Goal: Information Seeking & Learning: Learn about a topic

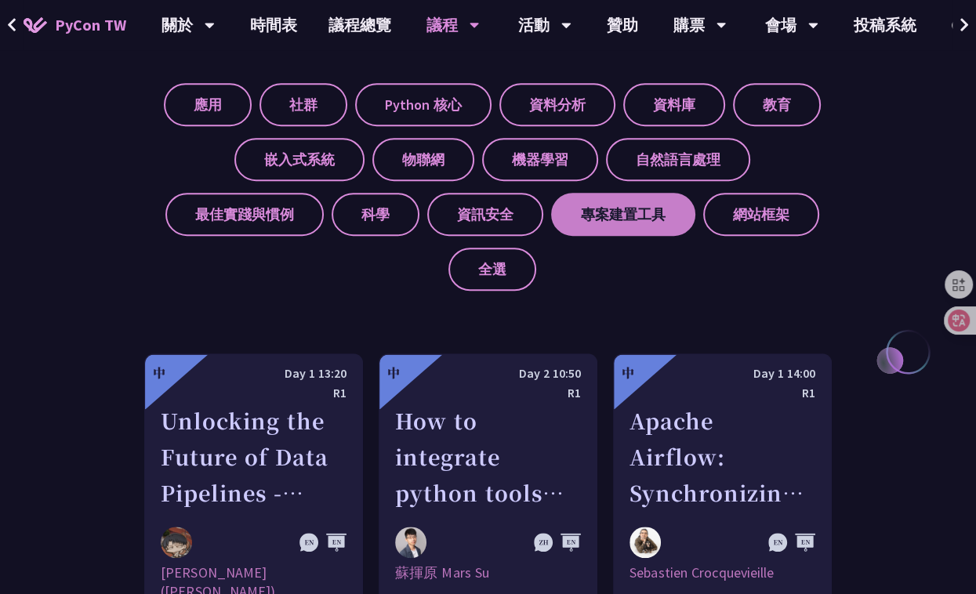
click at [551, 220] on label "專案建置工具" at bounding box center [623, 214] width 144 height 43
click at [0, 0] on input "專案建置工具" at bounding box center [0, 0] width 0 height 0
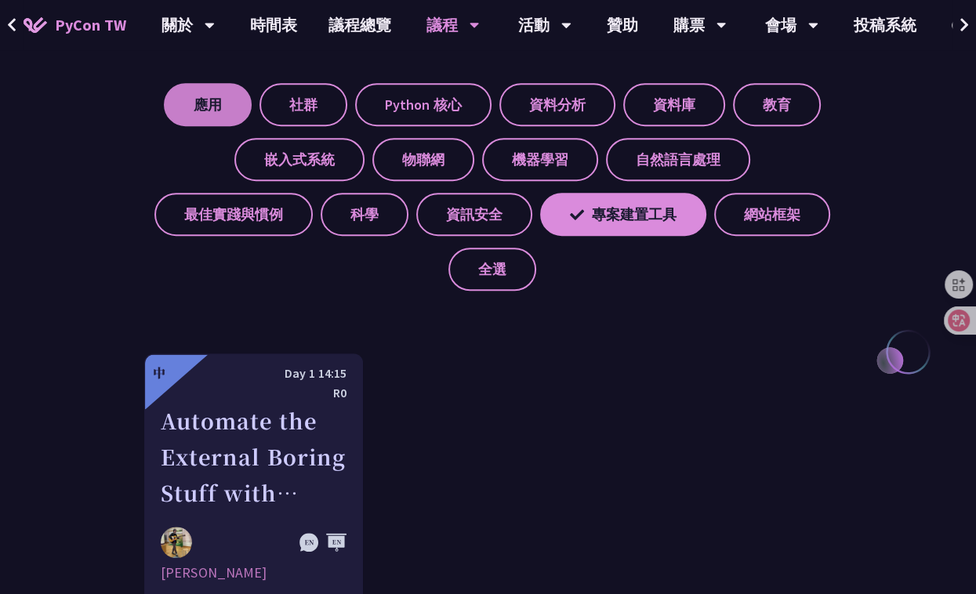
click at [220, 109] on label "應用" at bounding box center [208, 104] width 88 height 43
click at [0, 0] on input "應用" at bounding box center [0, 0] width 0 height 0
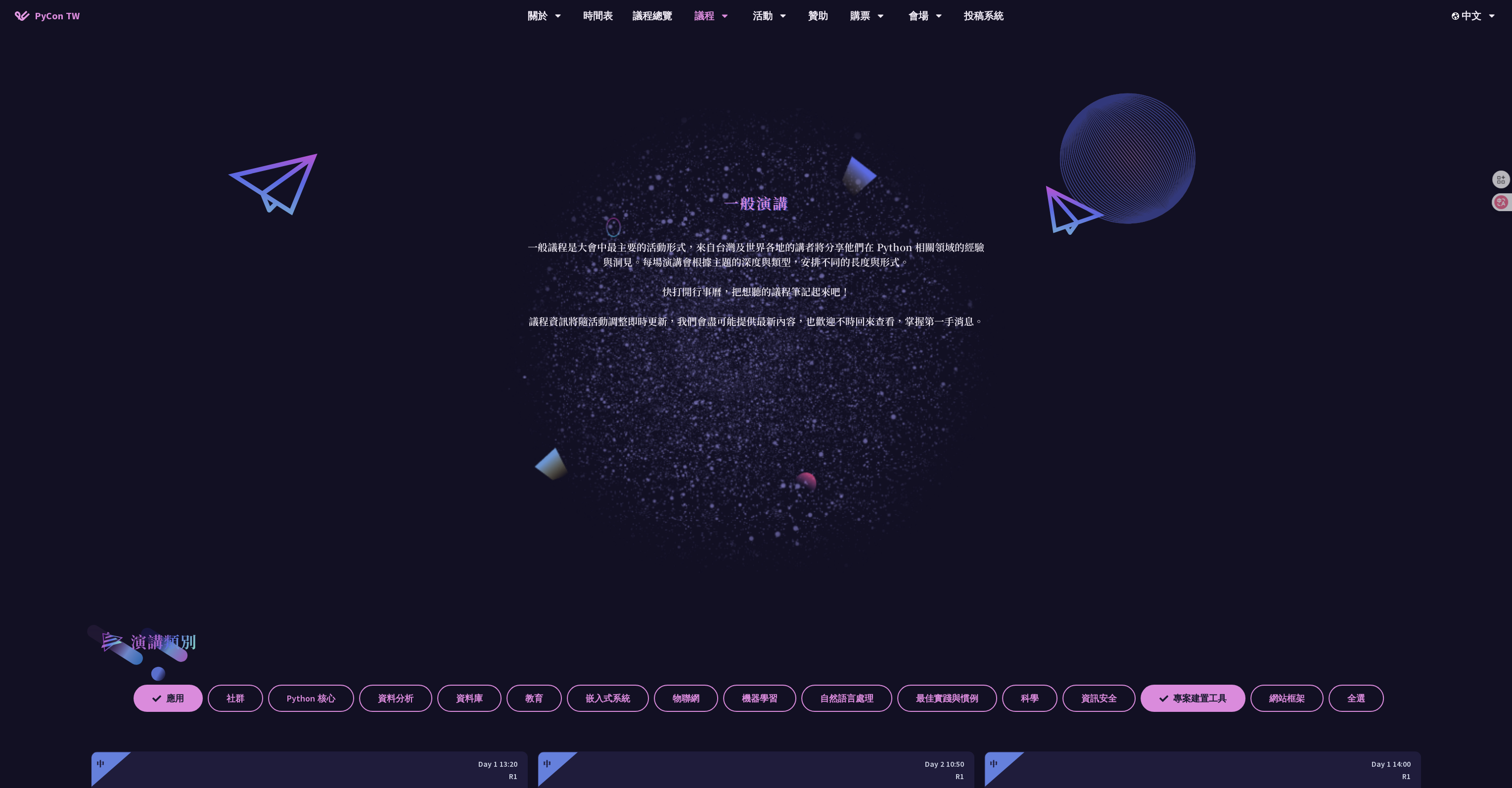
scroll to position [99, 0]
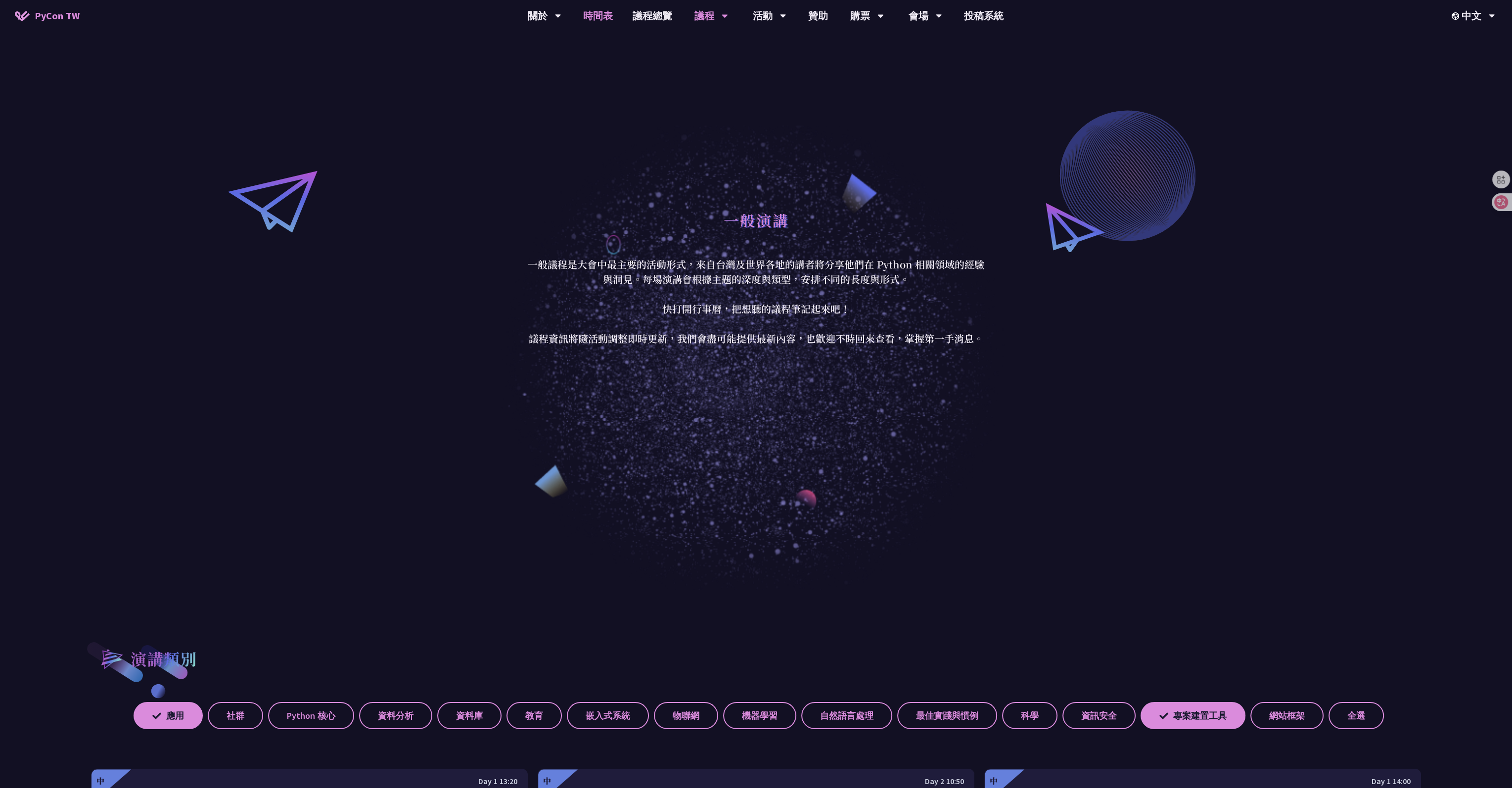
click at [595, 18] on link "時間表" at bounding box center [598, 16] width 49 height 32
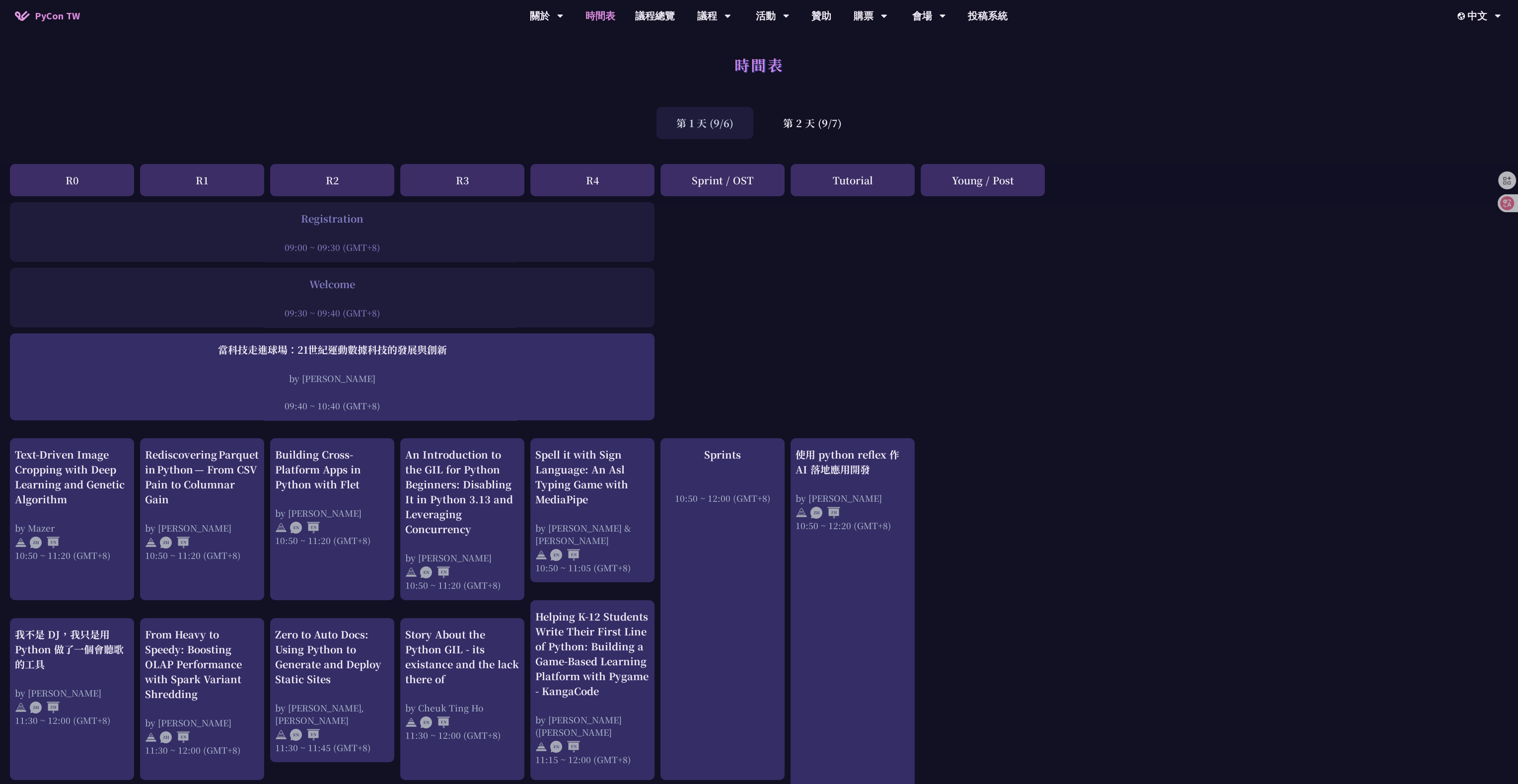
click at [323, 219] on div "Registration" at bounding box center [332, 218] width 635 height 15
drag, startPoint x: 282, startPoint y: 246, endPoint x: 395, endPoint y: 248, distance: 113.0
click at [395, 248] on div "09:00 ~ 09:30 (GMT+8)" at bounding box center [332, 247] width 635 height 13
click at [618, 127] on div "第 2 天 (9/7)" at bounding box center [812, 123] width 98 height 32
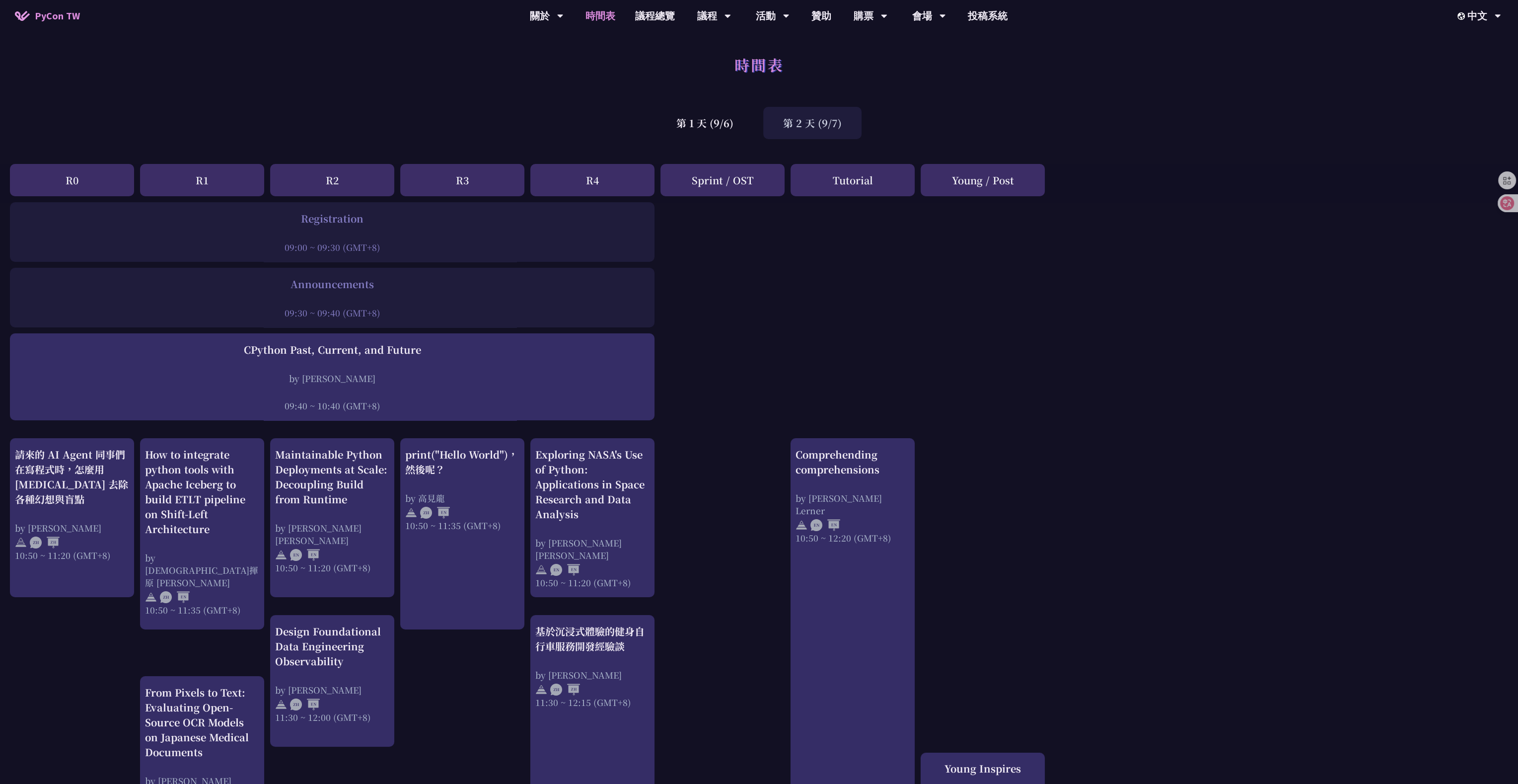
click at [618, 177] on div "Tutorial" at bounding box center [853, 180] width 124 height 32
click at [351, 225] on div "Registration" at bounding box center [332, 218] width 635 height 15
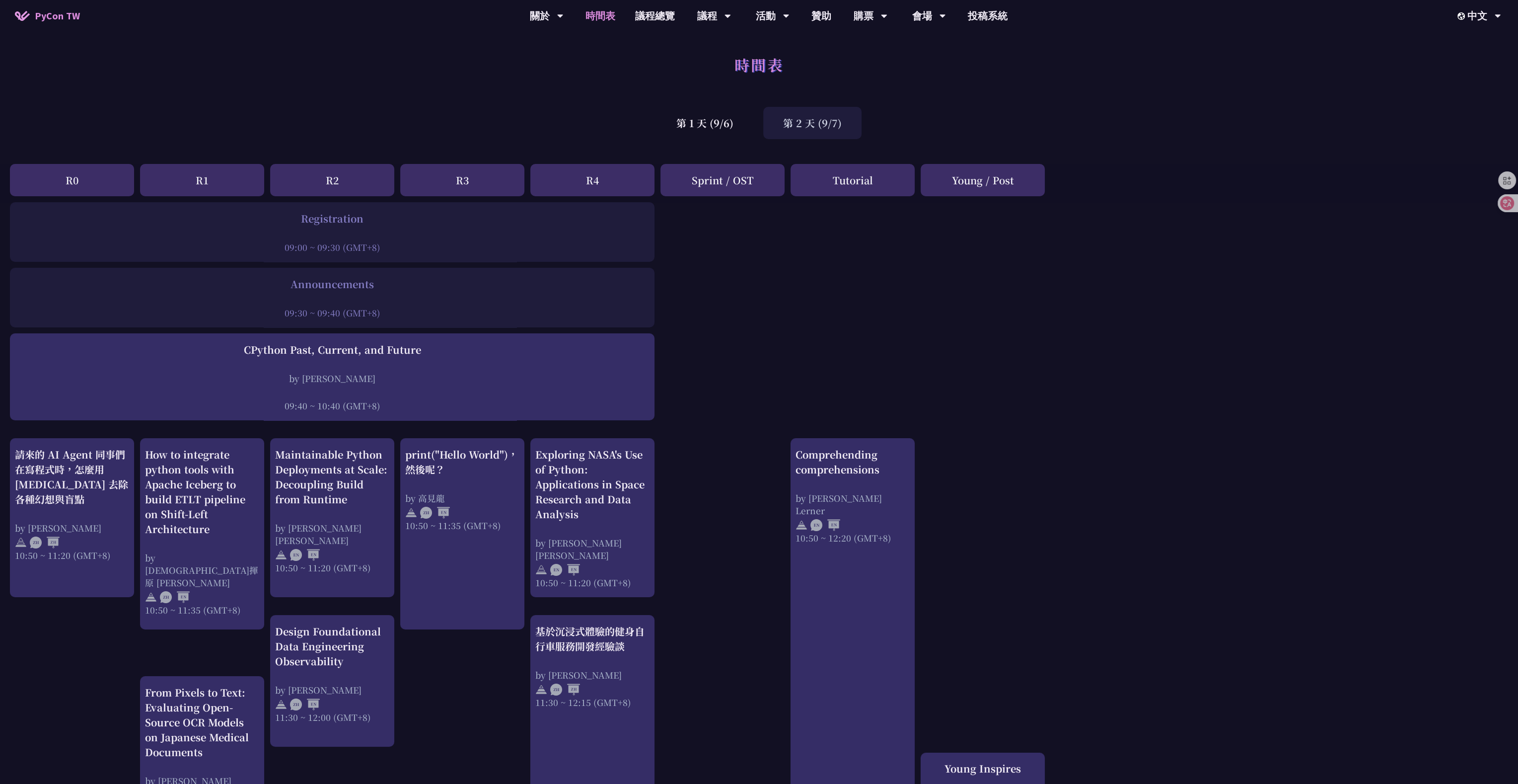
click at [334, 218] on div "Registration" at bounding box center [332, 218] width 635 height 15
click at [346, 243] on div "09:00 ~ 09:30 (GMT+8)" at bounding box center [332, 247] width 635 height 13
click at [618, 130] on div "第 1 天 (9/6)" at bounding box center [705, 123] width 97 height 32
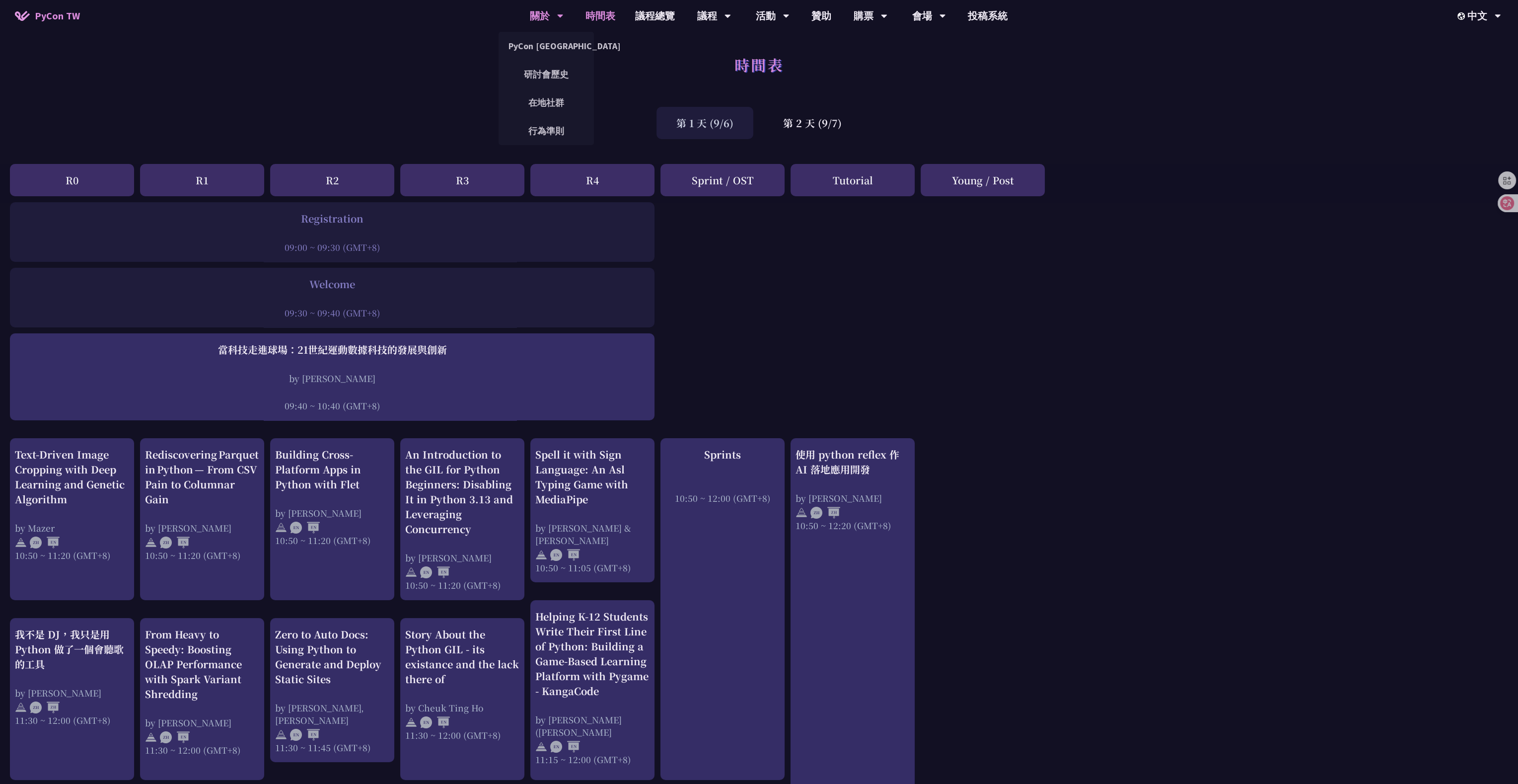
click at [545, 19] on div "關於" at bounding box center [547, 16] width 34 height 32
click at [618, 17] on link "議程總覽" at bounding box center [655, 16] width 60 height 32
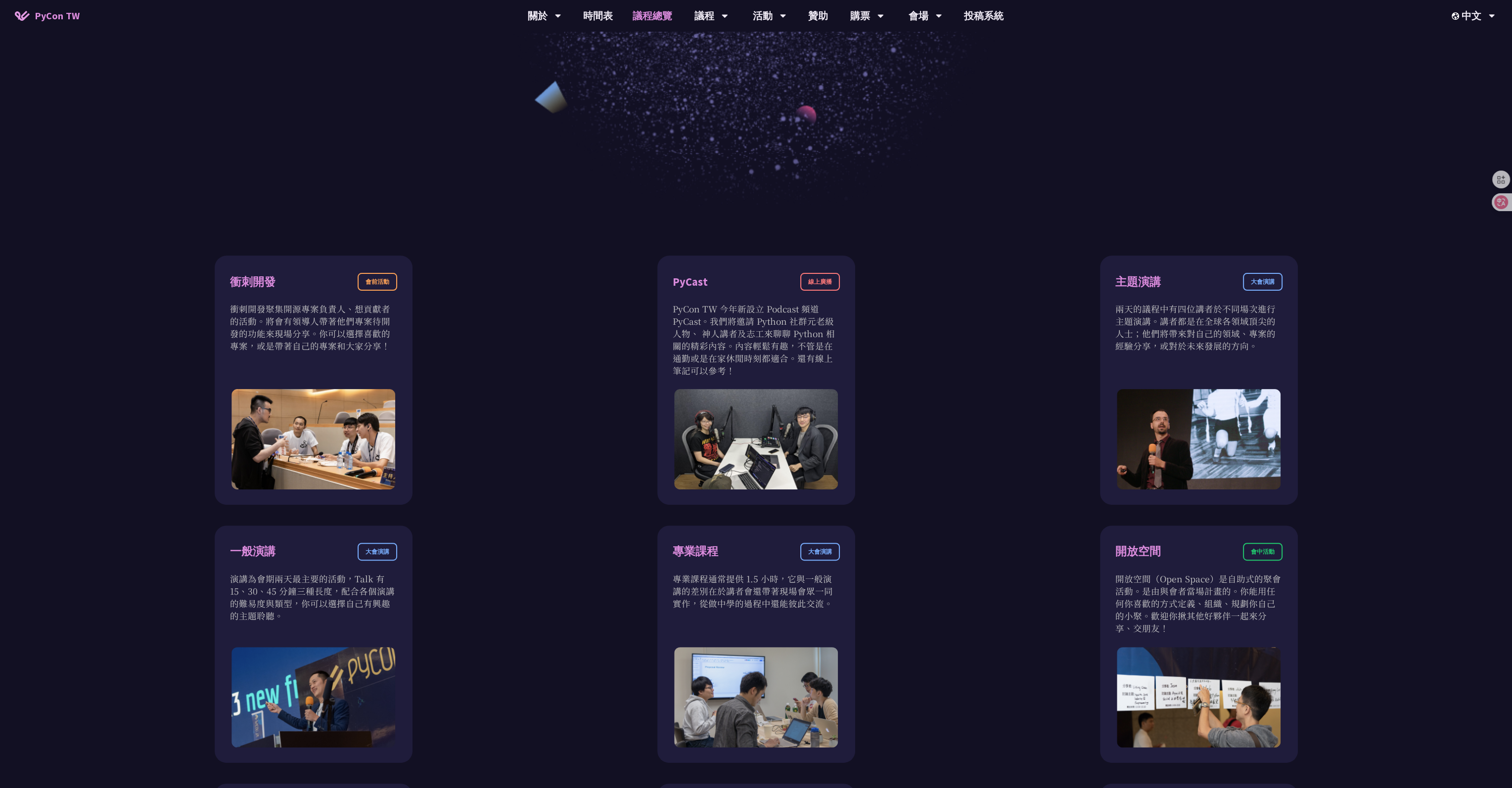
scroll to position [494, 0]
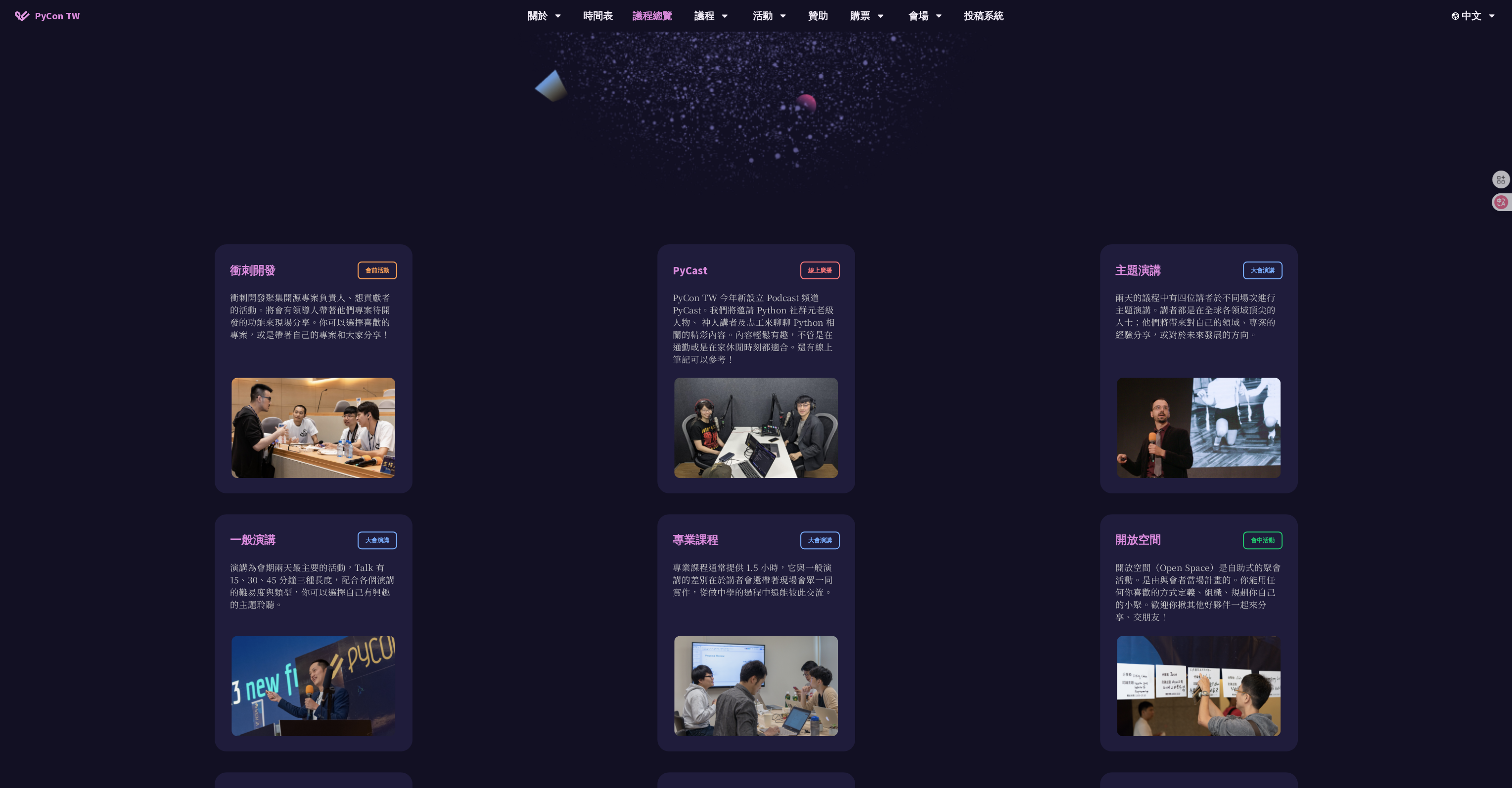
drag, startPoint x: 643, startPoint y: 446, endPoint x: 607, endPoint y: 487, distance: 54.6
drag, startPoint x: 607, startPoint y: 487, endPoint x: 562, endPoint y: 492, distance: 45.3
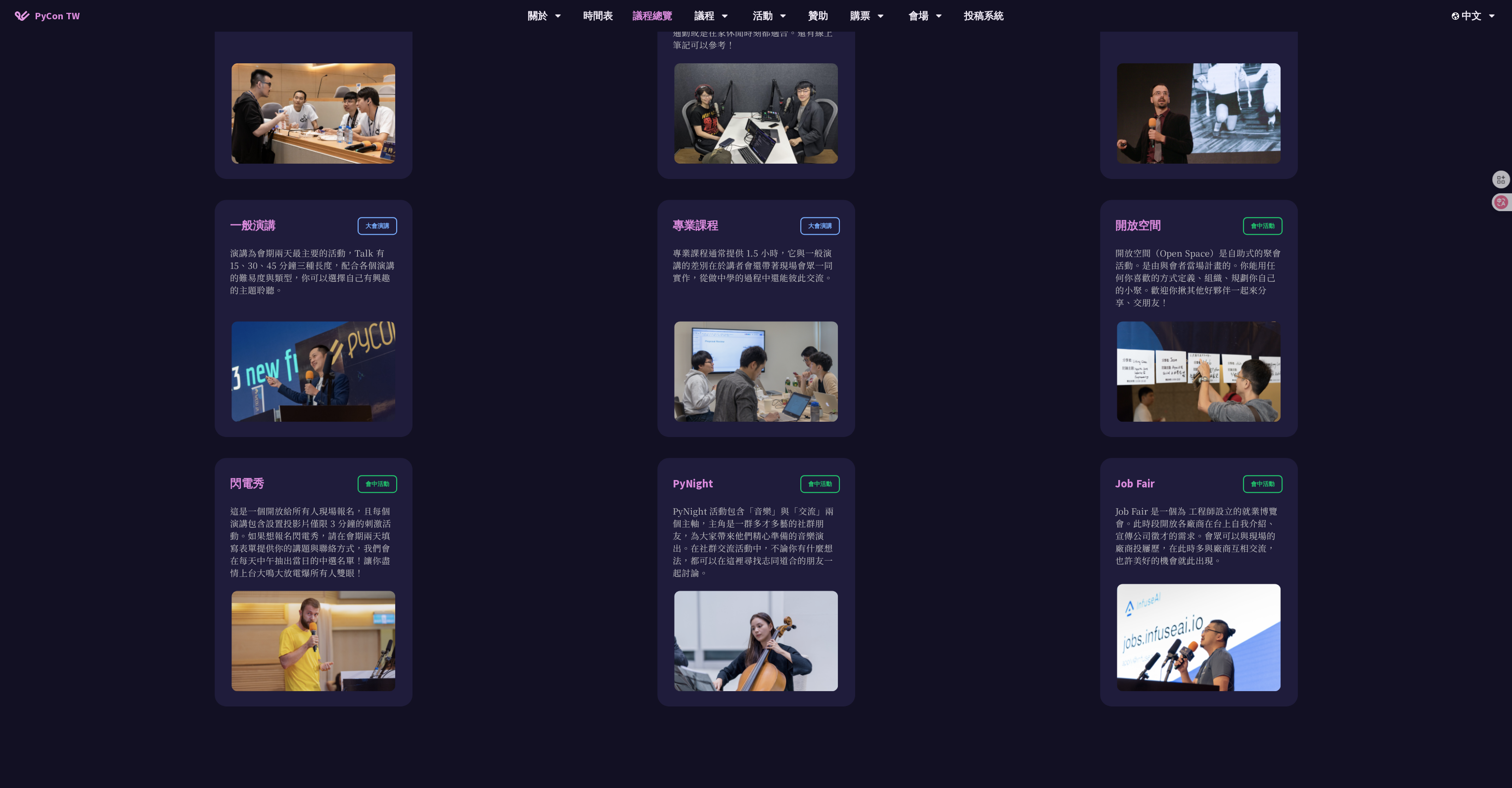
scroll to position [840, 0]
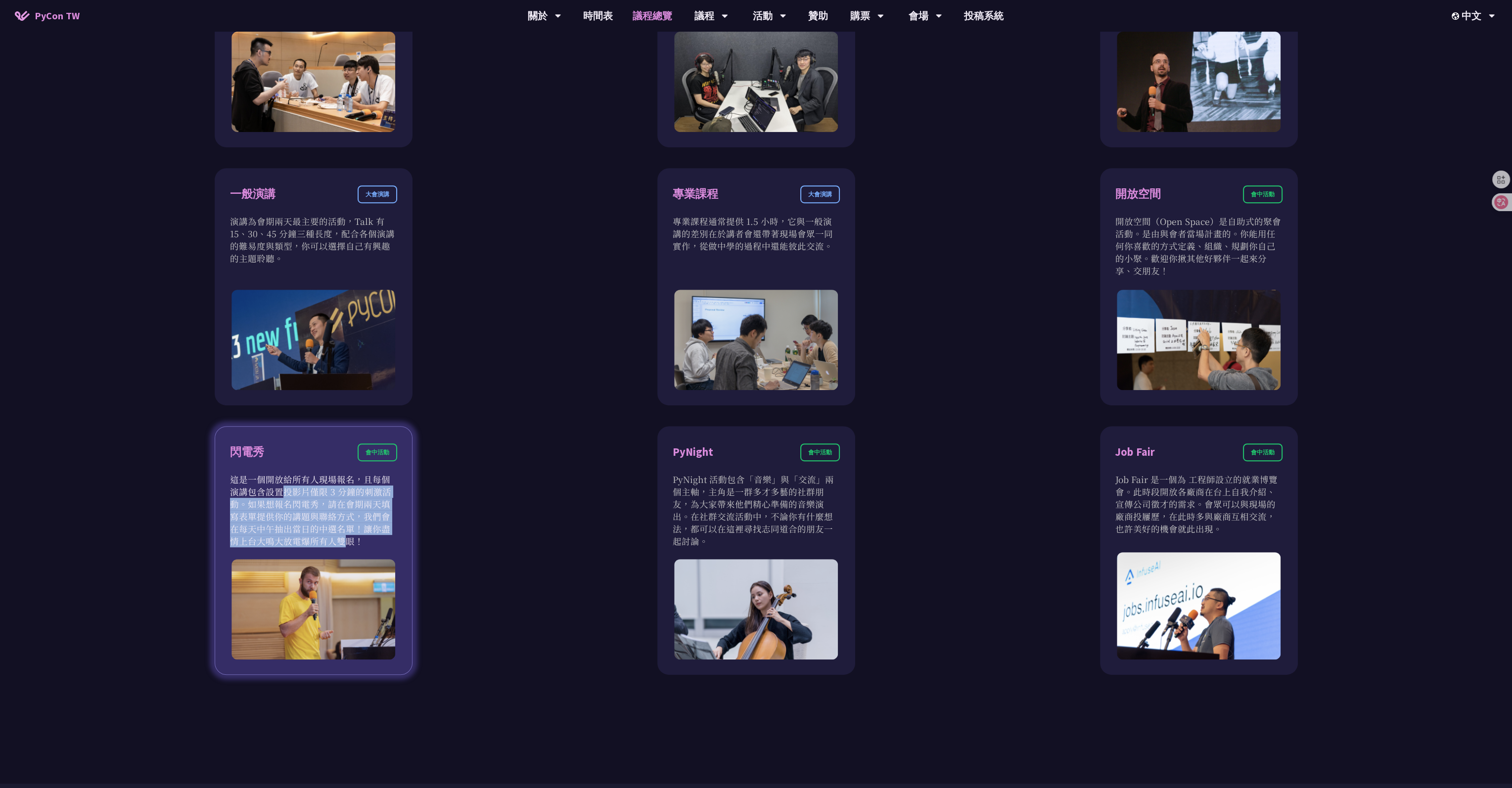
drag, startPoint x: 356, startPoint y: 477, endPoint x: 388, endPoint y: 533, distance: 64.5
click at [388, 374] on p "這是一個開放給所有人現場報名，且每個演講包含設置投影片僅限 3 分鐘的刺激活動。如果想報名閃電秀，請在會期兩天填寫表單提供你的講題與聯絡方式，我們會在每天中午…" at bounding box center [314, 511] width 167 height 74
click at [354, 374] on img at bounding box center [314, 609] width 164 height 100
click at [334, 374] on div "閃電秀 會中活動 這是一個開放給所有人現場報名，且每個演講包含設置投影片僅限 3 分鐘的刺激活動。如果想報名閃電秀，請在會期兩天填寫表單提供你的講題與聯絡方式…" at bounding box center [314, 550] width 198 height 249
click at [343, 374] on p "這是一個開放給所有人現場報名，且每個演講包含設置投影片僅限 3 分鐘的刺激活動。如果想報名閃電秀，請在會期兩天填寫表單提供你的講題與聯絡方式，我們會在每天中午…" at bounding box center [314, 511] width 167 height 74
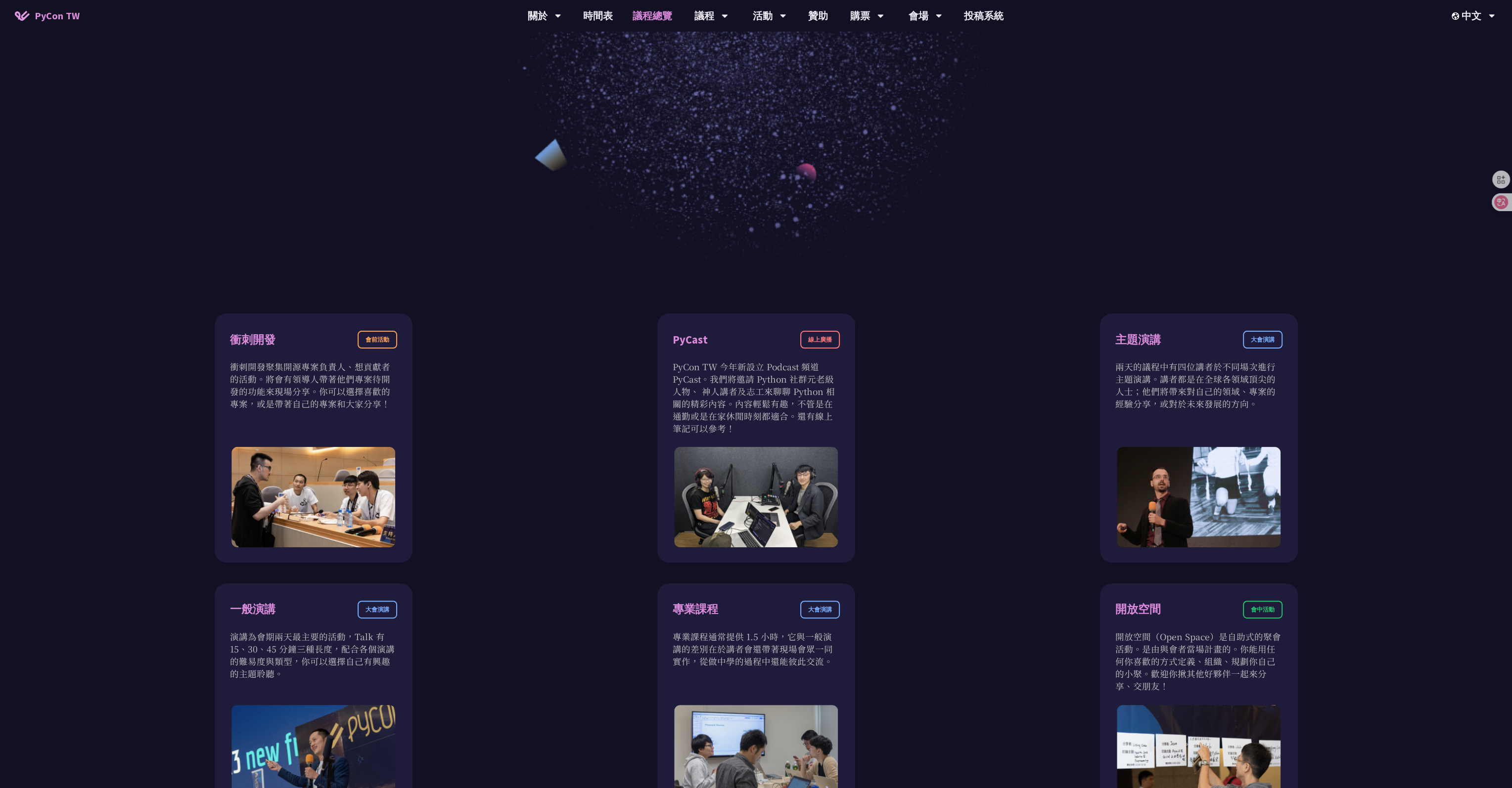
scroll to position [238, 0]
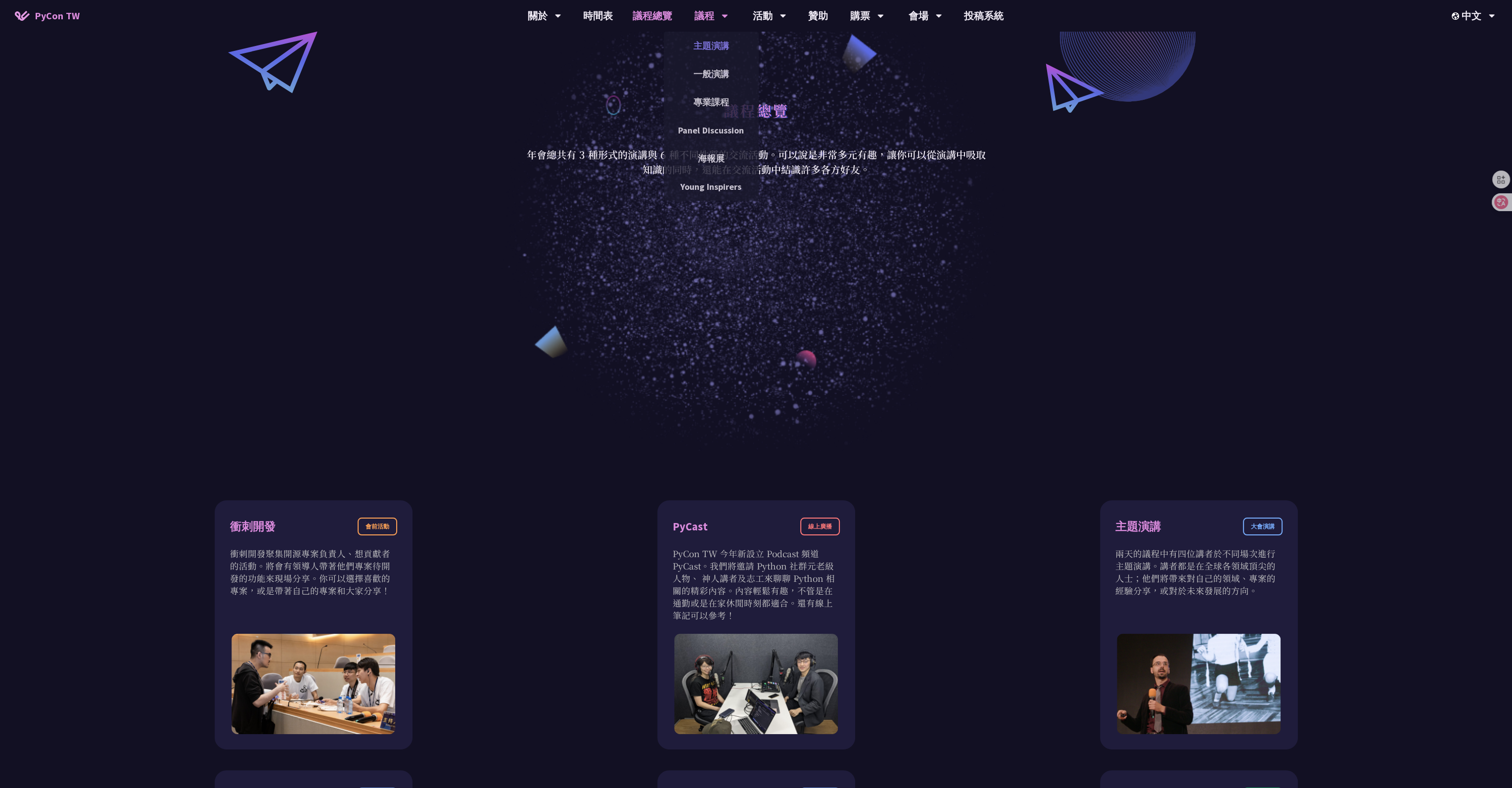
click at [616, 45] on link "主題演講" at bounding box center [711, 45] width 95 height 23
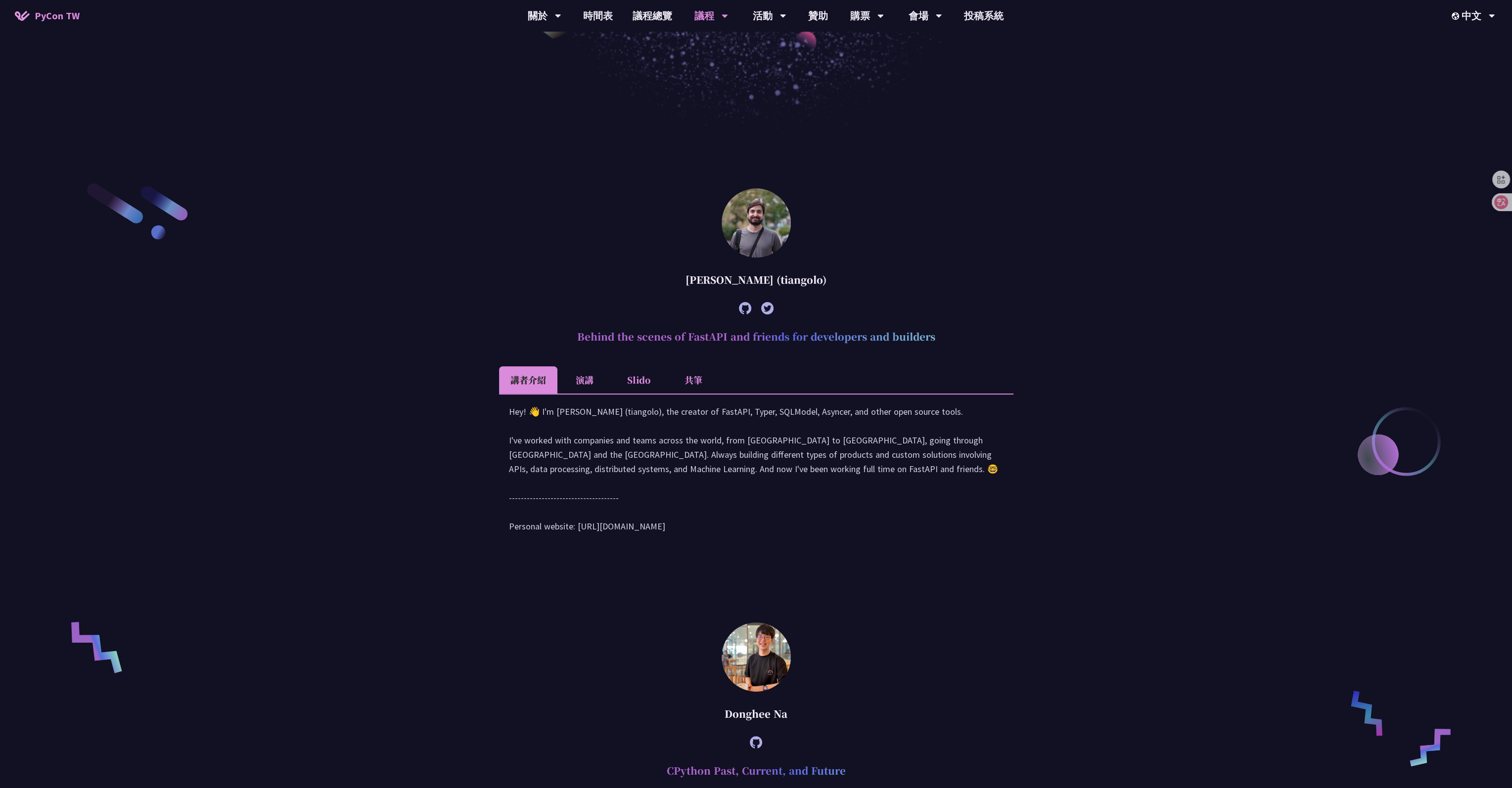
scroll to position [643, 0]
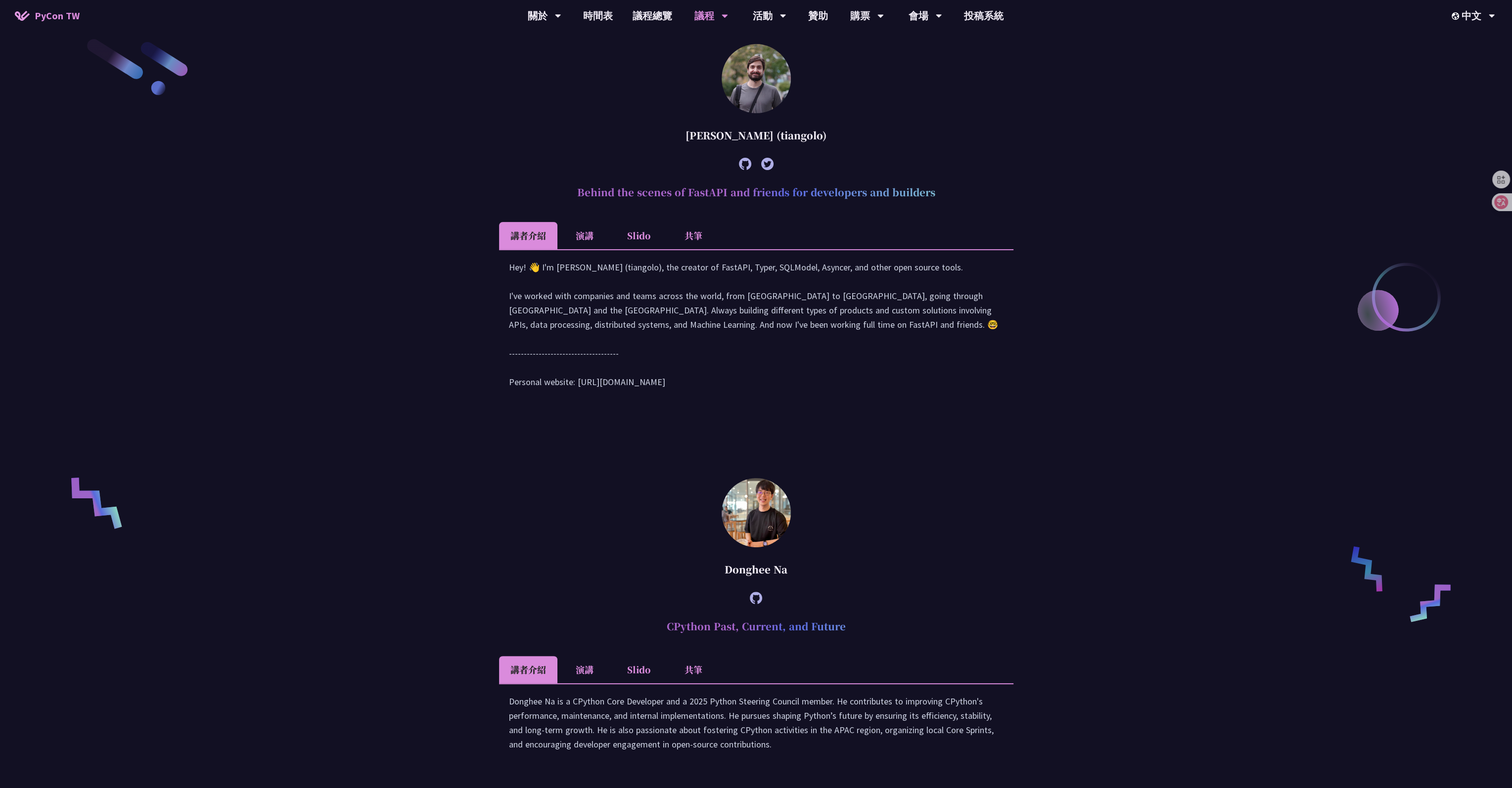
click at [585, 236] on li "演講" at bounding box center [585, 235] width 54 height 27
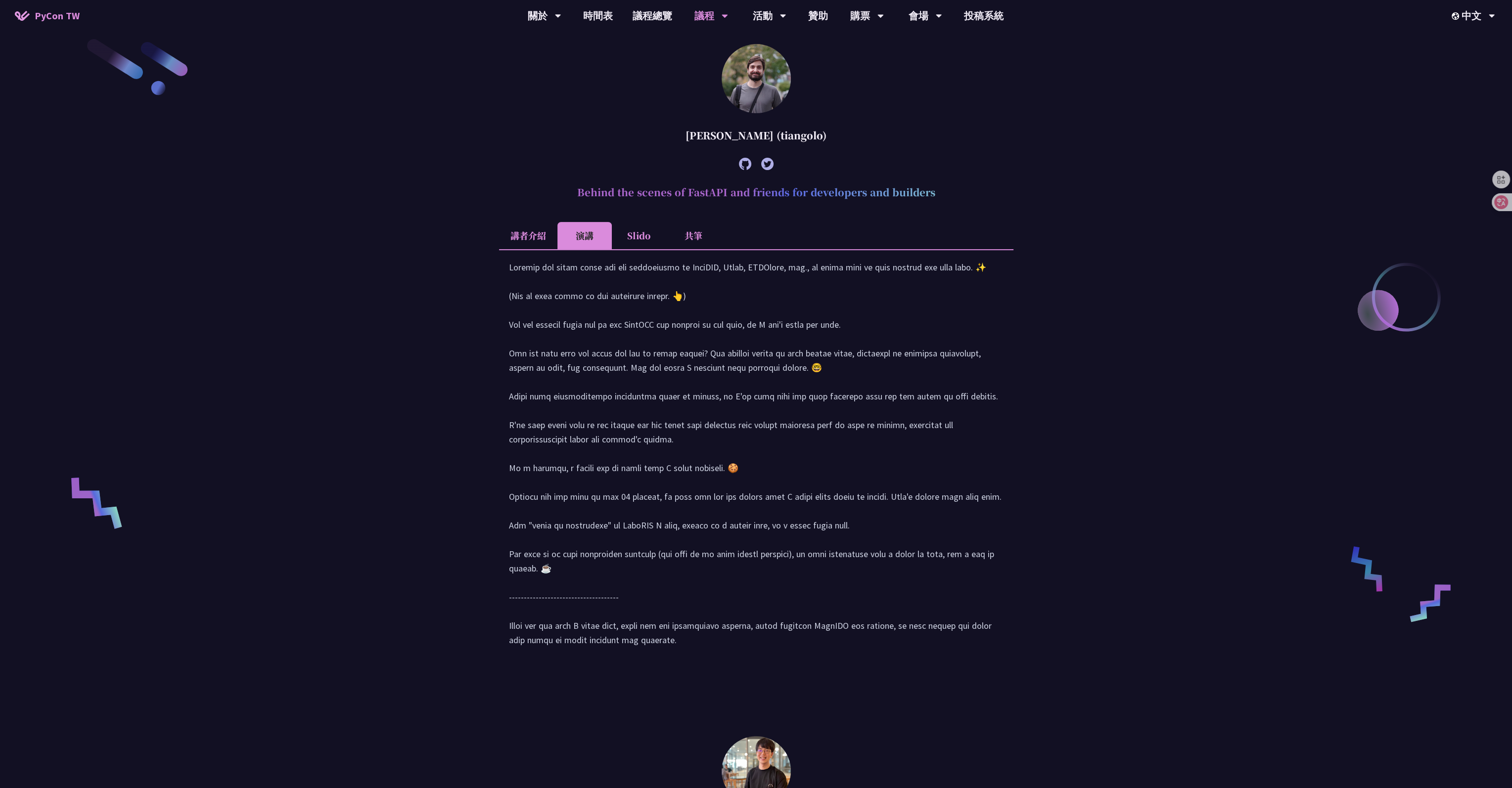
click at [616, 240] on li "Slido" at bounding box center [639, 235] width 54 height 27
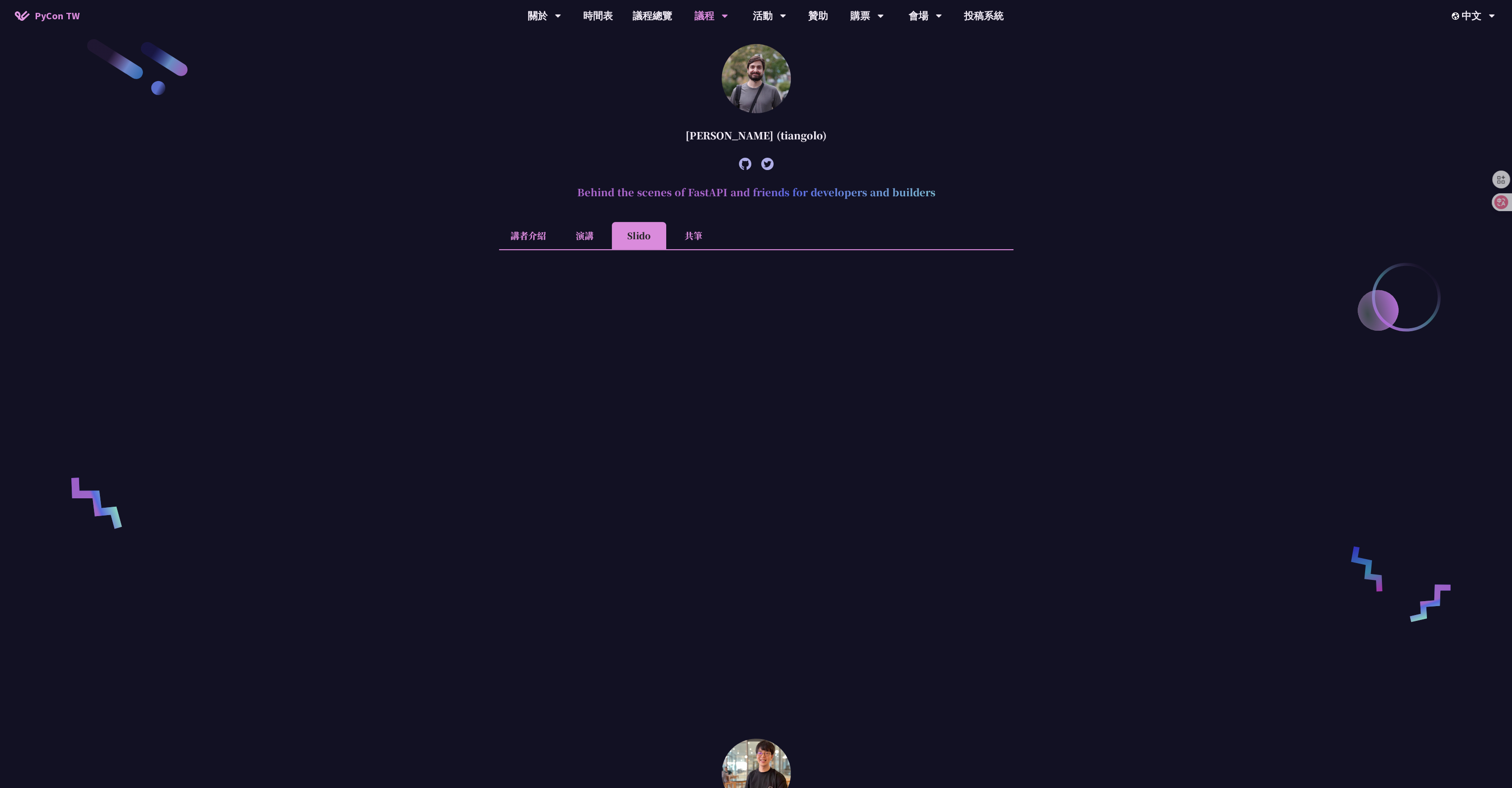
click at [616, 238] on li "共筆" at bounding box center [693, 235] width 54 height 27
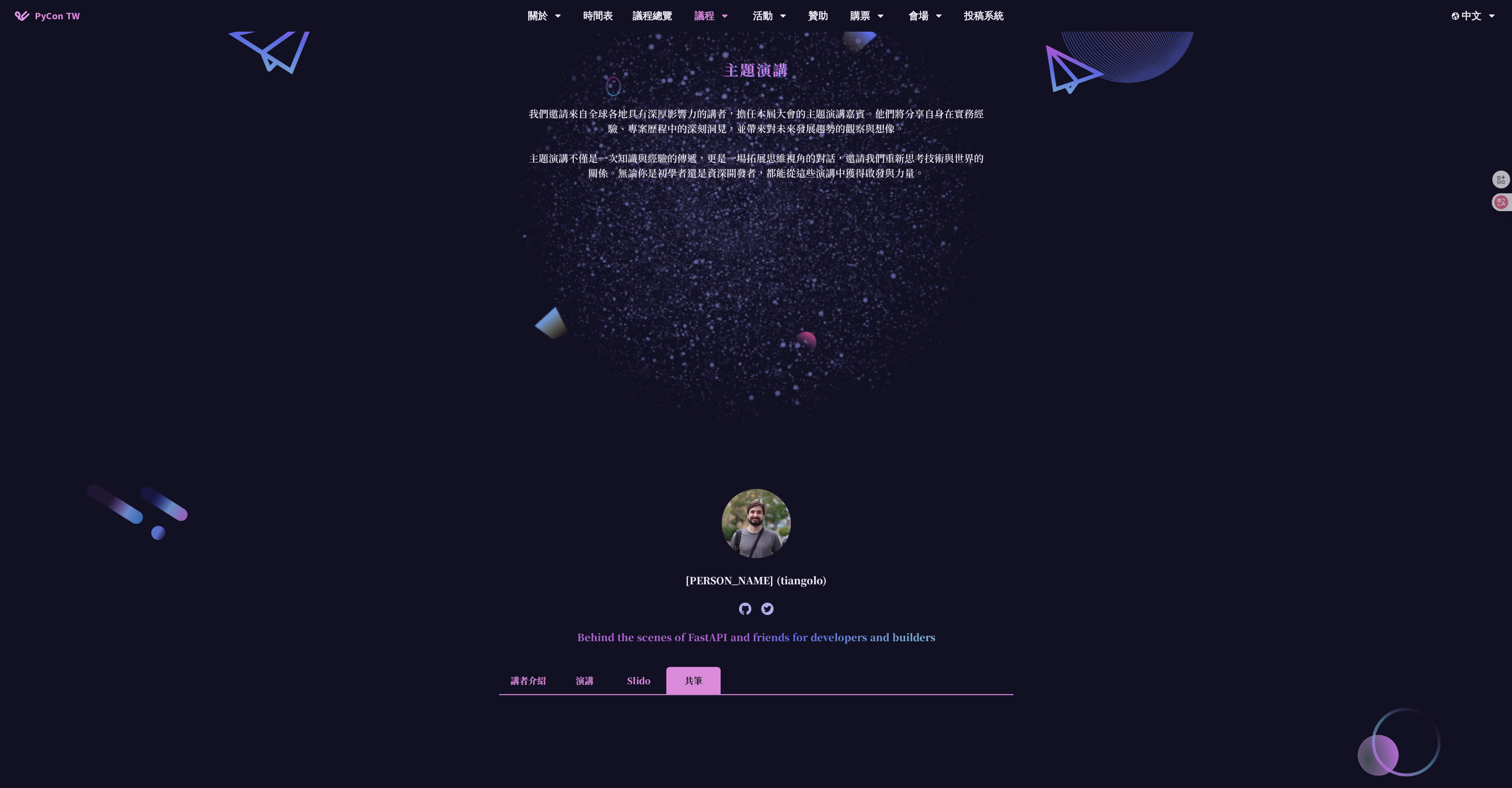
scroll to position [198, 0]
click at [616, 73] on link "一般演講" at bounding box center [711, 74] width 95 height 23
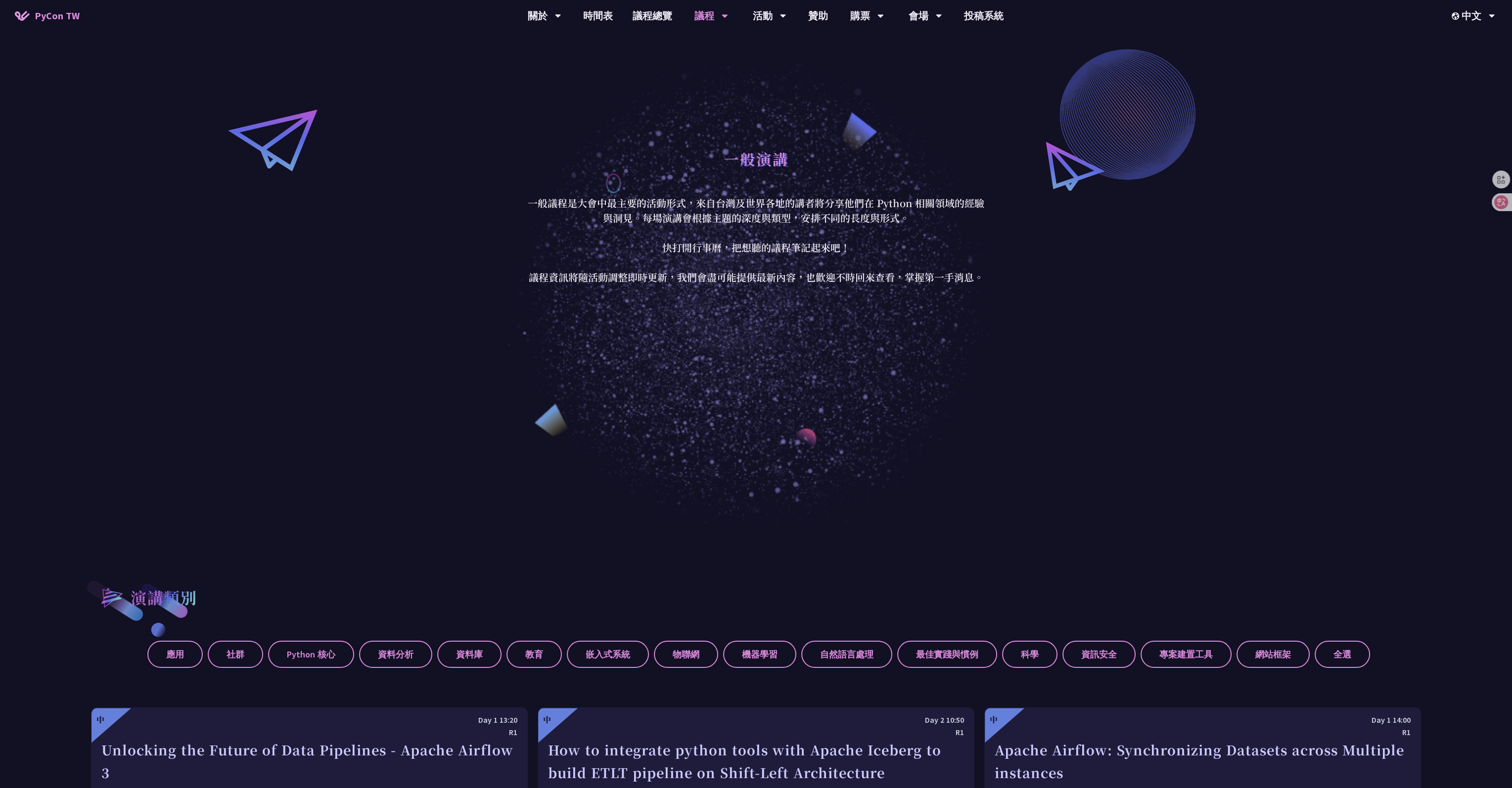
scroll to position [148, 0]
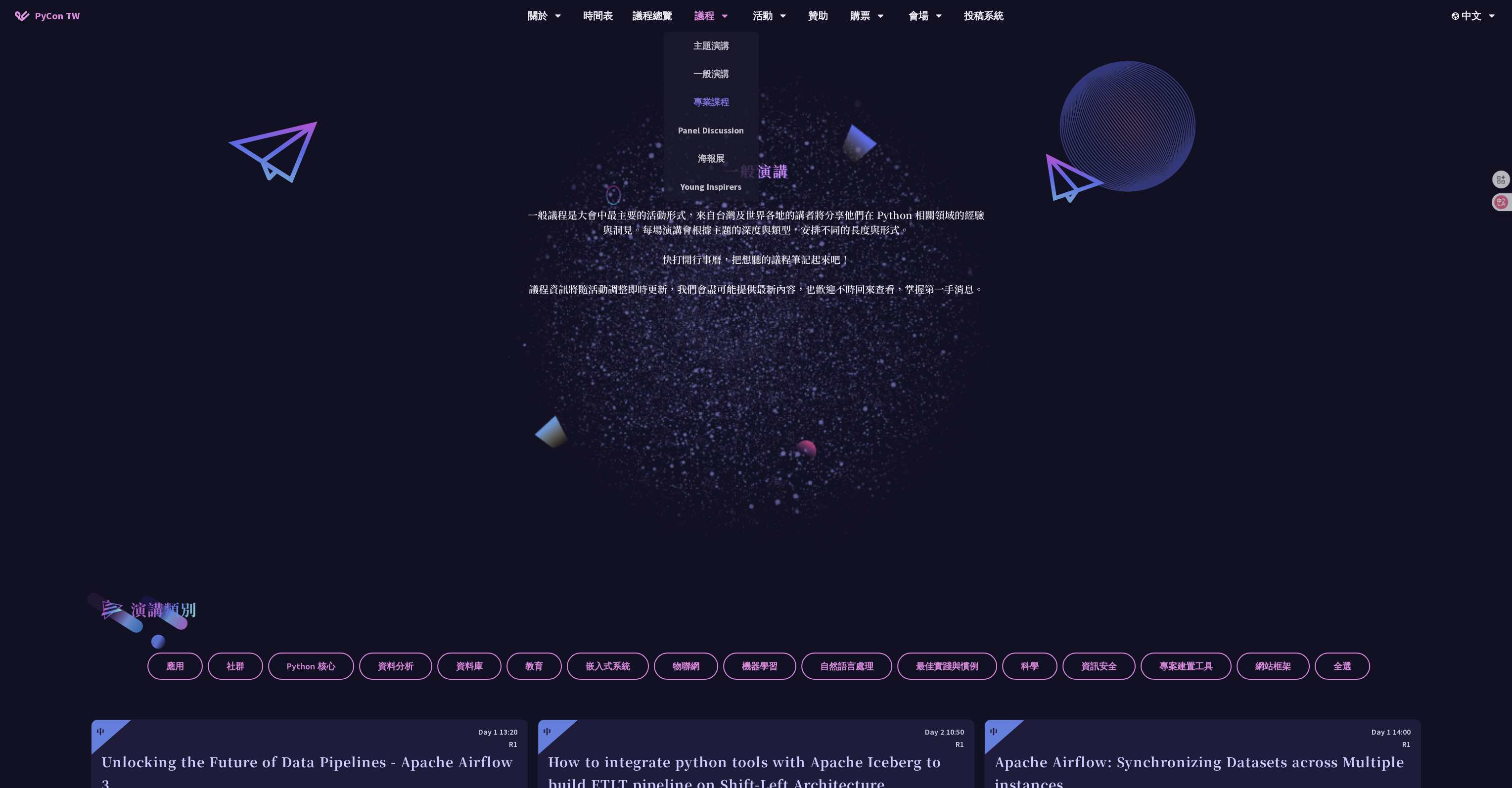
click at [616, 96] on link "專業課程" at bounding box center [711, 102] width 95 height 23
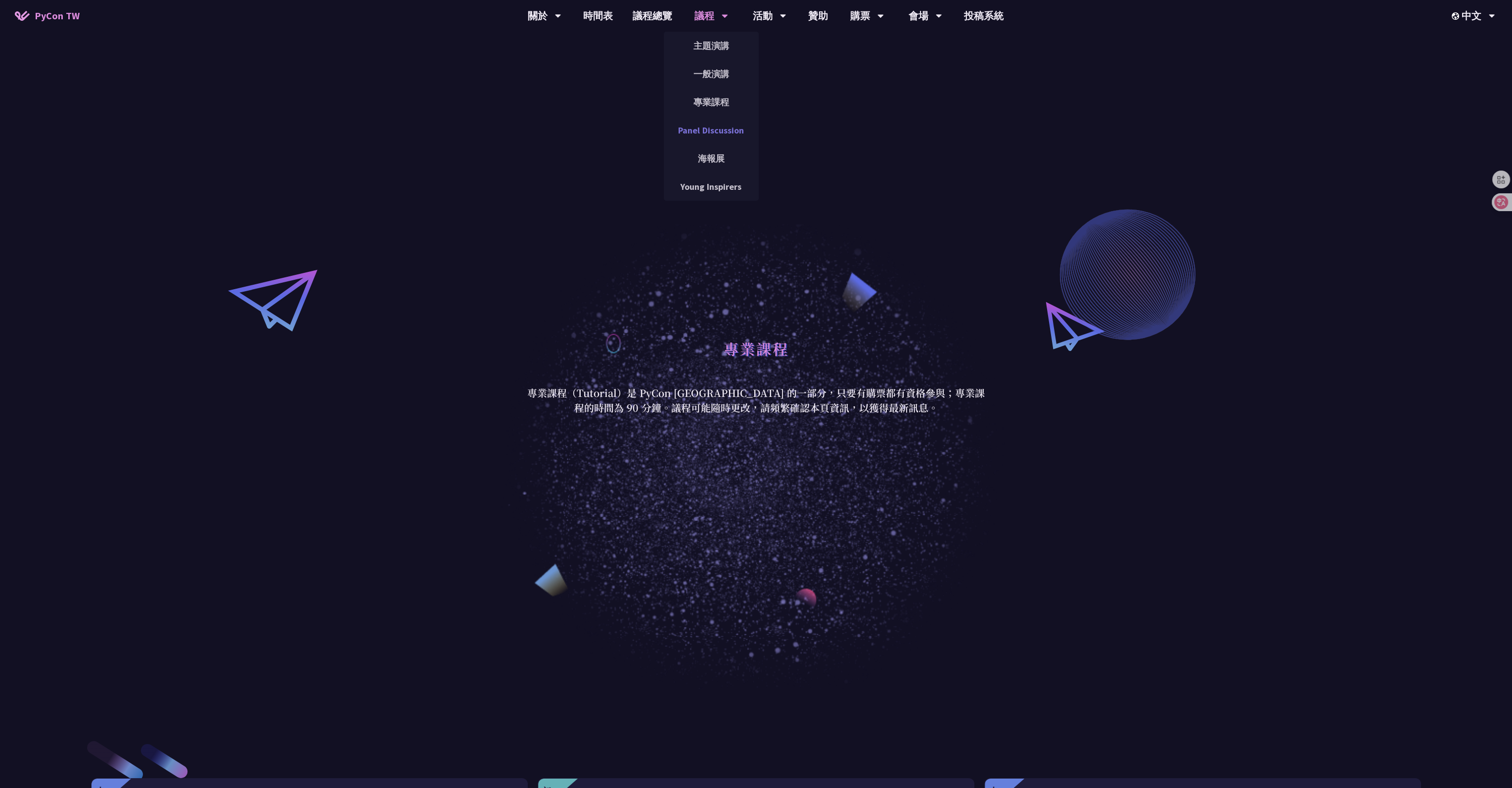
click at [616, 134] on link "Panel Discussion" at bounding box center [711, 130] width 95 height 23
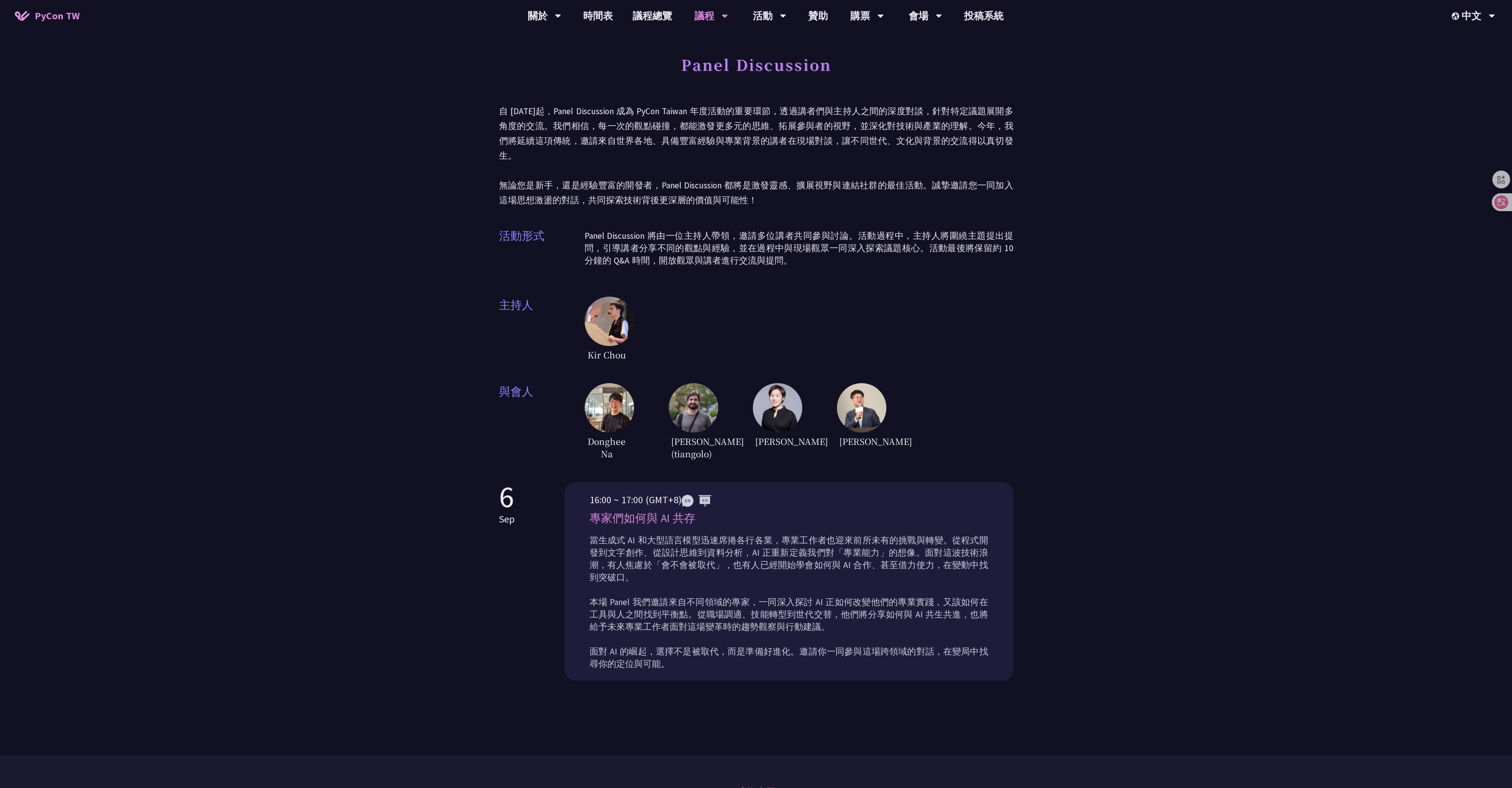
click at [616, 374] on img at bounding box center [696, 501] width 30 height 12
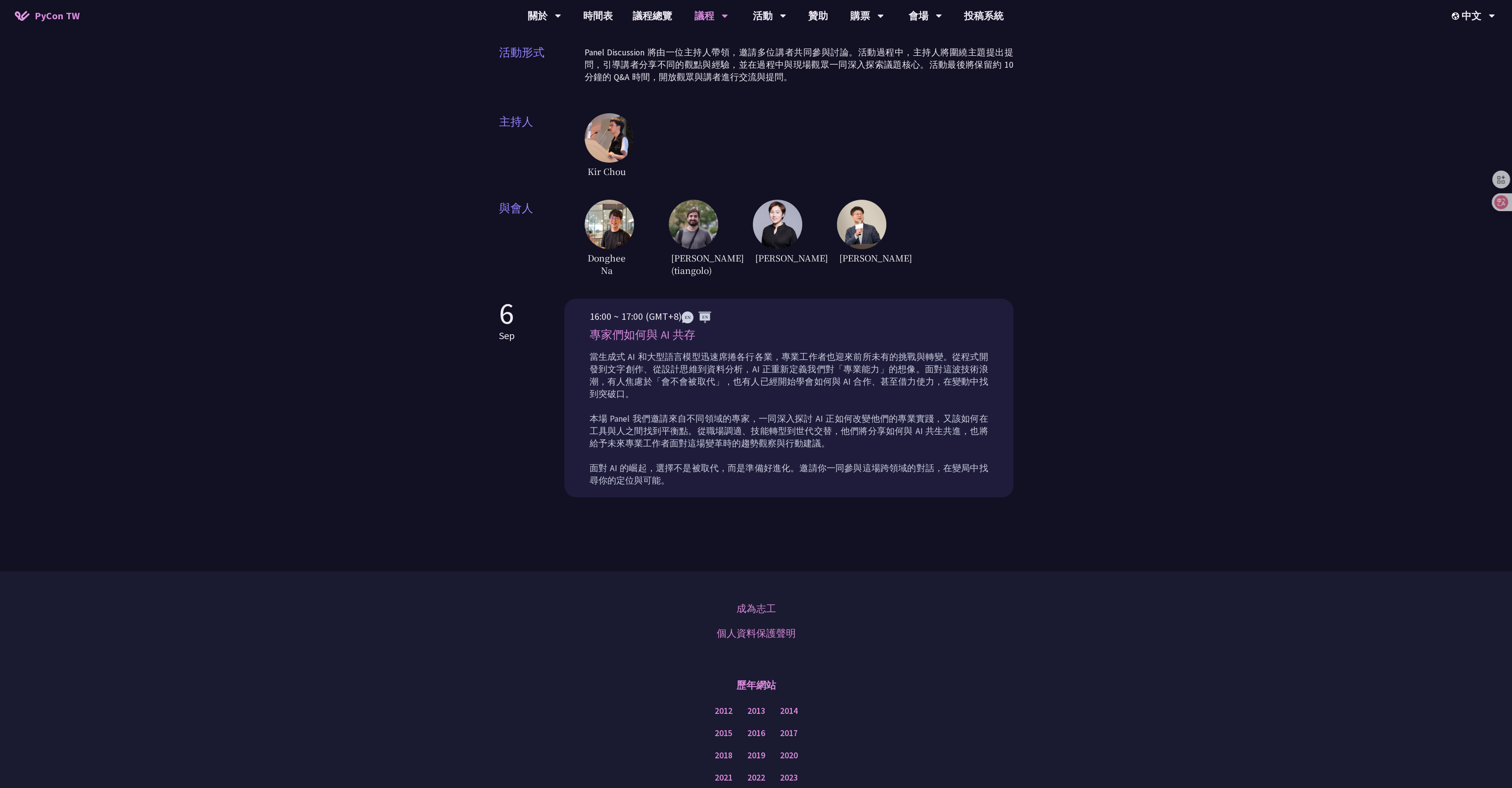
scroll to position [247, 0]
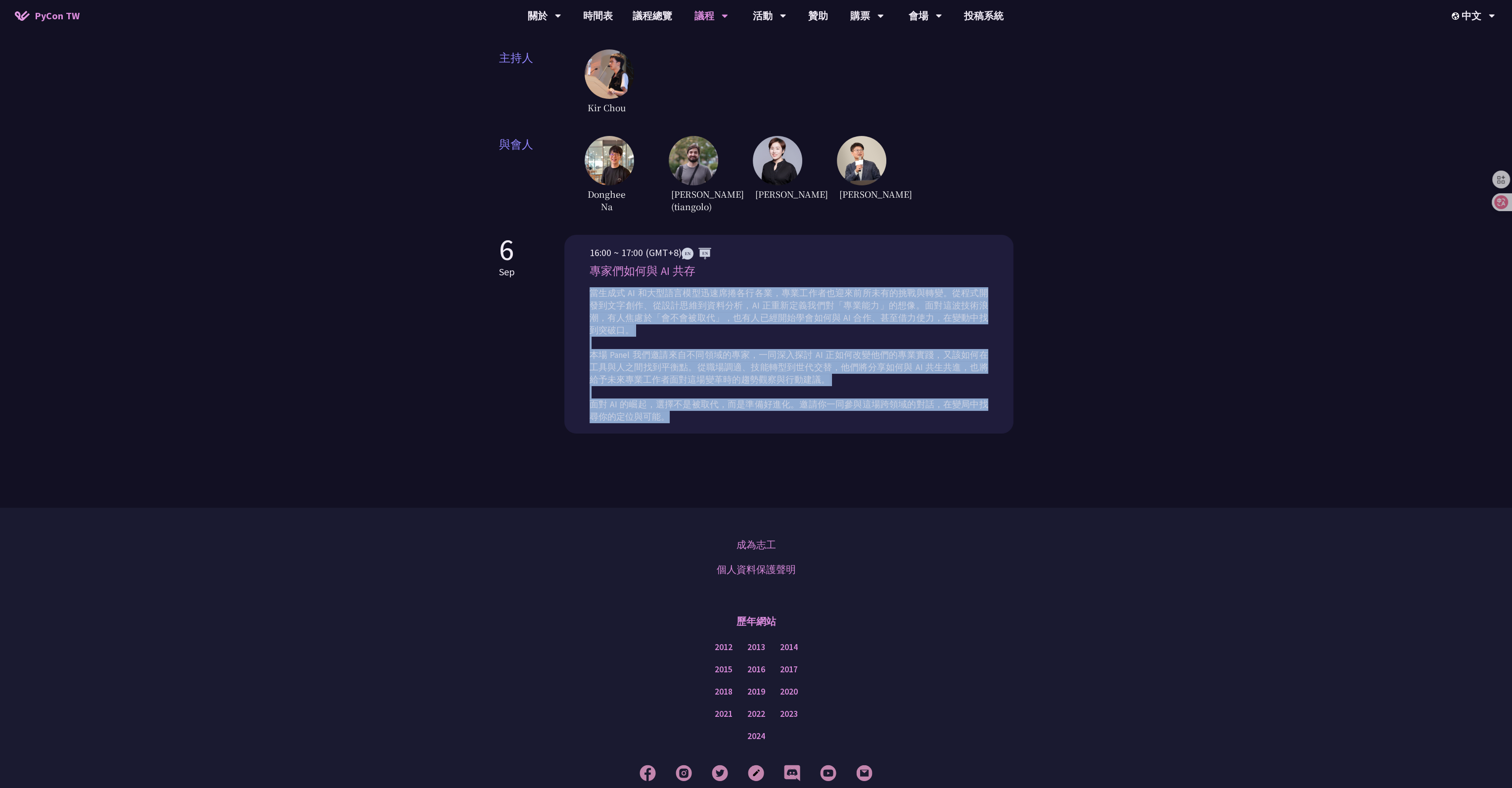
drag, startPoint x: 672, startPoint y: 402, endPoint x: 588, endPoint y: 290, distance: 140.0
click at [588, 290] on div "16:00 ~ 17:00 (GMT+8) 專家們如何與 AI 共存 當生成式 AI 和大型語言模型迅速席捲各行各業，專業工作者也迎來前所未有的挑戰與轉變。從…" at bounding box center [789, 334] width 449 height 199
click at [616, 325] on p "當生成式 AI 和大型語言模型迅速席捲各行各業，專業工作者也迎來前所未有的挑戰與轉變。從程式開發到文字創作、從設計思維到資料分析，AI 正重新定義我們對「專業…" at bounding box center [789, 356] width 399 height 136
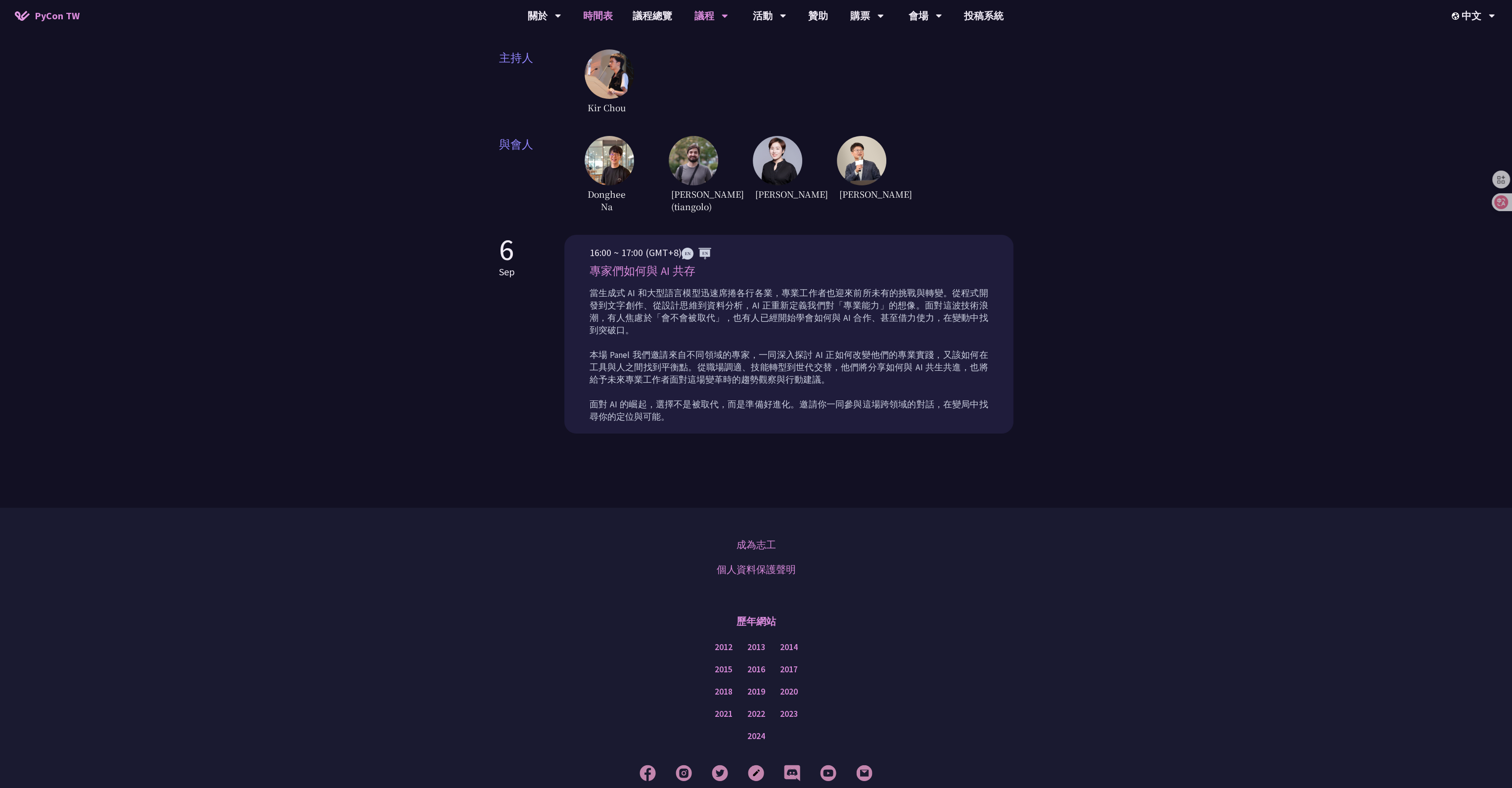
click at [591, 10] on link "時間表" at bounding box center [598, 16] width 49 height 32
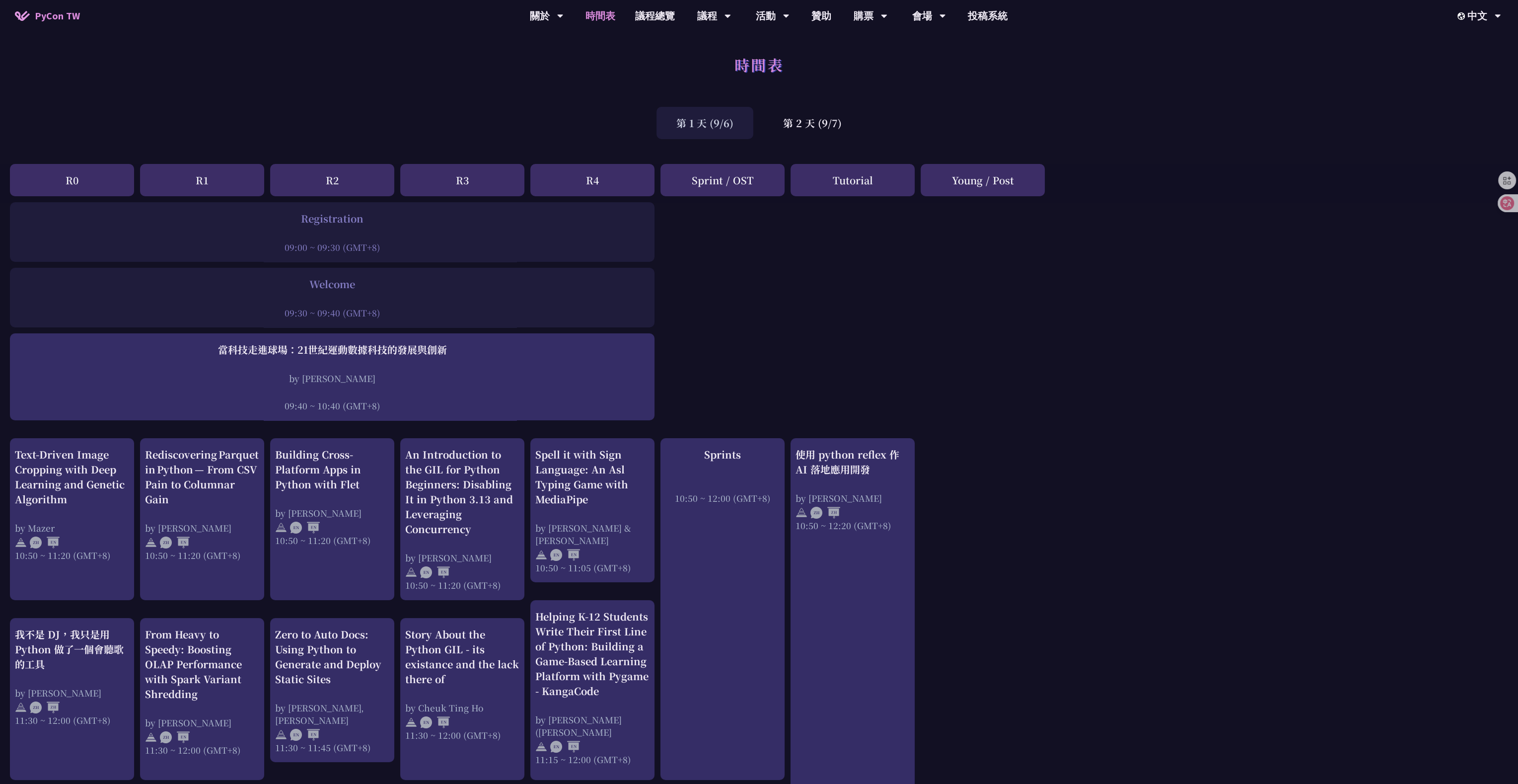
click at [332, 220] on div "Registration" at bounding box center [332, 218] width 635 height 15
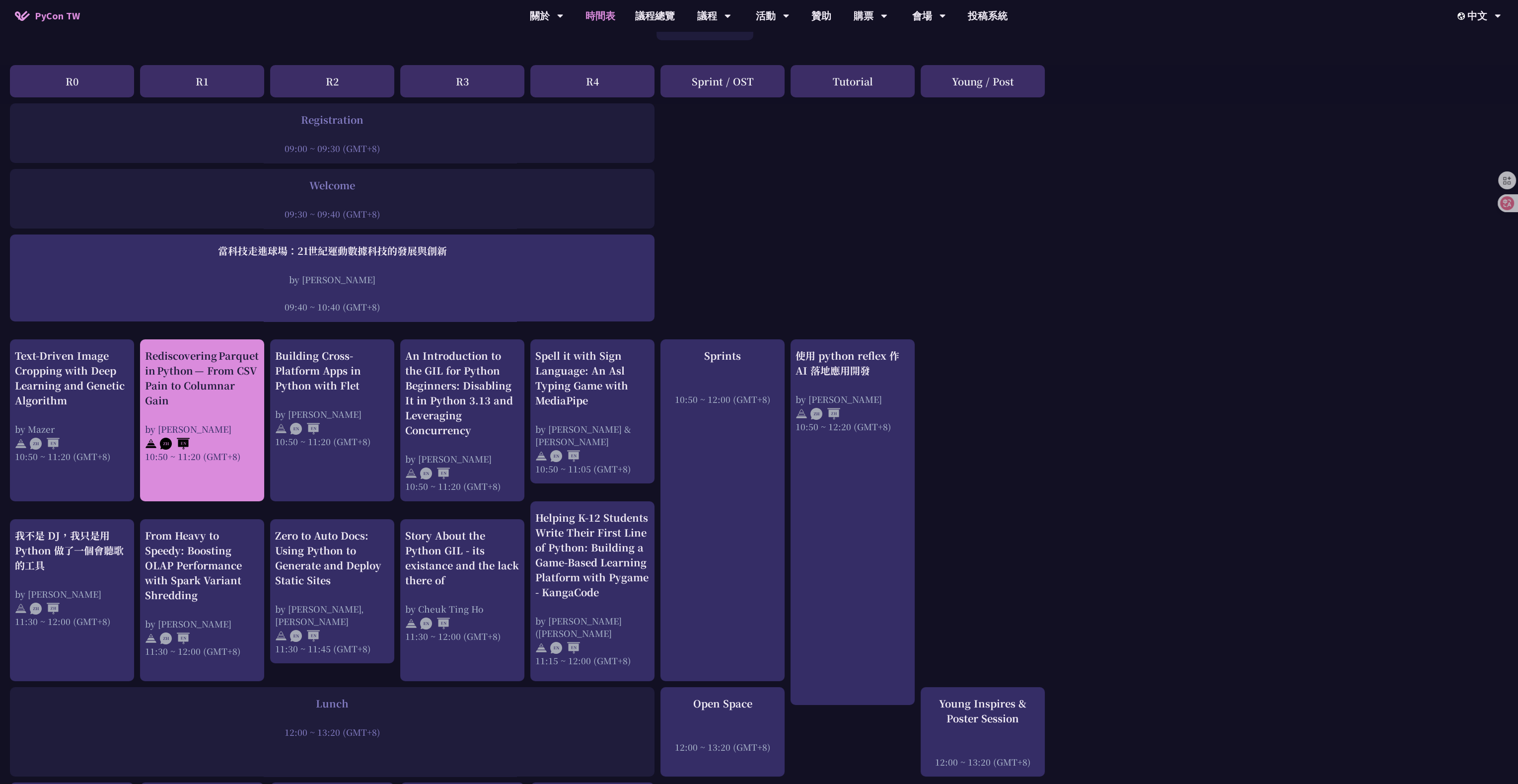
scroll to position [99, 0]
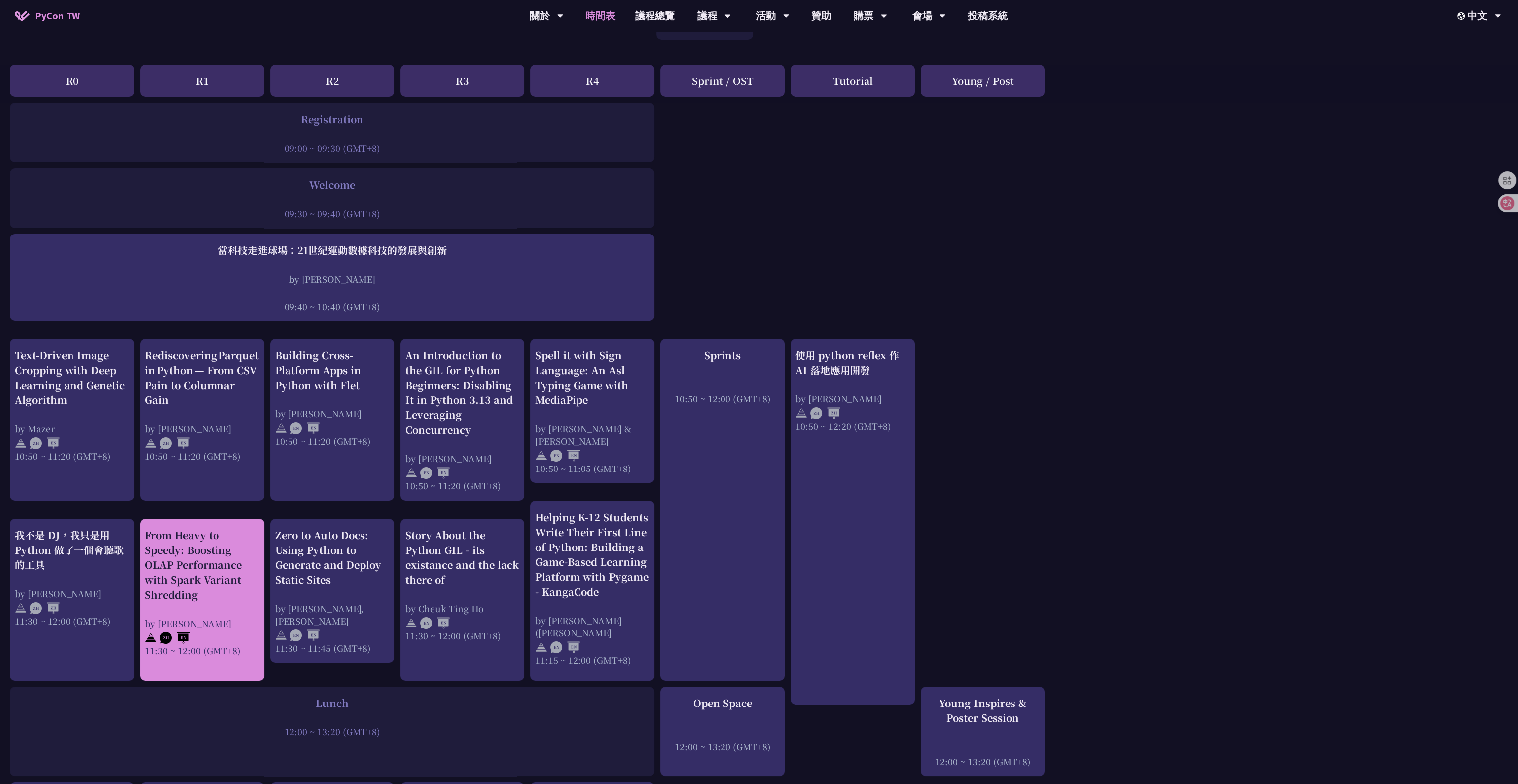
click at [168, 376] on img at bounding box center [175, 638] width 30 height 12
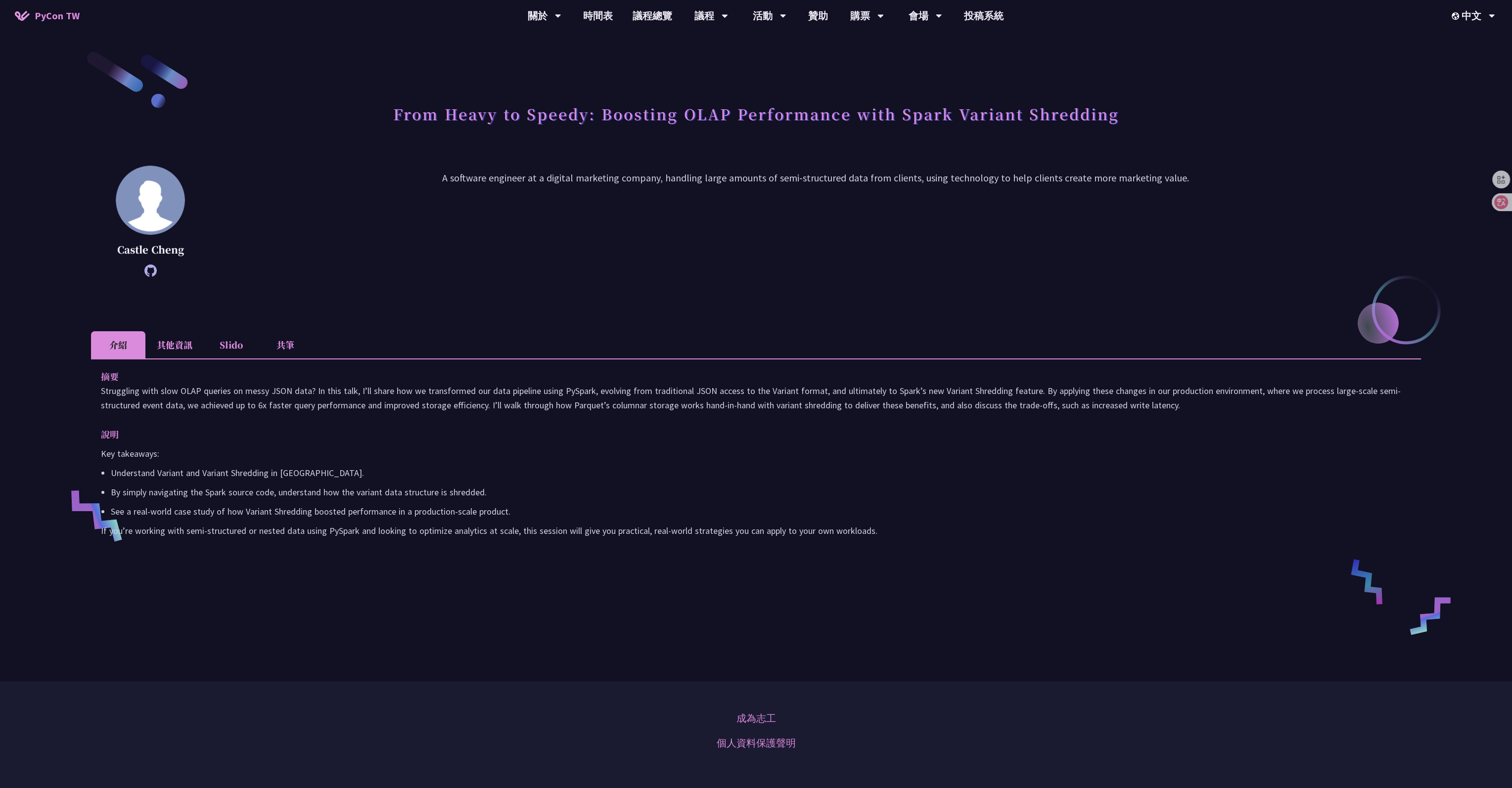
click at [184, 348] on li "其他資訊" at bounding box center [175, 344] width 59 height 27
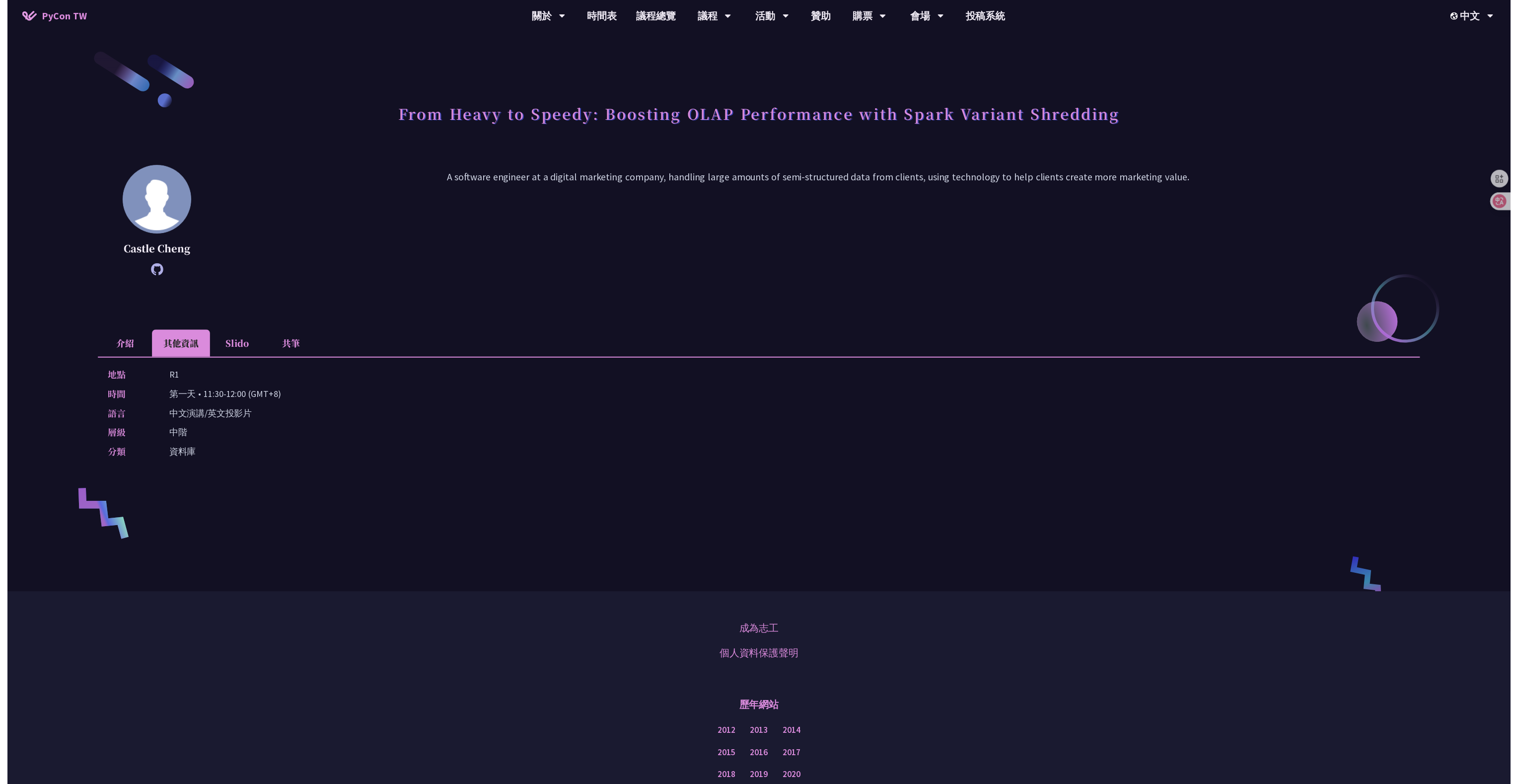
scroll to position [99, 0]
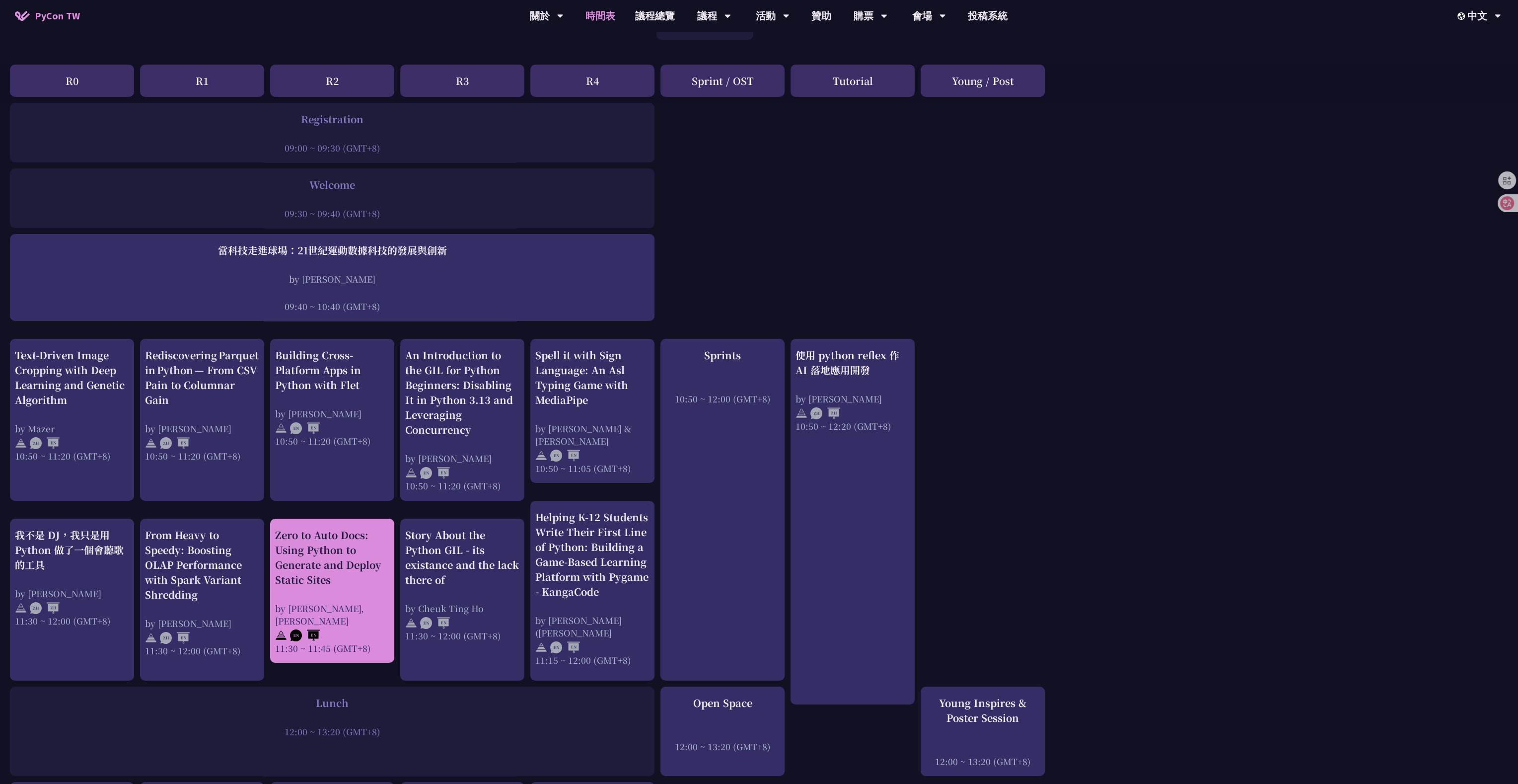
click at [347, 376] on div "Zero to Auto Docs: Using Python to Generate and Deploy Static Sites by Daniel G…" at bounding box center [332, 591] width 114 height 127
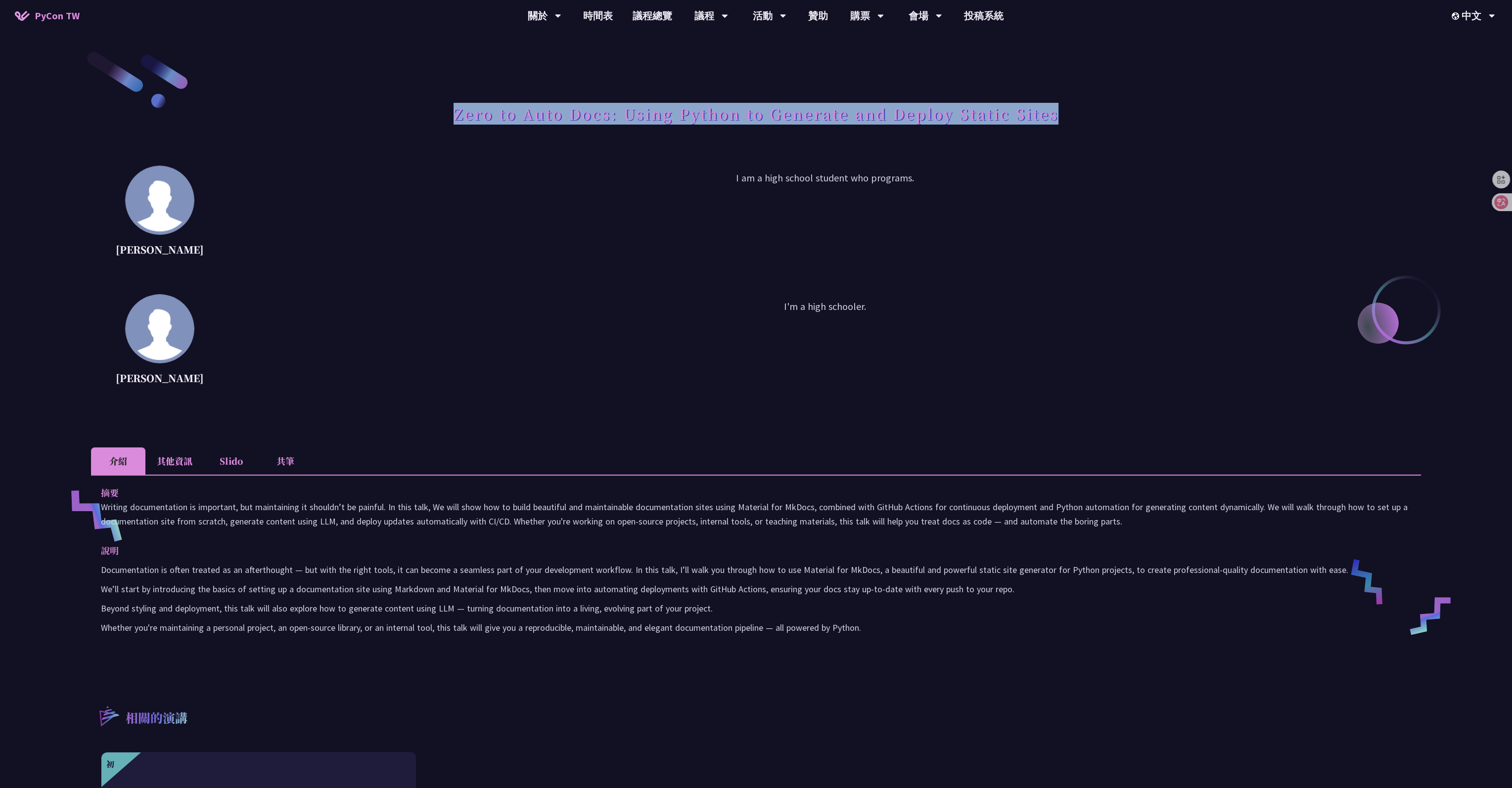
drag, startPoint x: 453, startPoint y: 109, endPoint x: 1065, endPoint y: 104, distance: 612.0
click at [616, 104] on div "Zero to Auto Docs: Using Python to Generate and Deploy Static Sites" at bounding box center [756, 125] width 1330 height 52
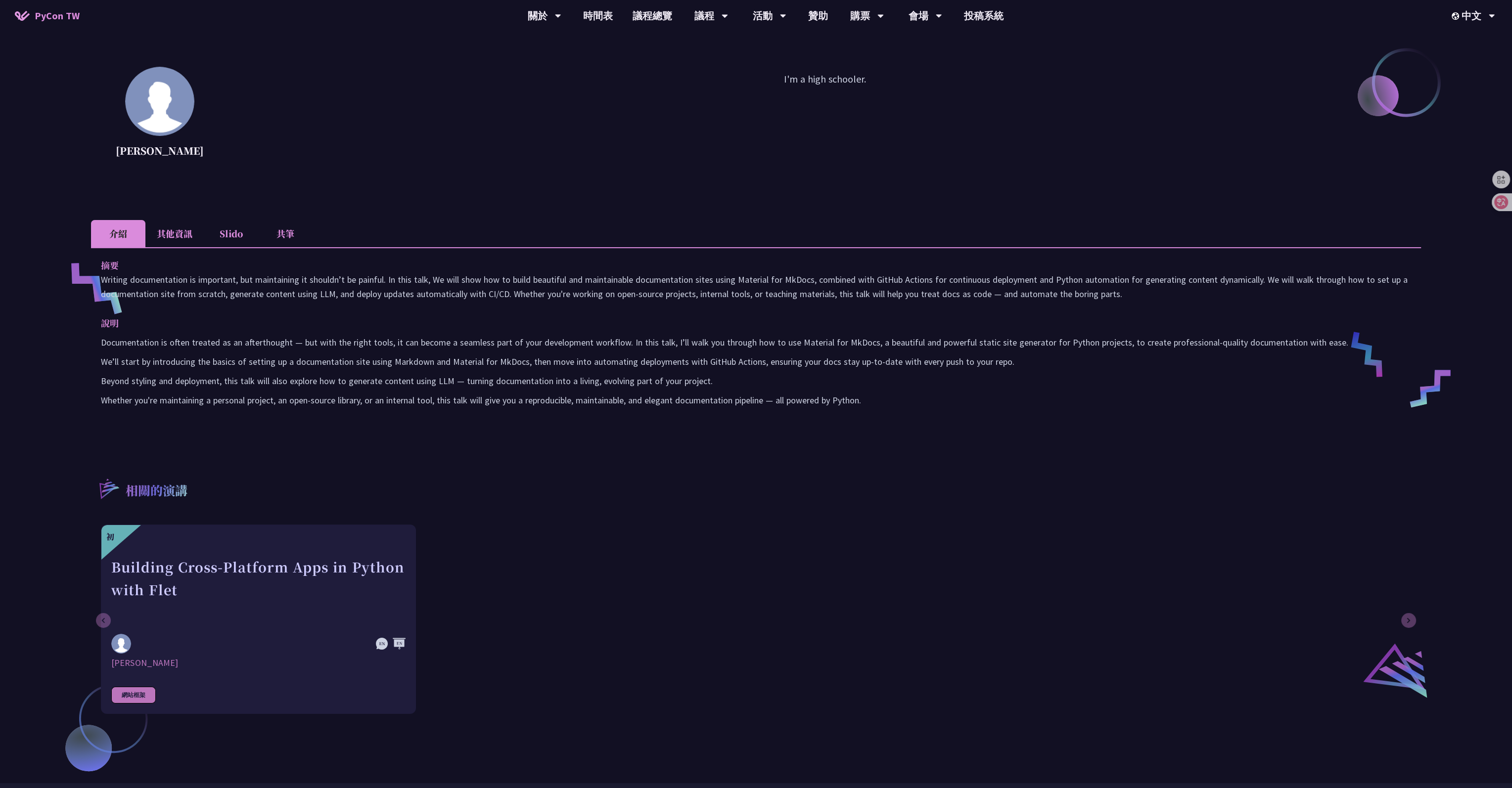
scroll to position [247, 0]
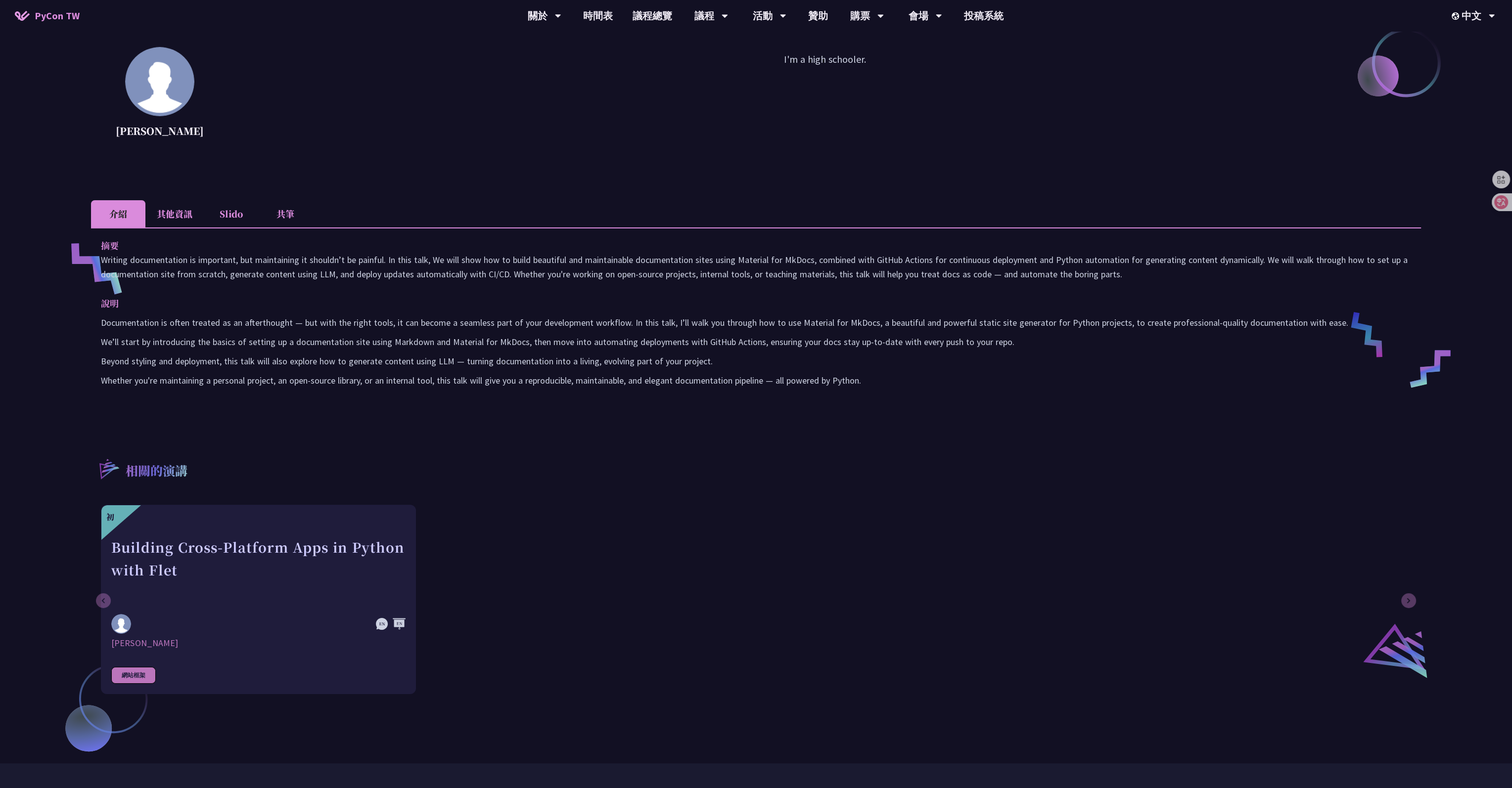
click at [189, 219] on li "其他資訊" at bounding box center [175, 214] width 59 height 27
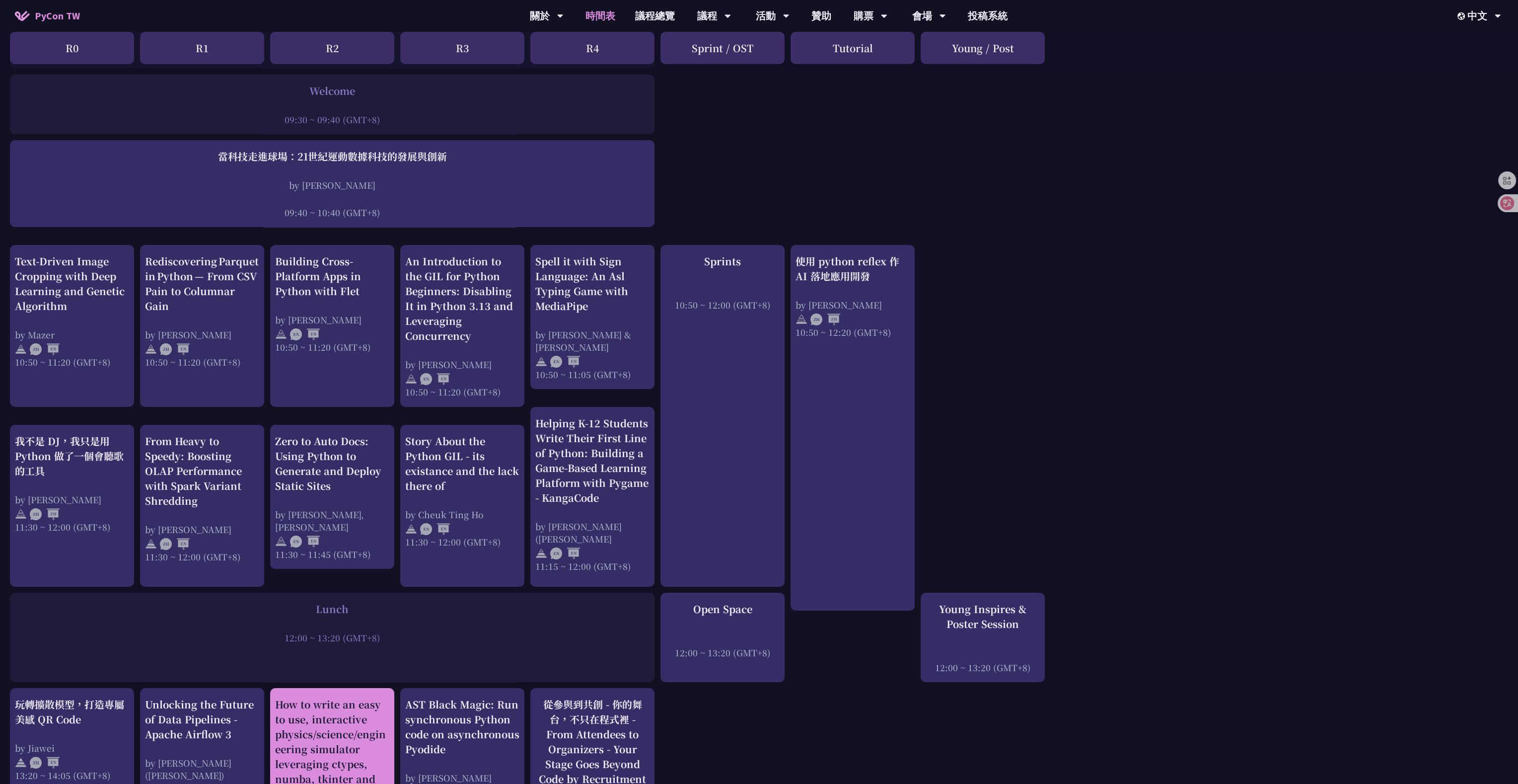
scroll to position [199, 0]
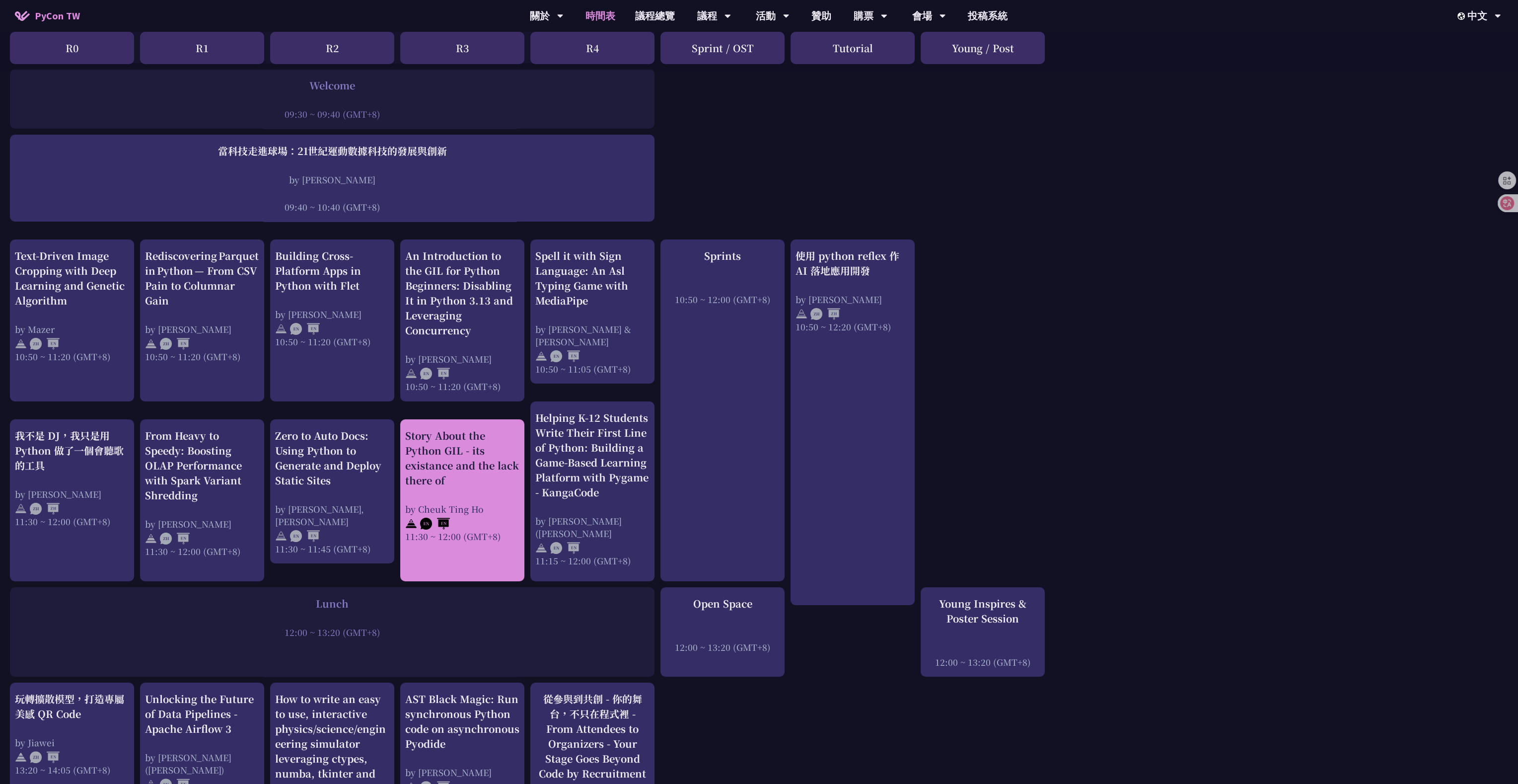
click at [449, 376] on div at bounding box center [462, 522] width 114 height 15
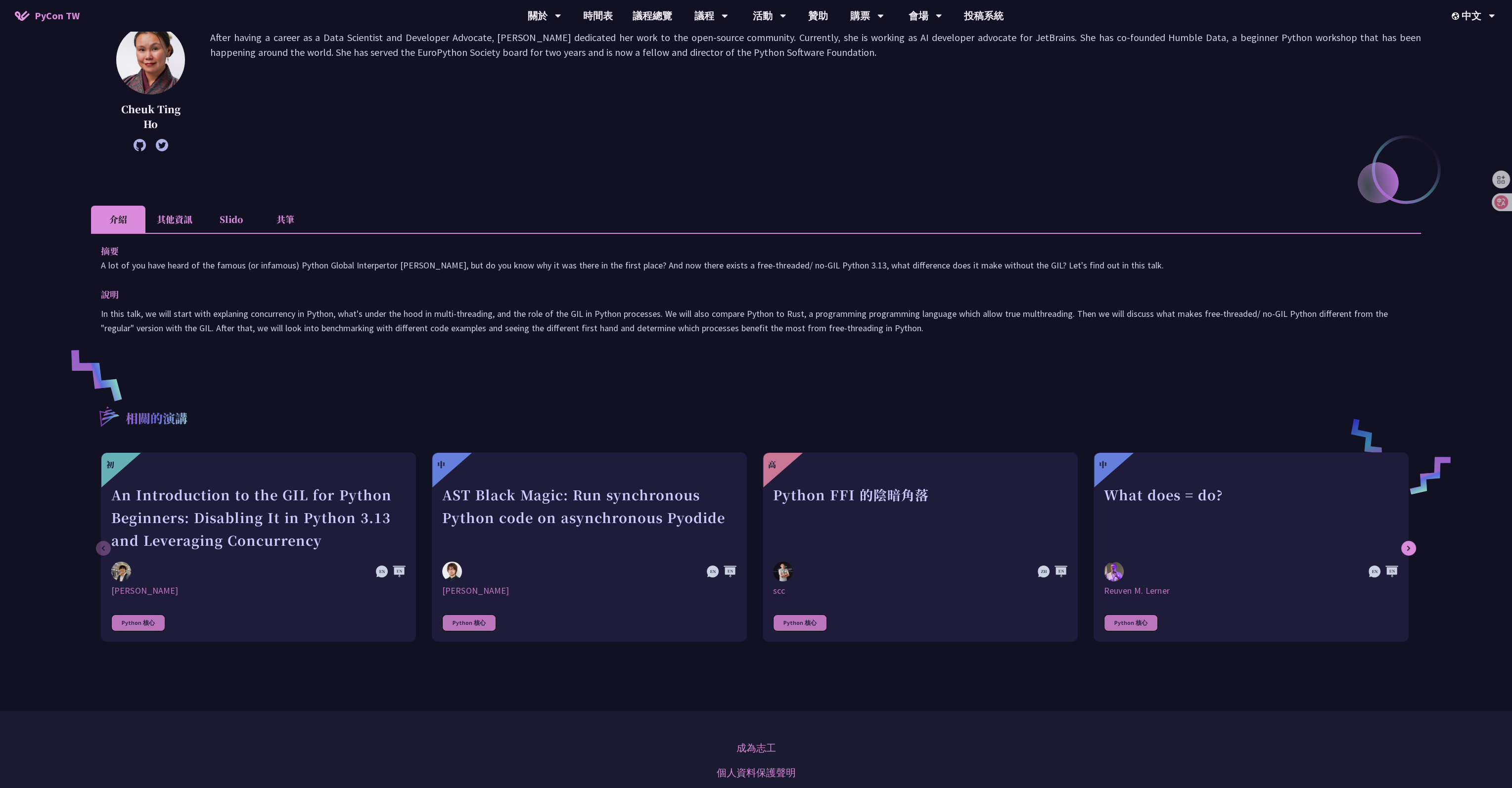
scroll to position [148, 0]
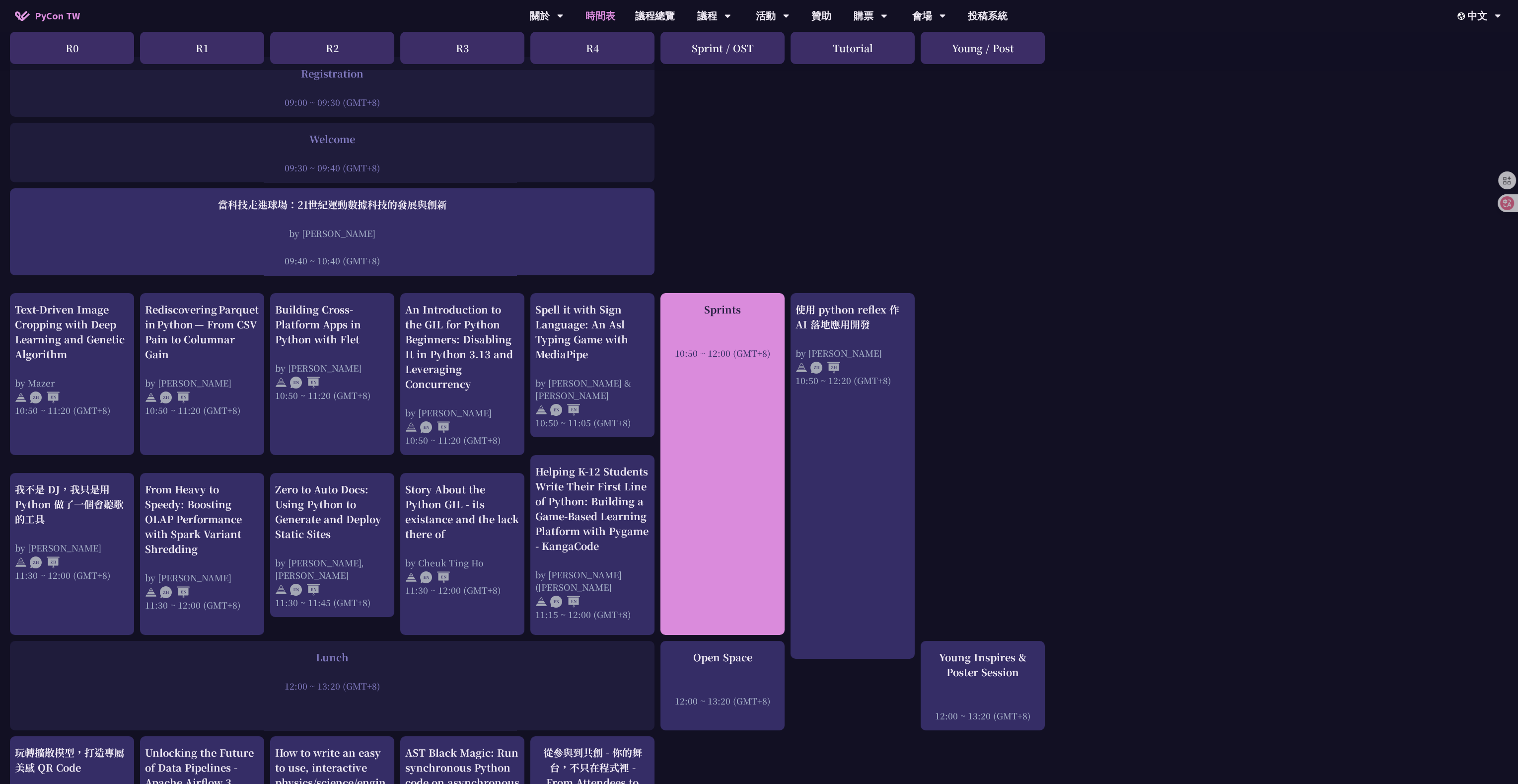
scroll to position [149, 0]
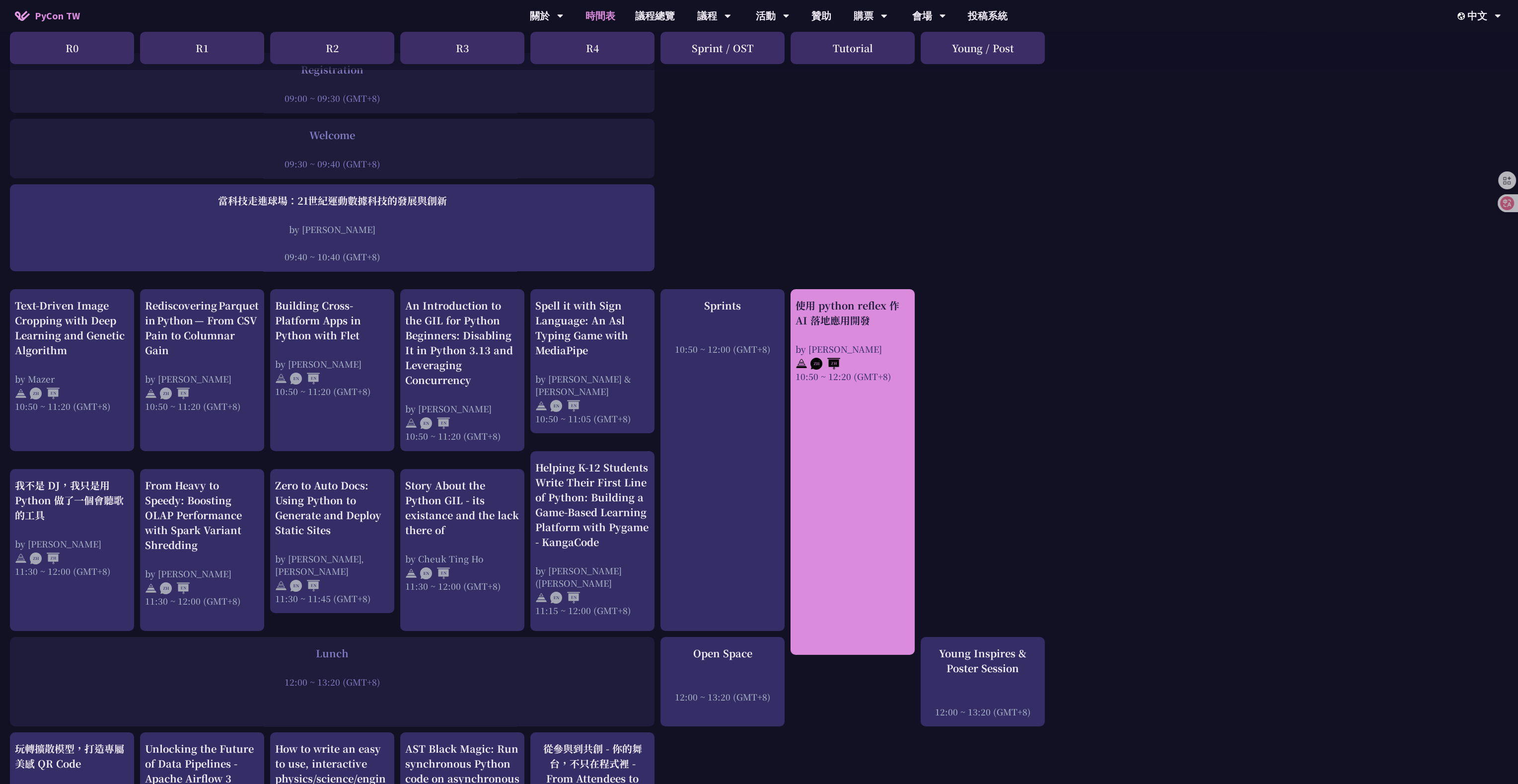
click at [618, 376] on div "使用 python reflex 作 AI 落地應用開發 by Milo Chen 10:50 ~ 12:20 (GMT+8)" at bounding box center [853, 471] width 124 height 365
click at [618, 314] on div "使用 python reflex 作 AI 落地應用開發" at bounding box center [852, 313] width 114 height 30
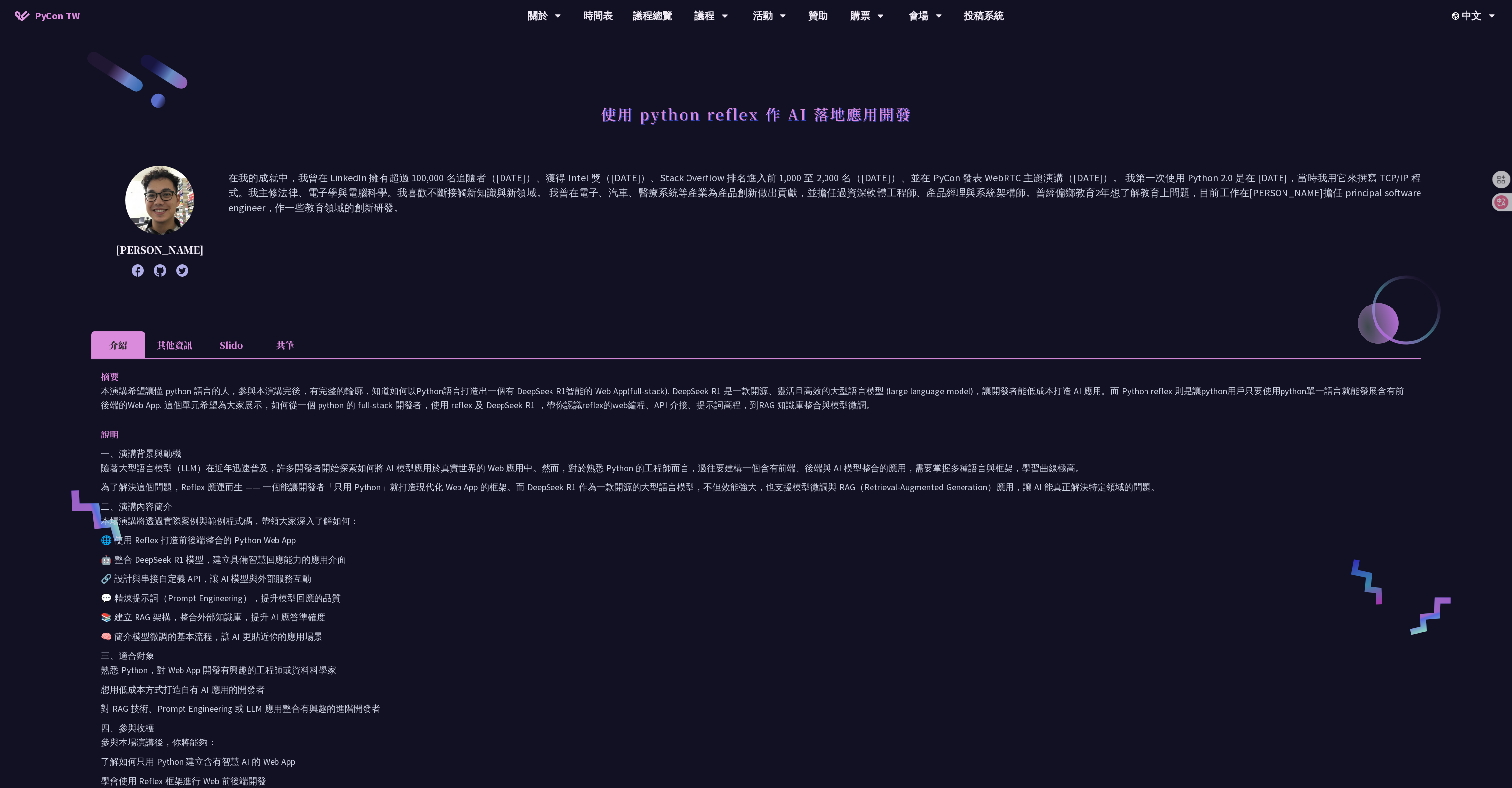
click at [132, 273] on icon at bounding box center [138, 271] width 13 height 13
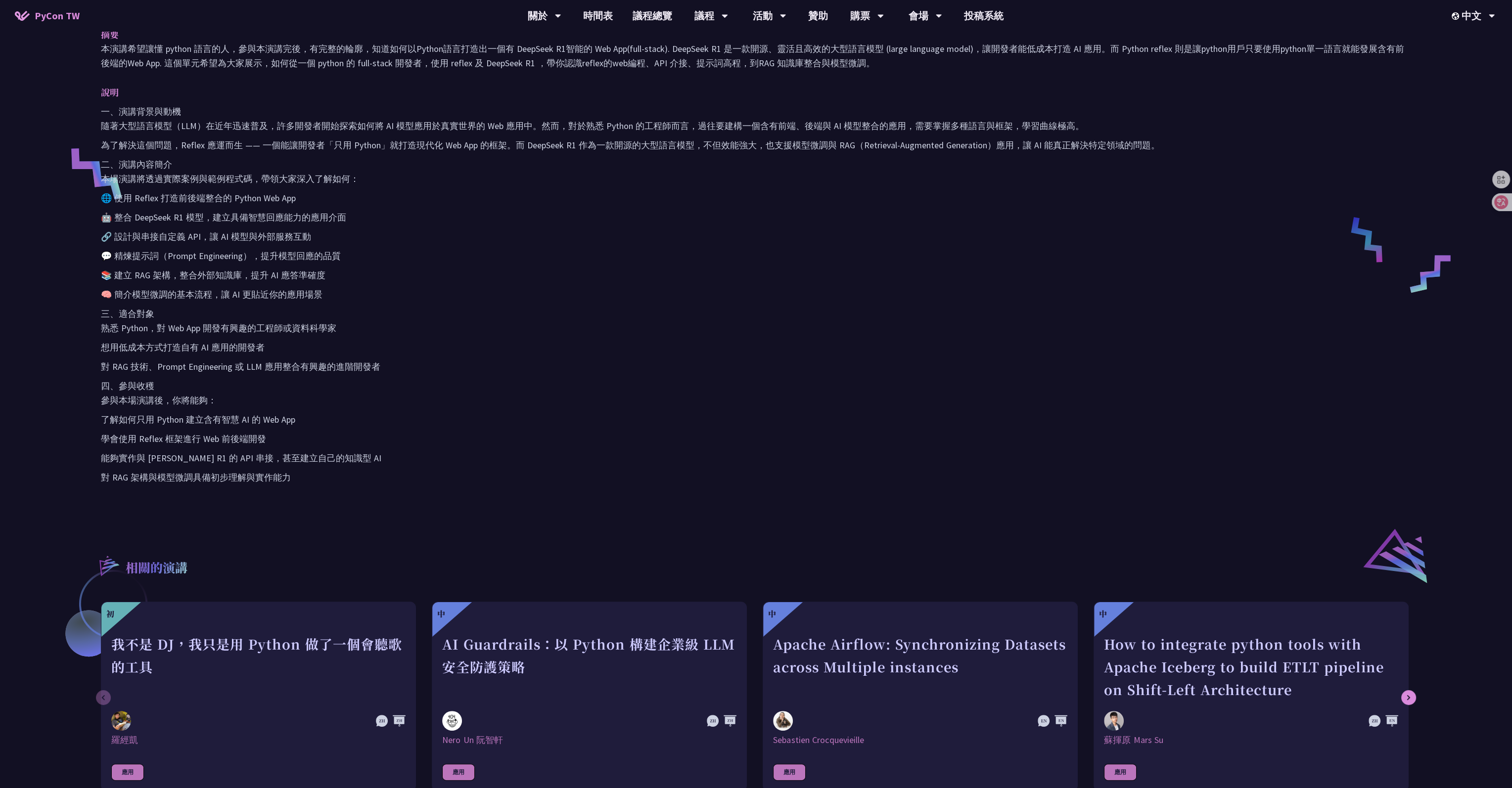
scroll to position [346, 0]
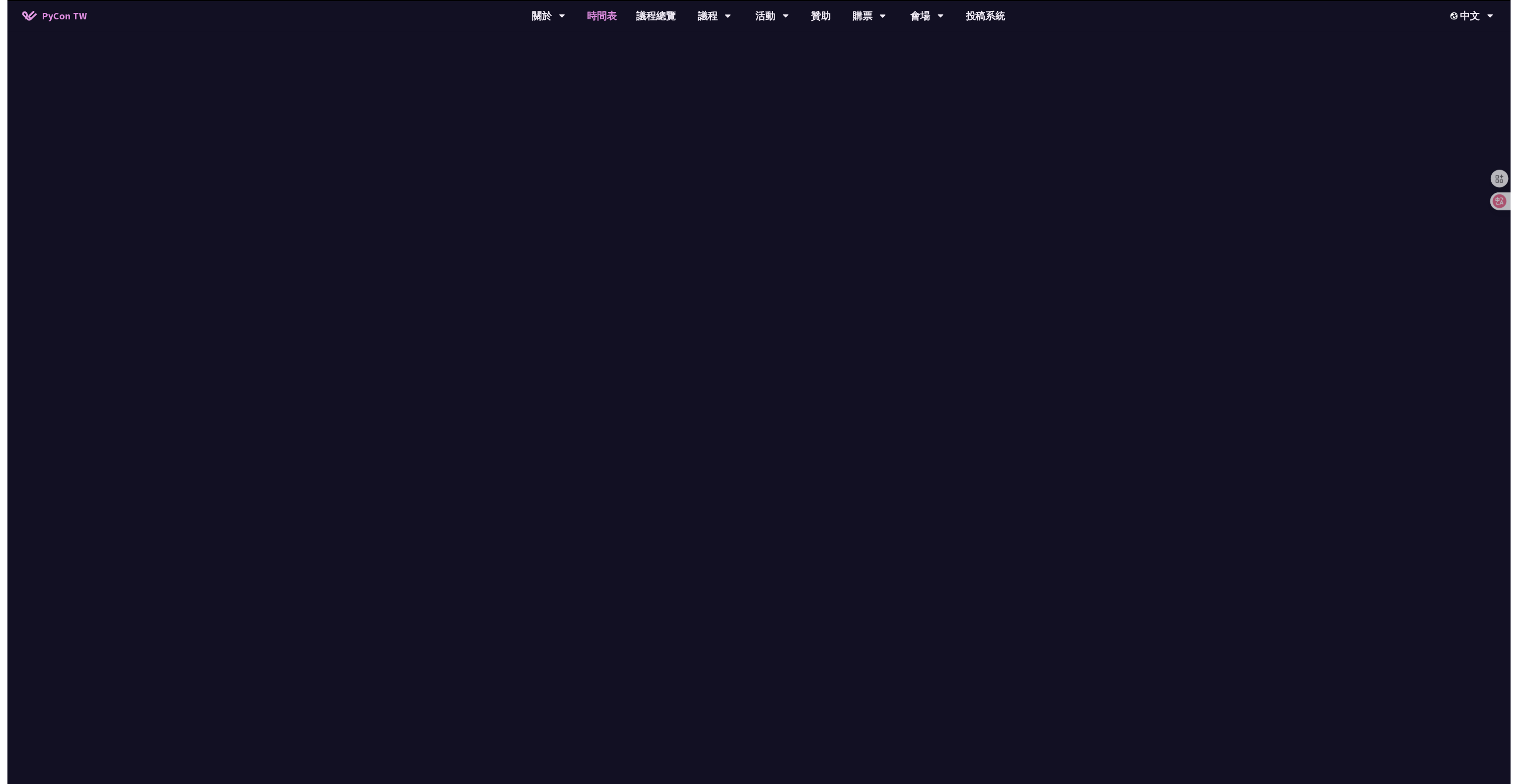
scroll to position [149, 0]
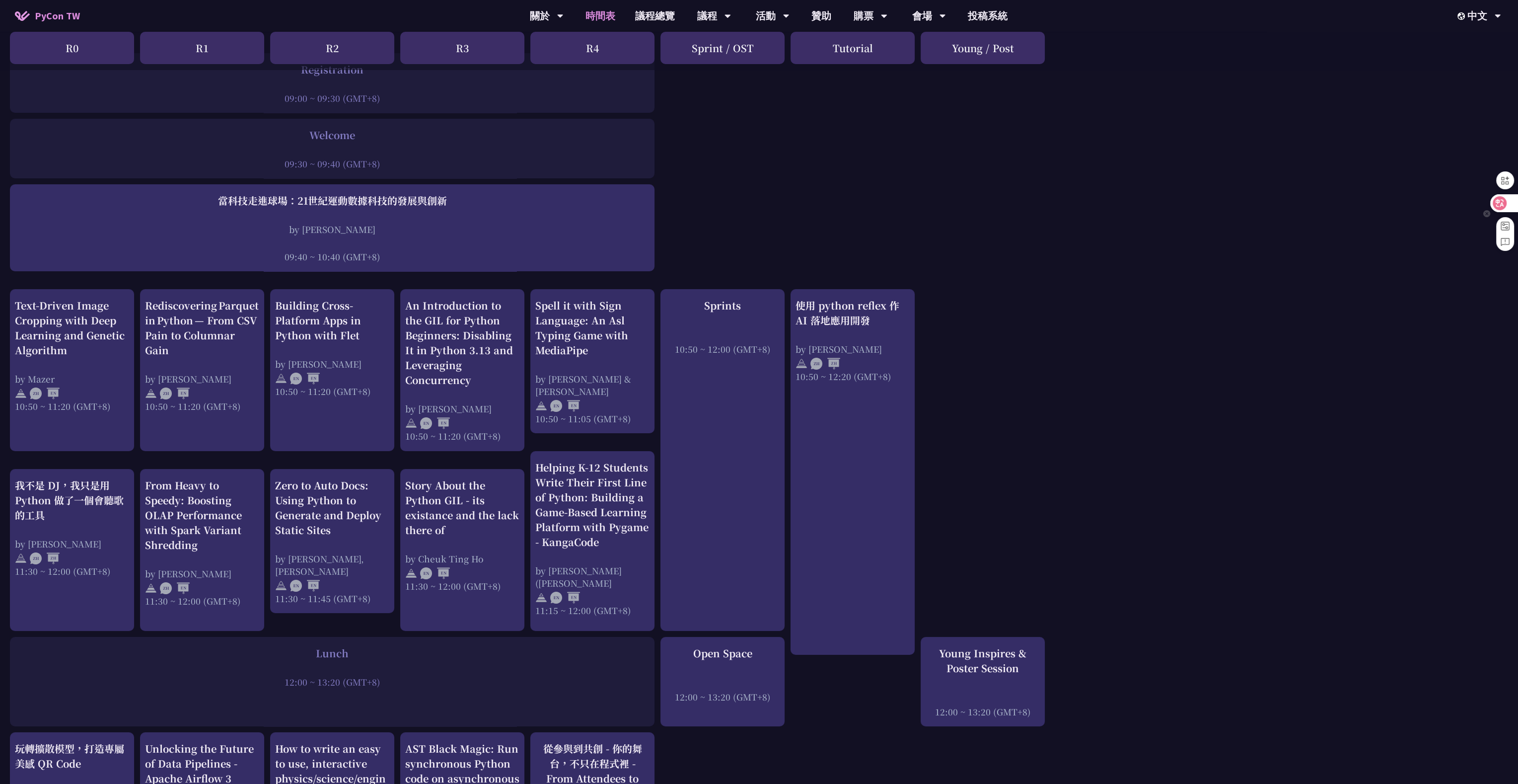
click at [618, 201] on icon at bounding box center [1500, 203] width 8 height 8
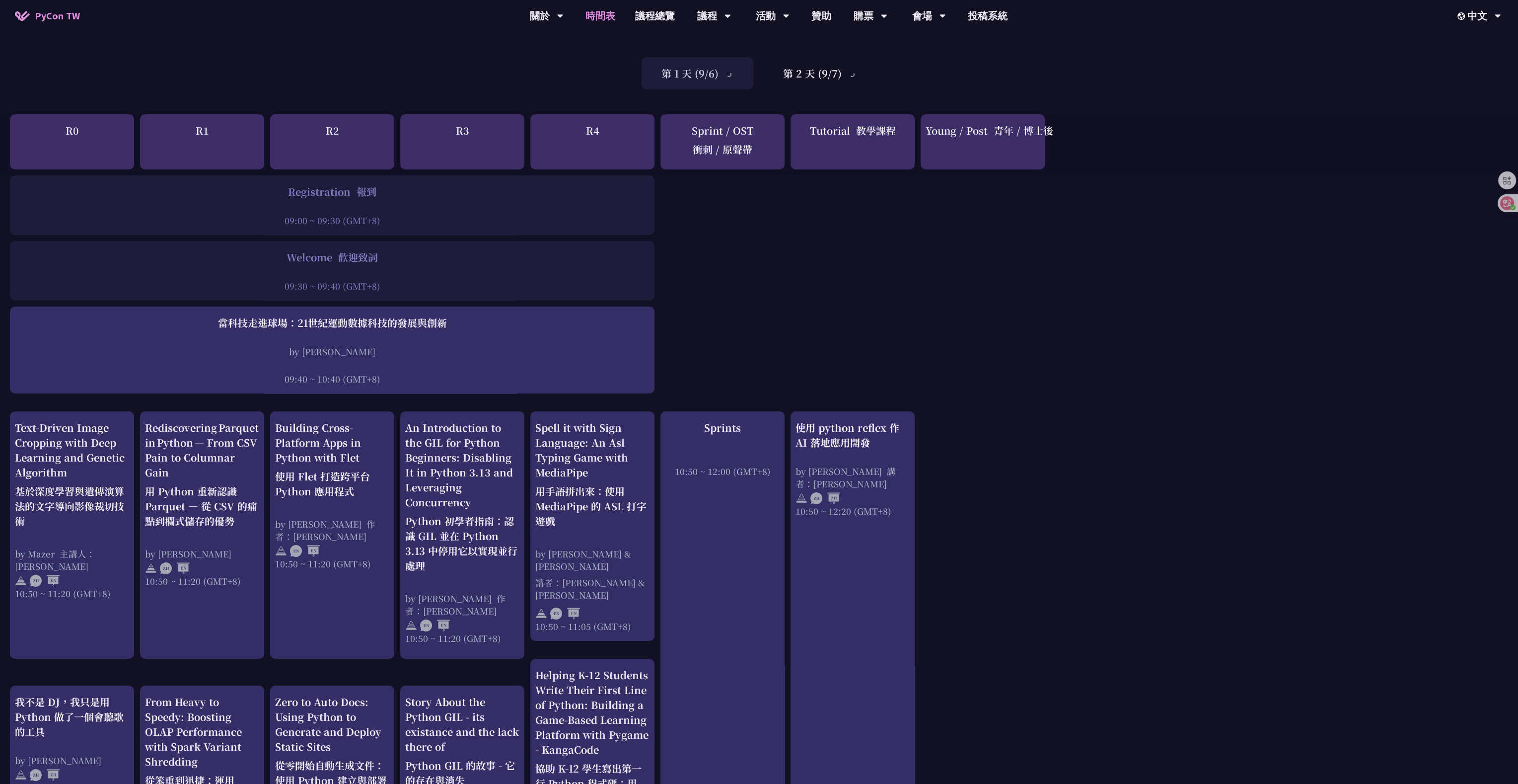
scroll to position [84, 0]
click at [618, 60] on font "第 2 天 （9/7）" at bounding box center [824, 63] width 70 height 15
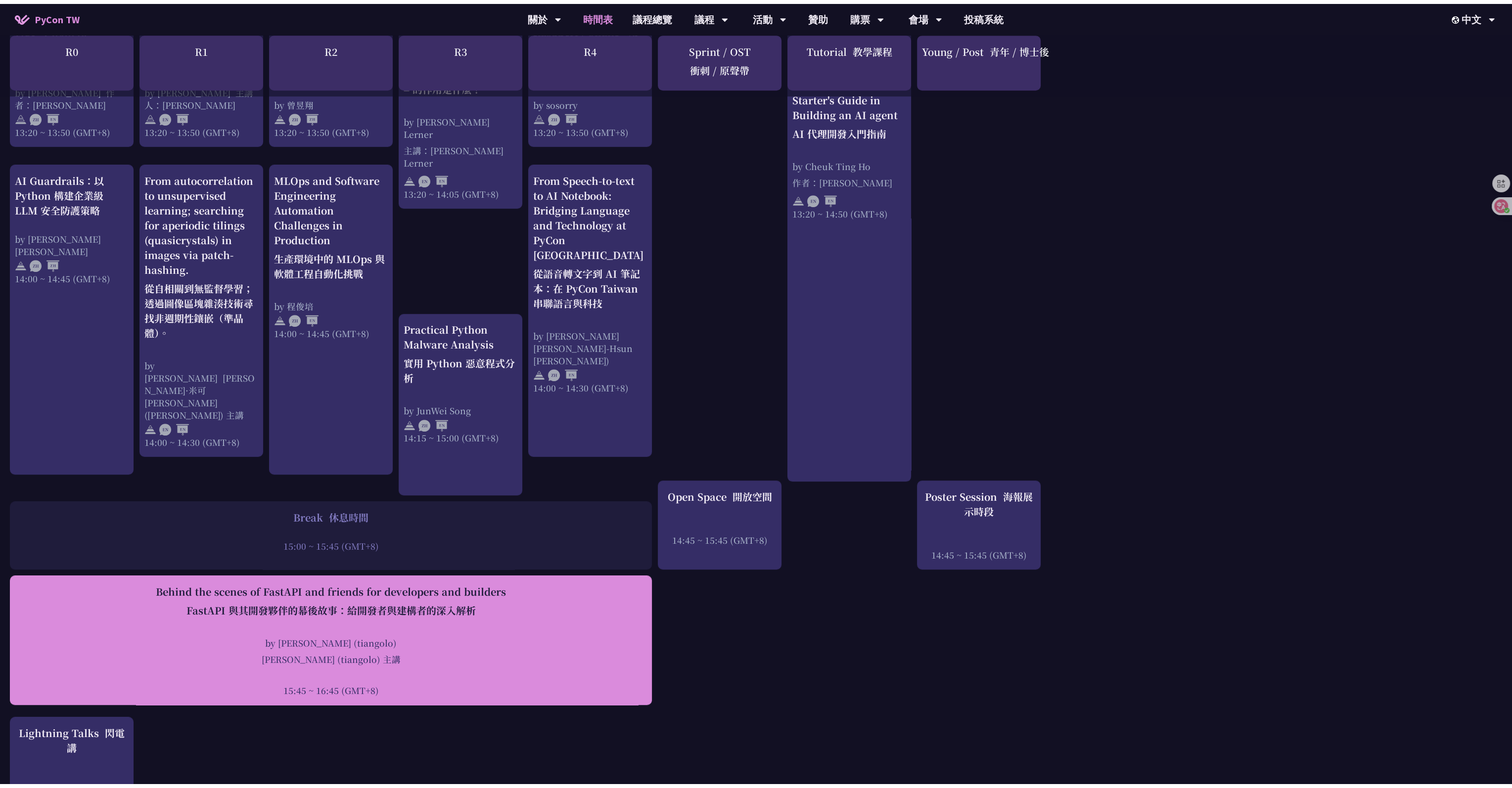
scroll to position [1221, 0]
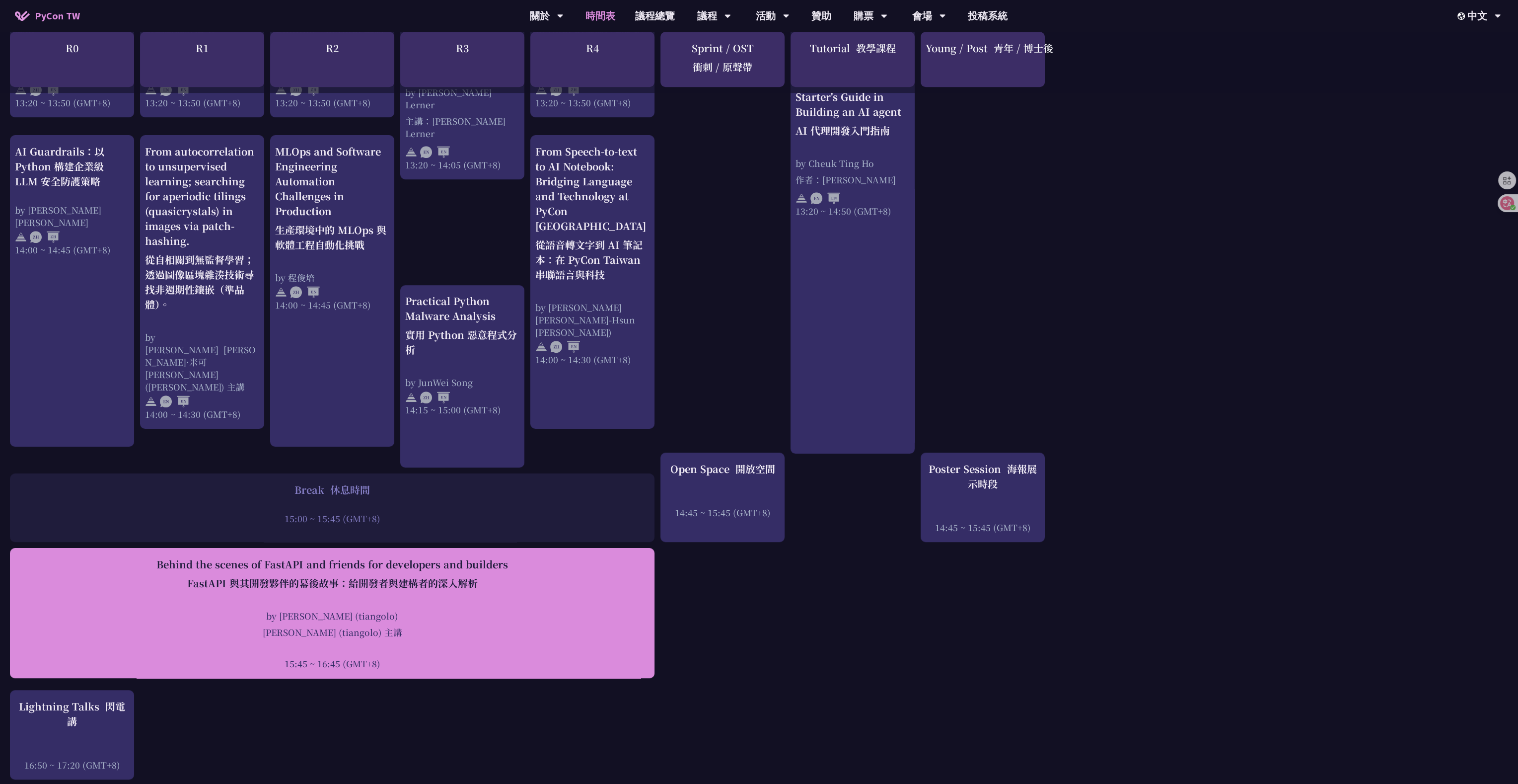
click at [294, 376] on div "Behind the scenes of FastAPI and friends for developers and builders FastAPI 與其…" at bounding box center [332, 613] width 635 height 113
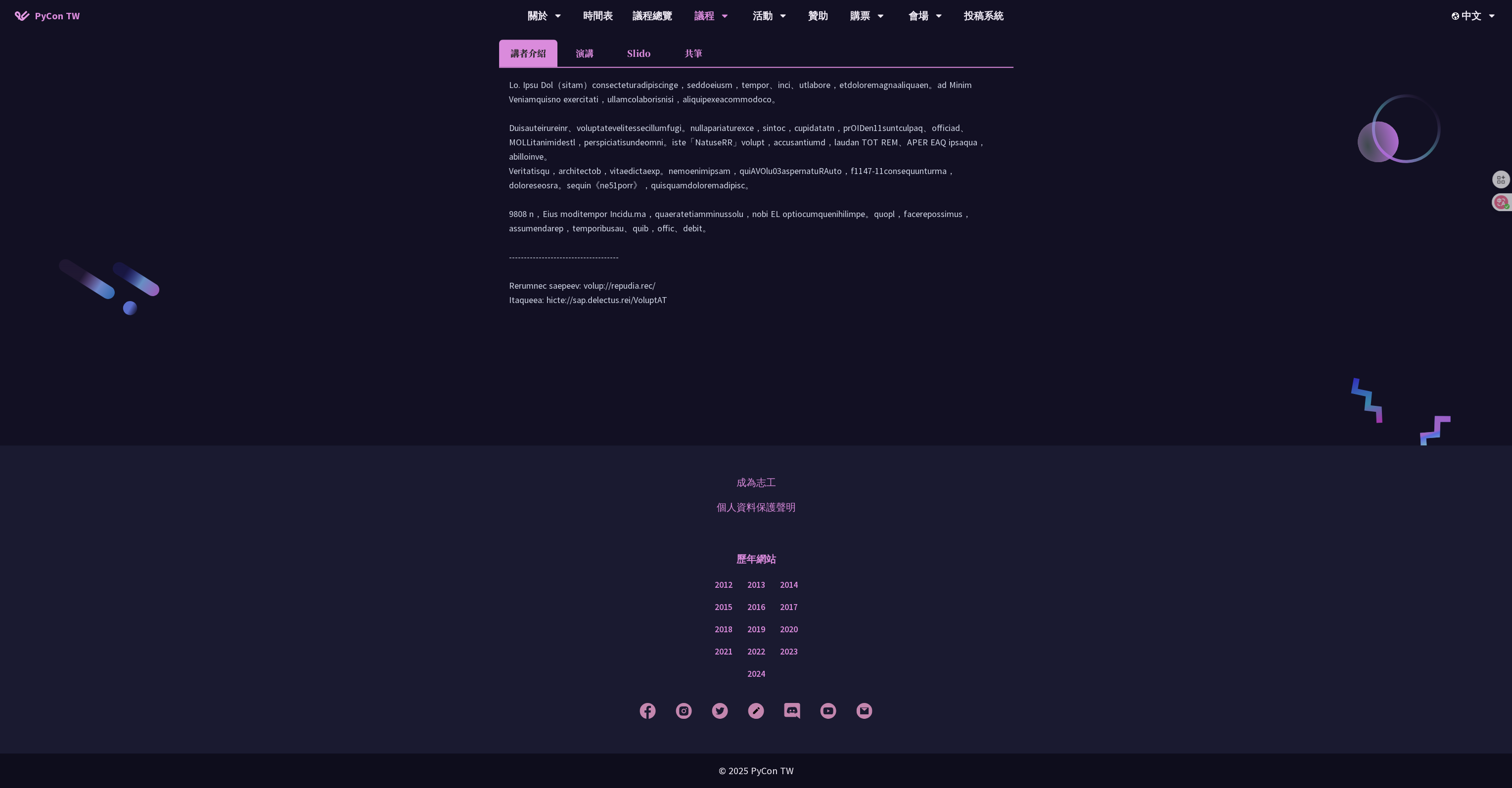
scroll to position [1626, 0]
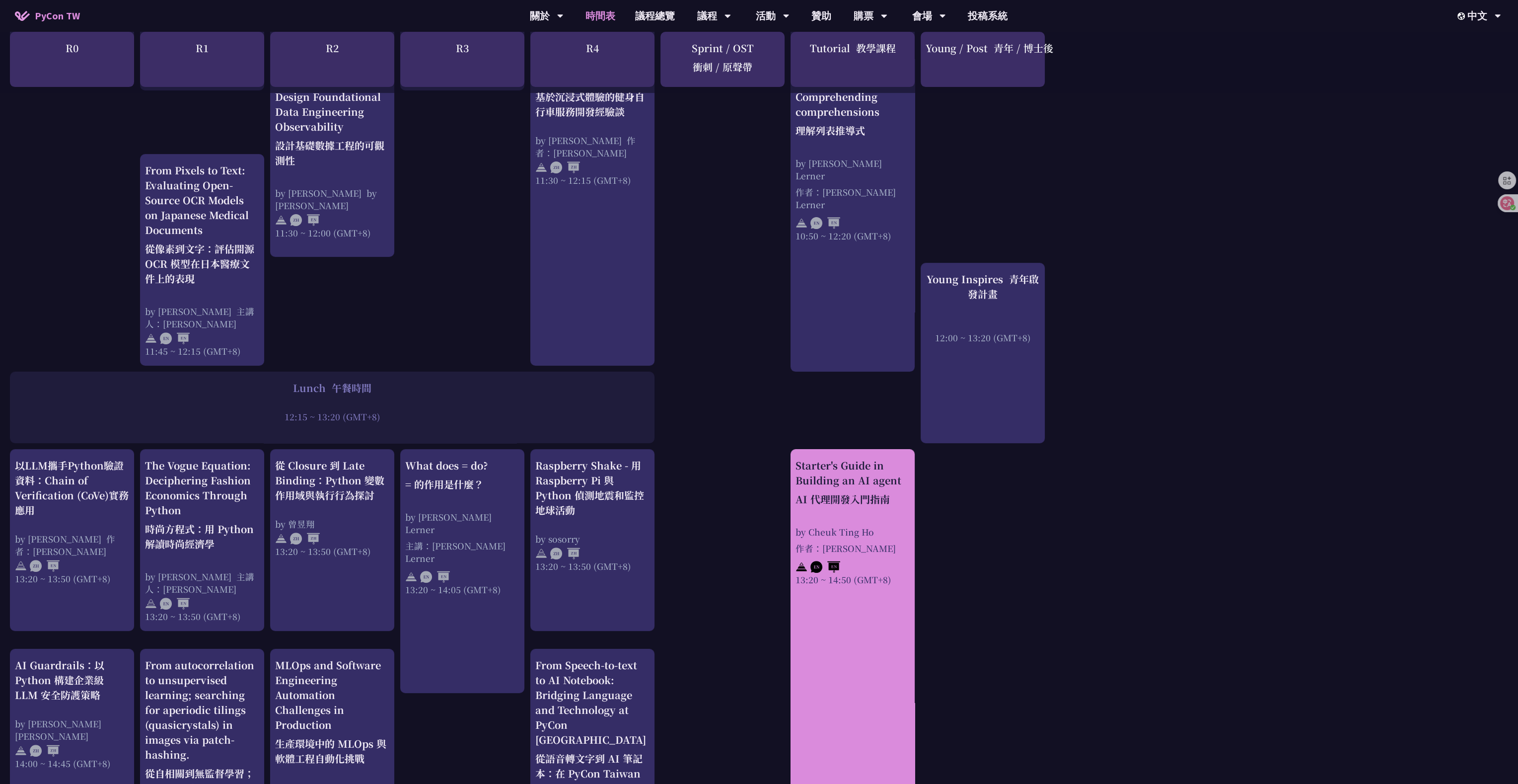
scroll to position [730, 0]
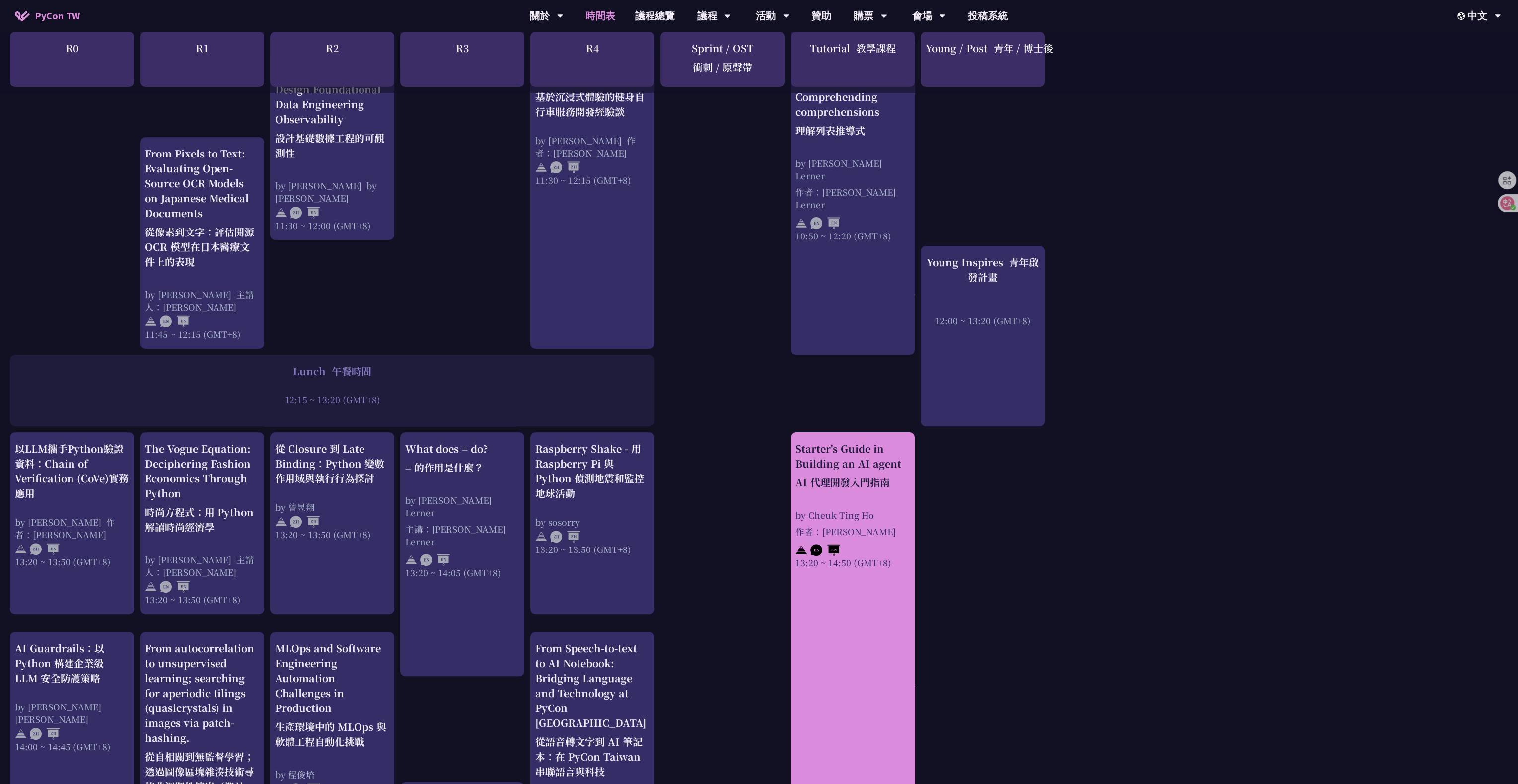
click at [618, 376] on div "by Cheuk Ting Ho 作者：何卓婷" at bounding box center [852, 525] width 114 height 33
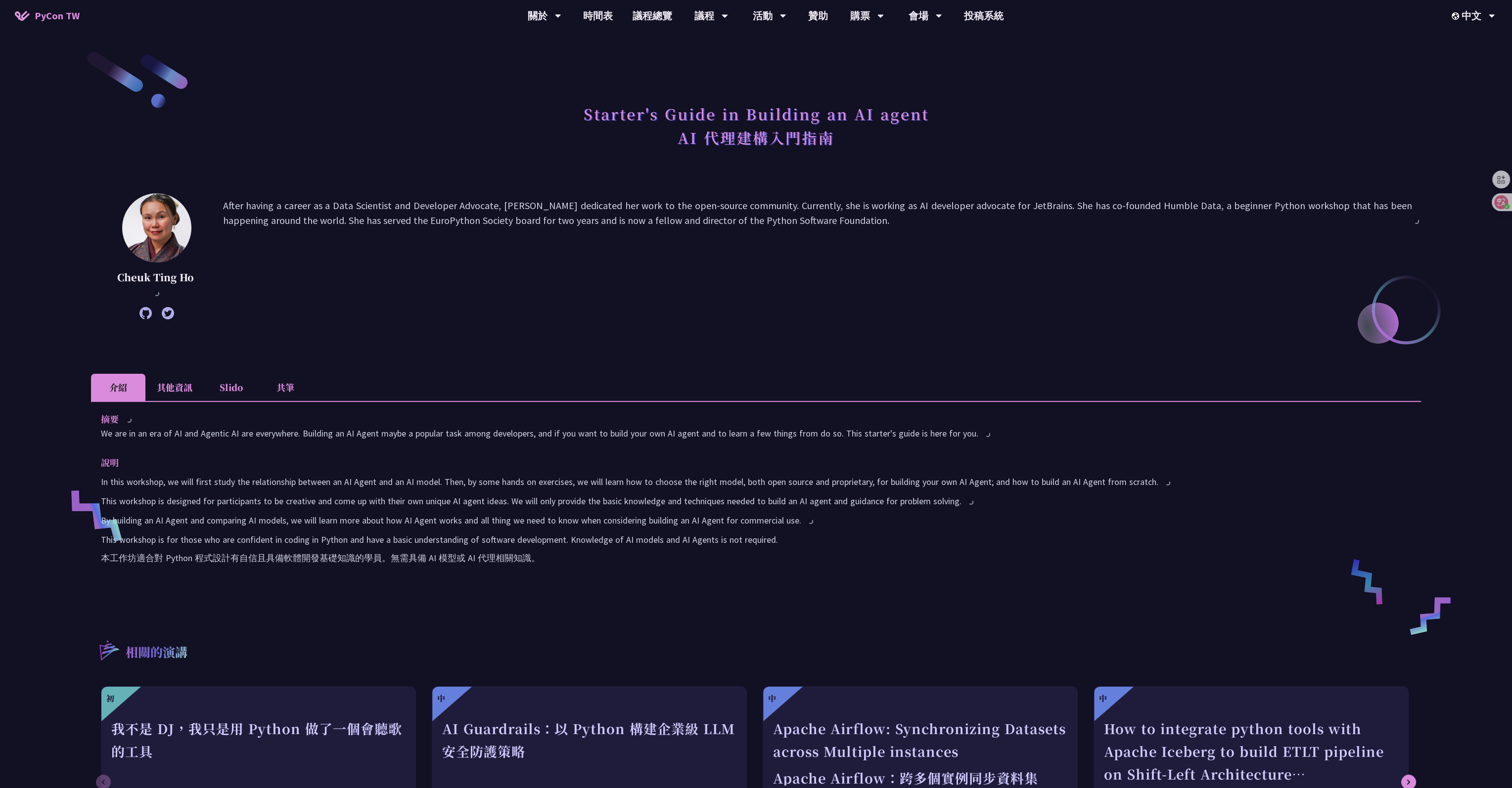
click at [182, 374] on li "其他資訊" at bounding box center [175, 387] width 59 height 27
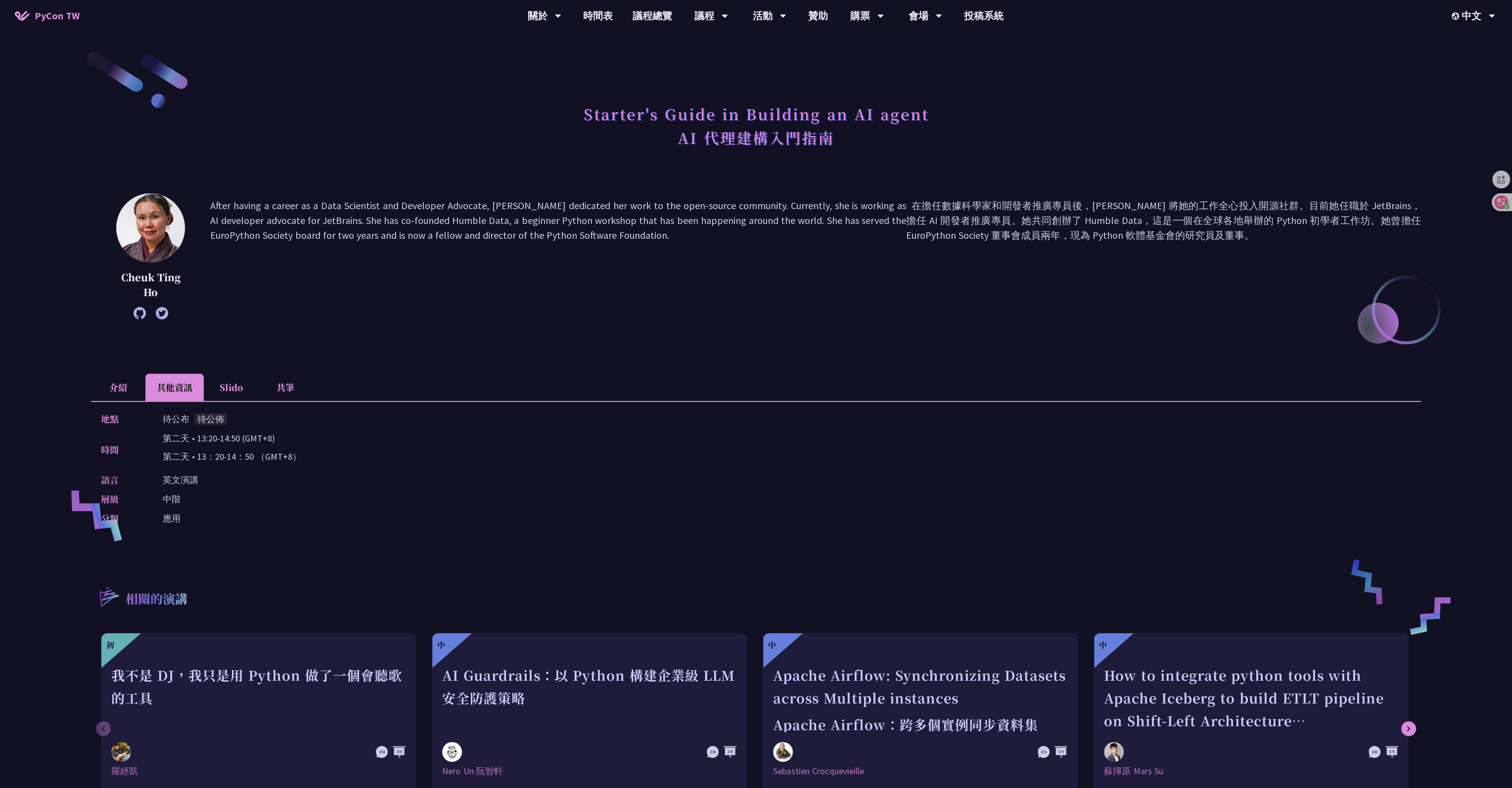
click at [234, 374] on li "Slido" at bounding box center [231, 387] width 54 height 27
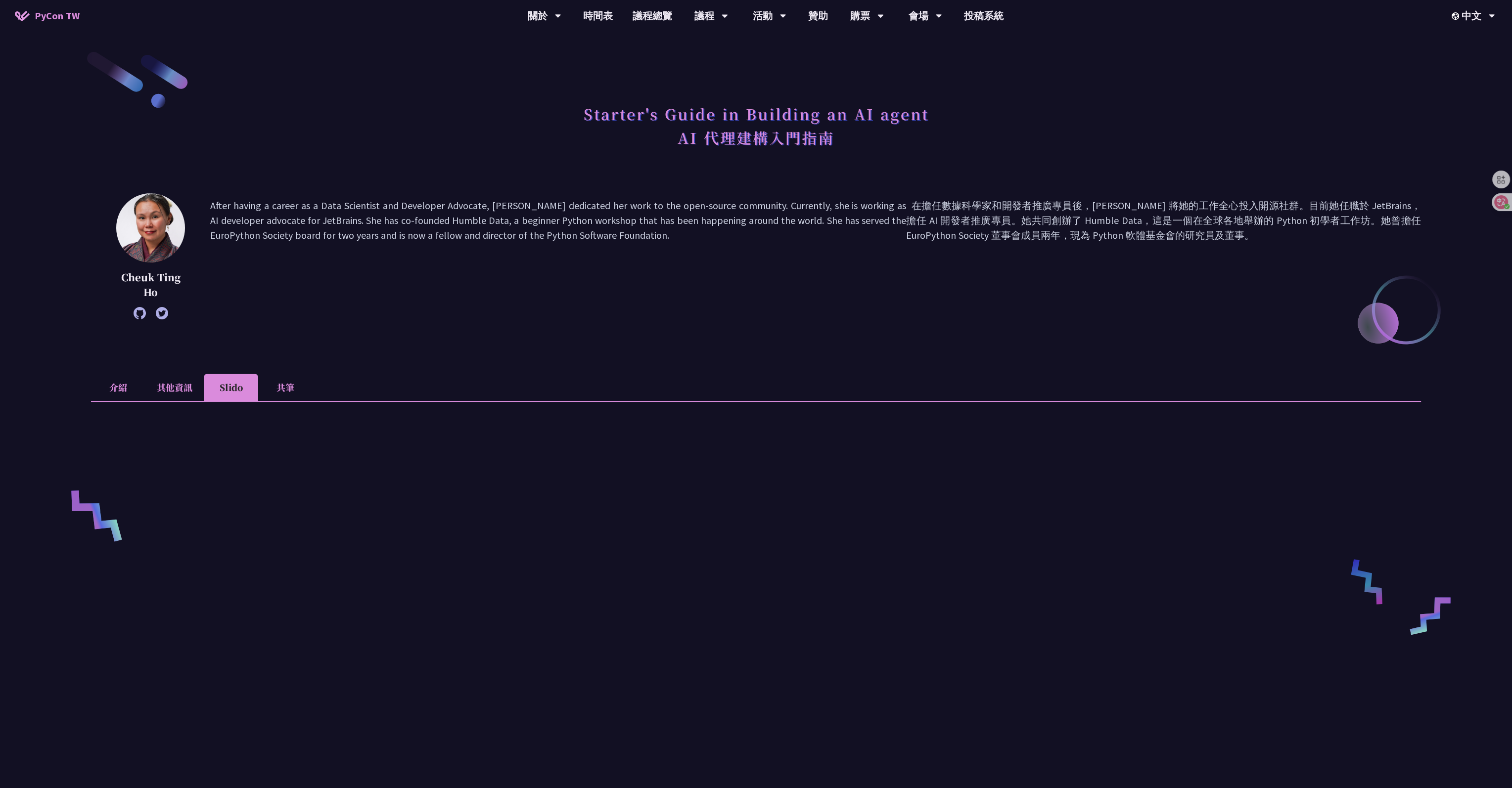
click at [285, 374] on li "共筆" at bounding box center [285, 387] width 54 height 27
click at [200, 374] on li "其他資訊" at bounding box center [175, 387] width 59 height 27
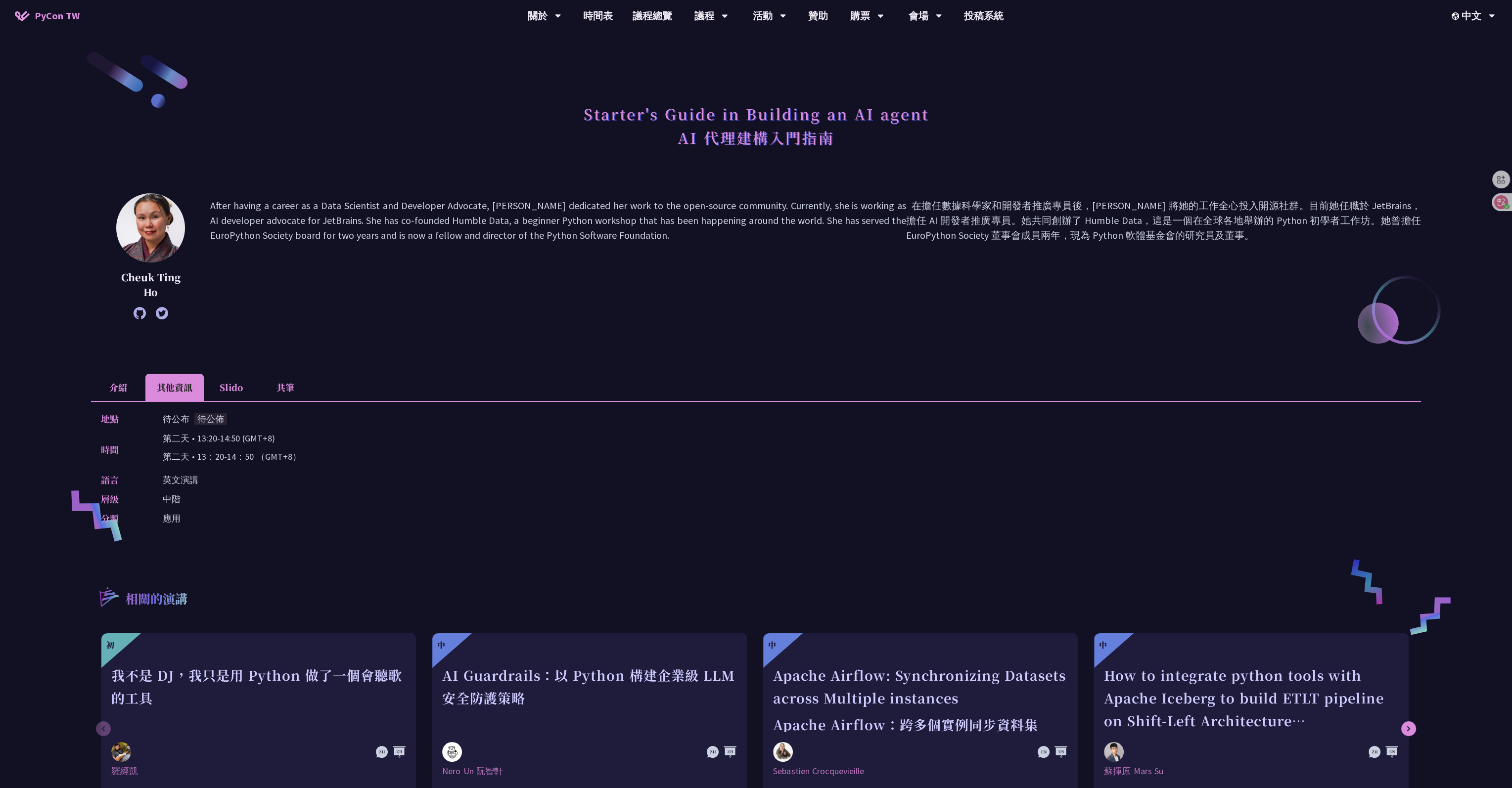
click at [120, 374] on li "介紹" at bounding box center [118, 387] width 54 height 27
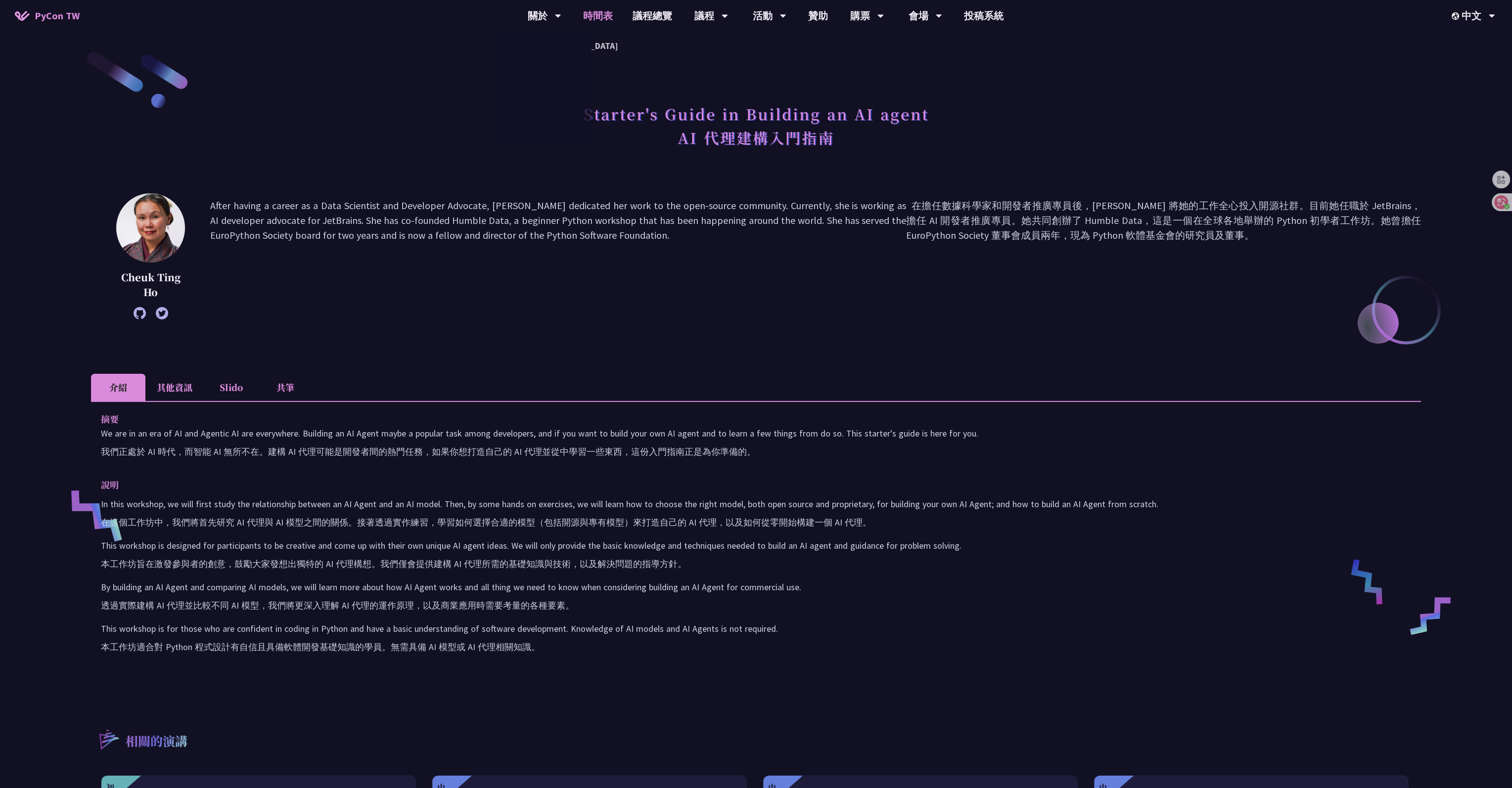
click at [586, 14] on link "時間表" at bounding box center [598, 16] width 49 height 32
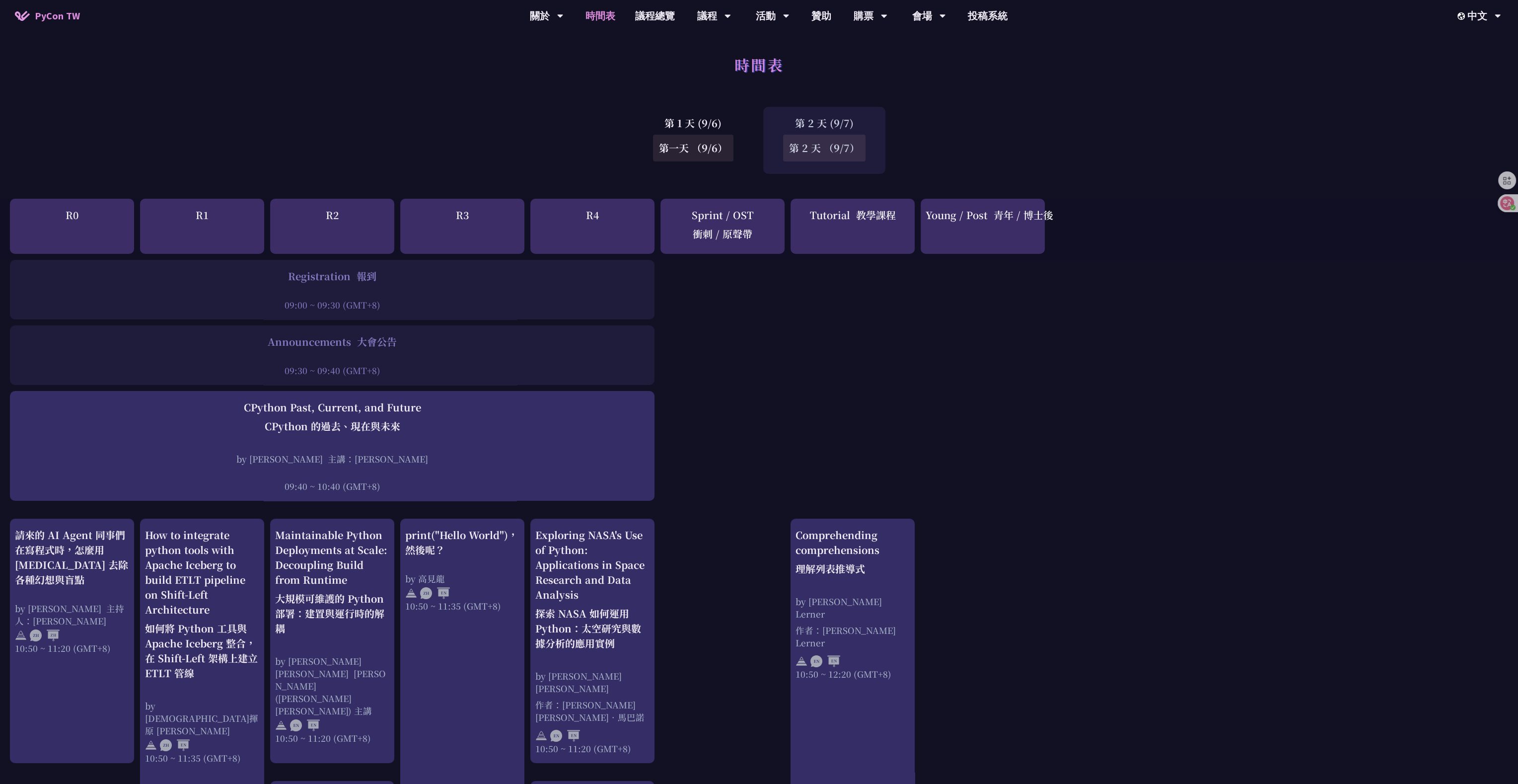
click at [618, 215] on div "Sprint / OST 衝刺 / 原聲帶" at bounding box center [723, 226] width 124 height 55
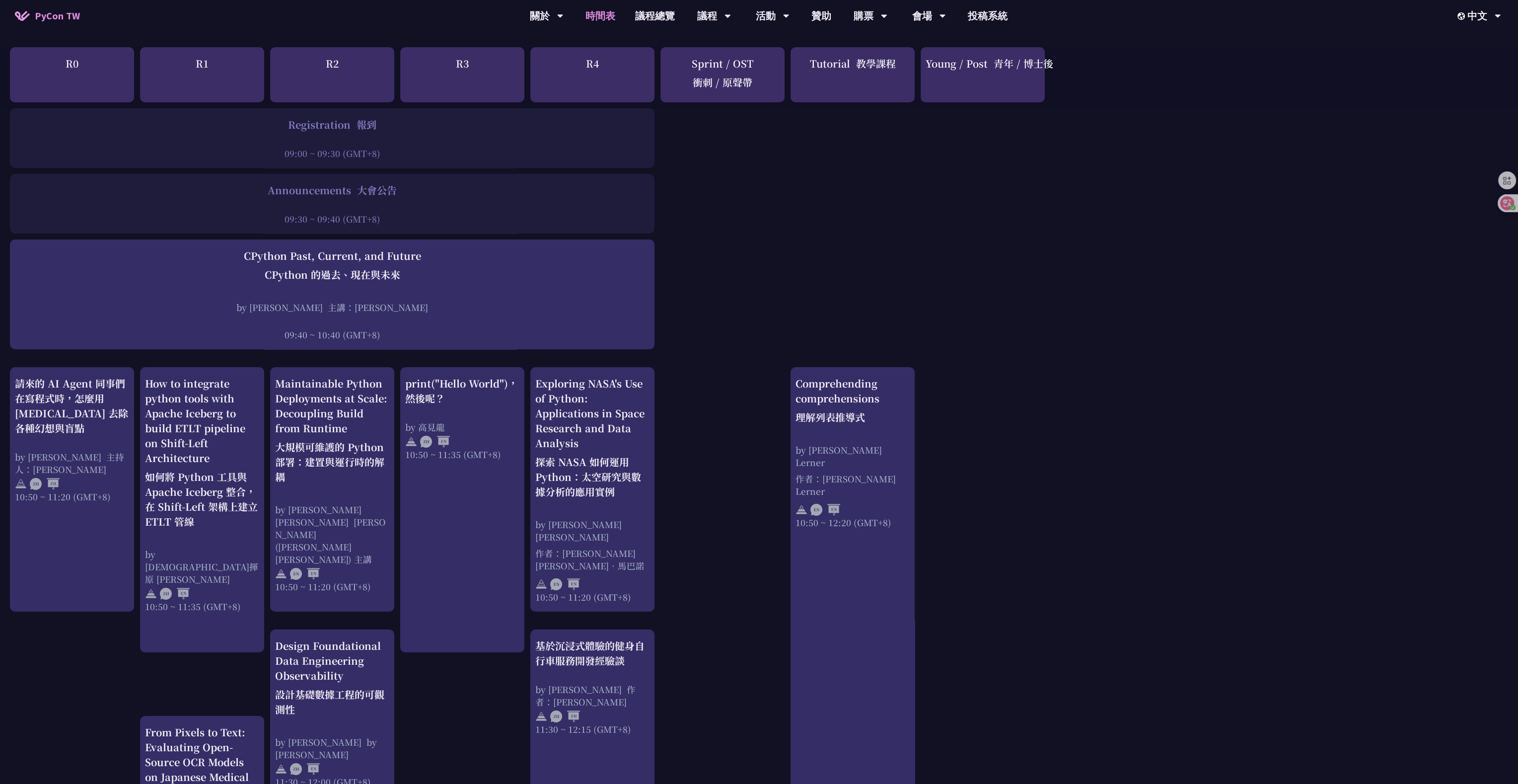
scroll to position [149, 0]
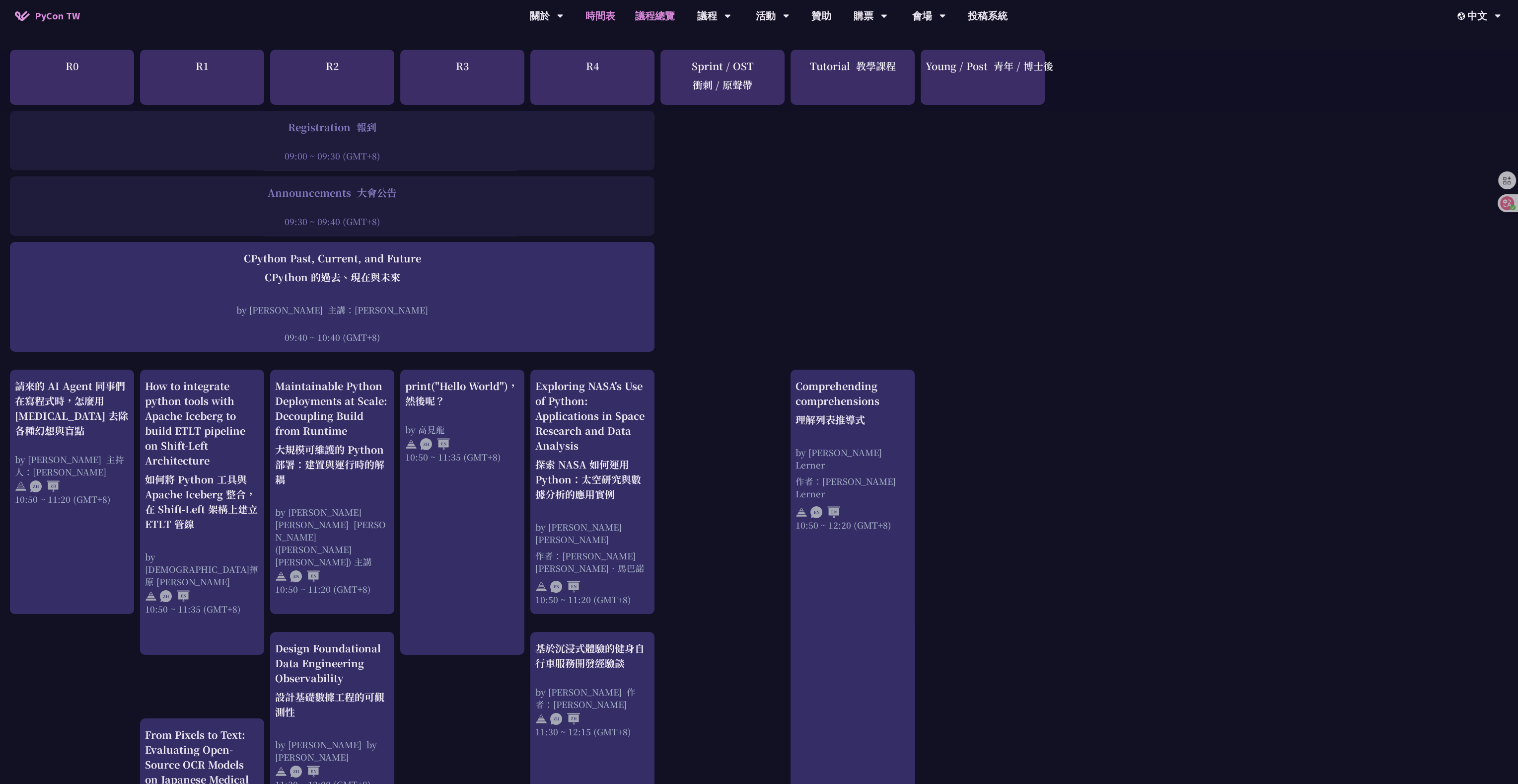
click at [618, 18] on link "議程總覽" at bounding box center [655, 16] width 60 height 32
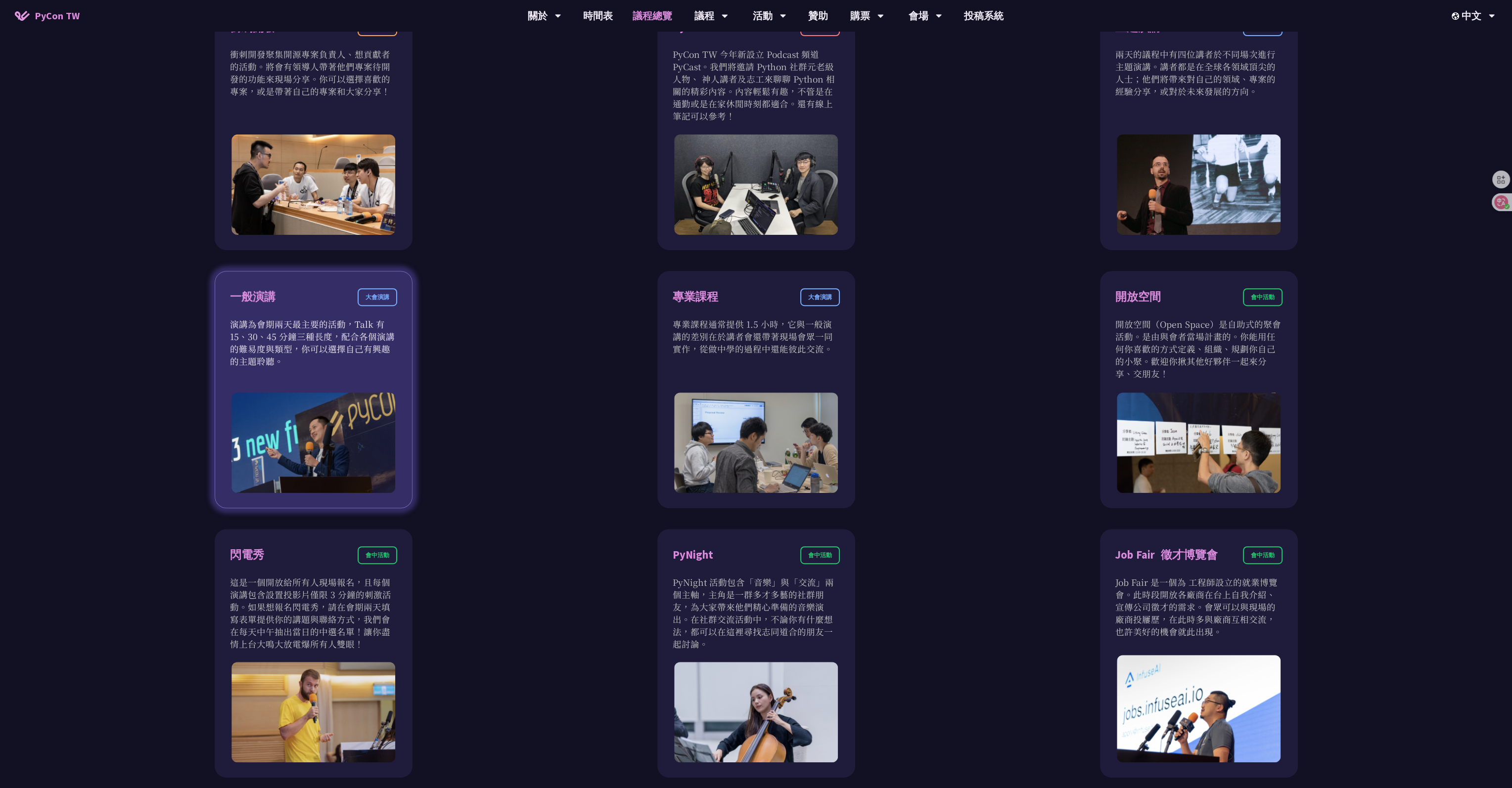
scroll to position [741, 0]
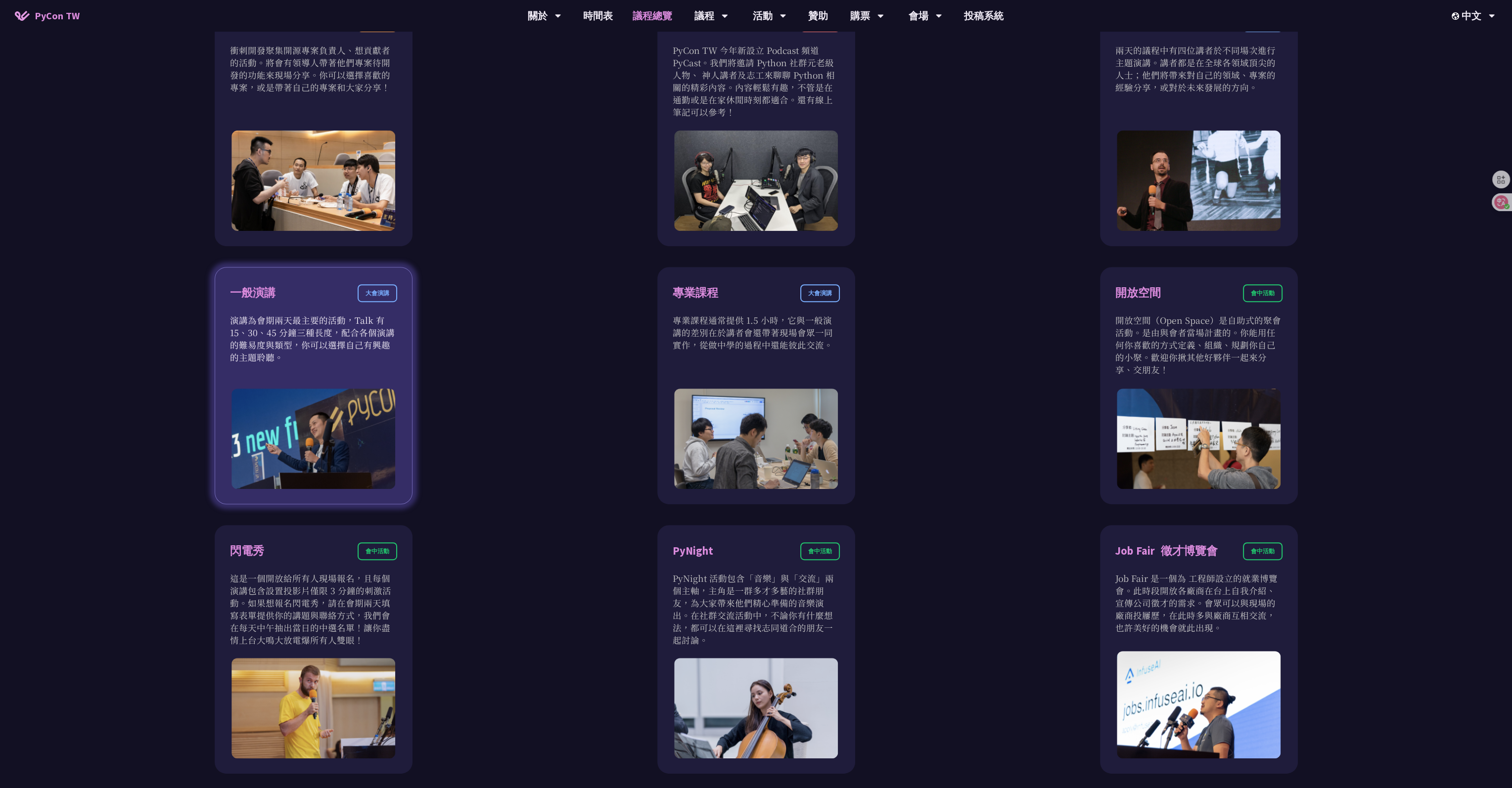
click at [338, 374] on img at bounding box center [314, 438] width 164 height 100
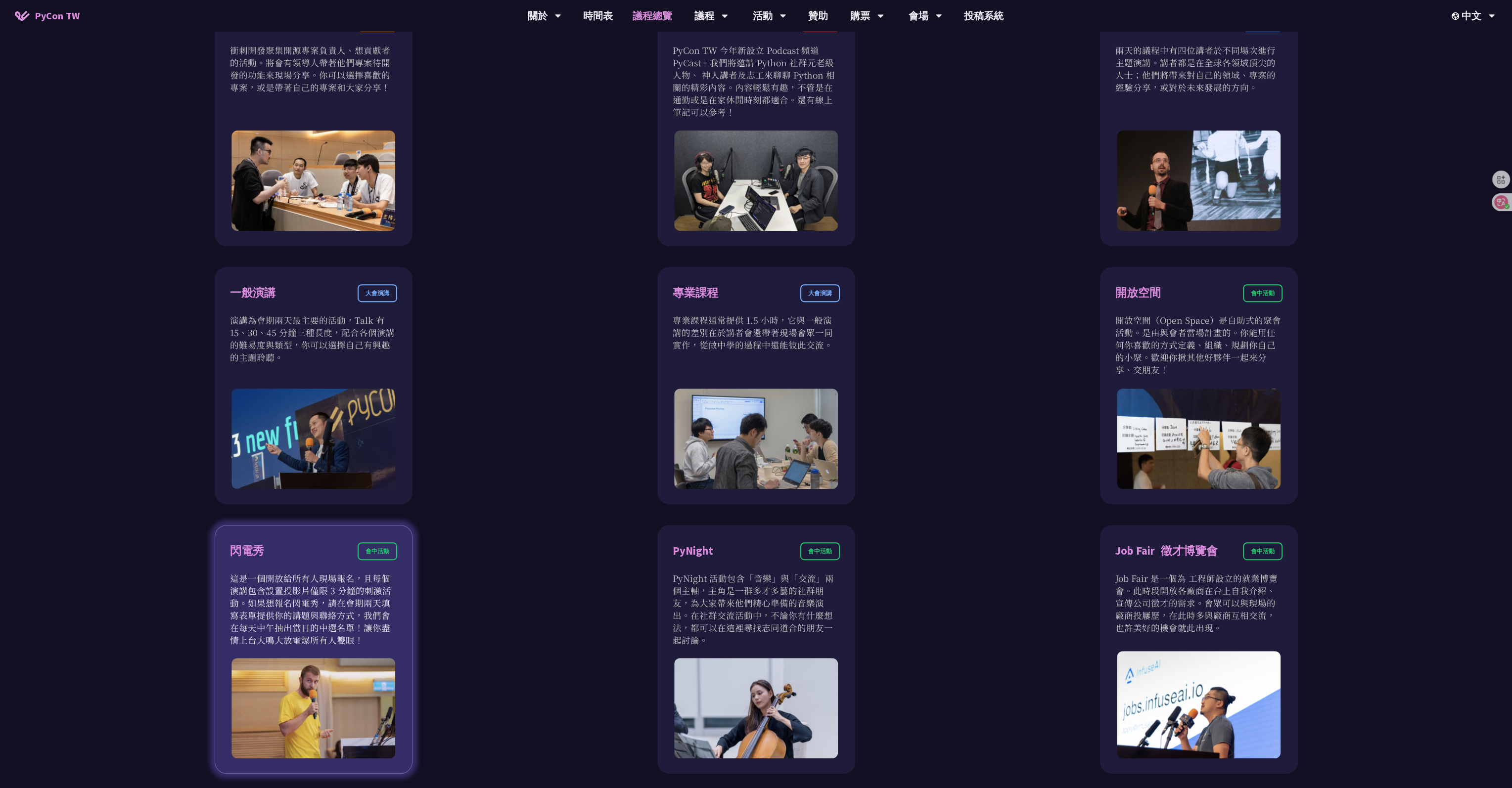
click at [311, 374] on div "閃電秀 會中活動" at bounding box center [314, 557] width 167 height 30
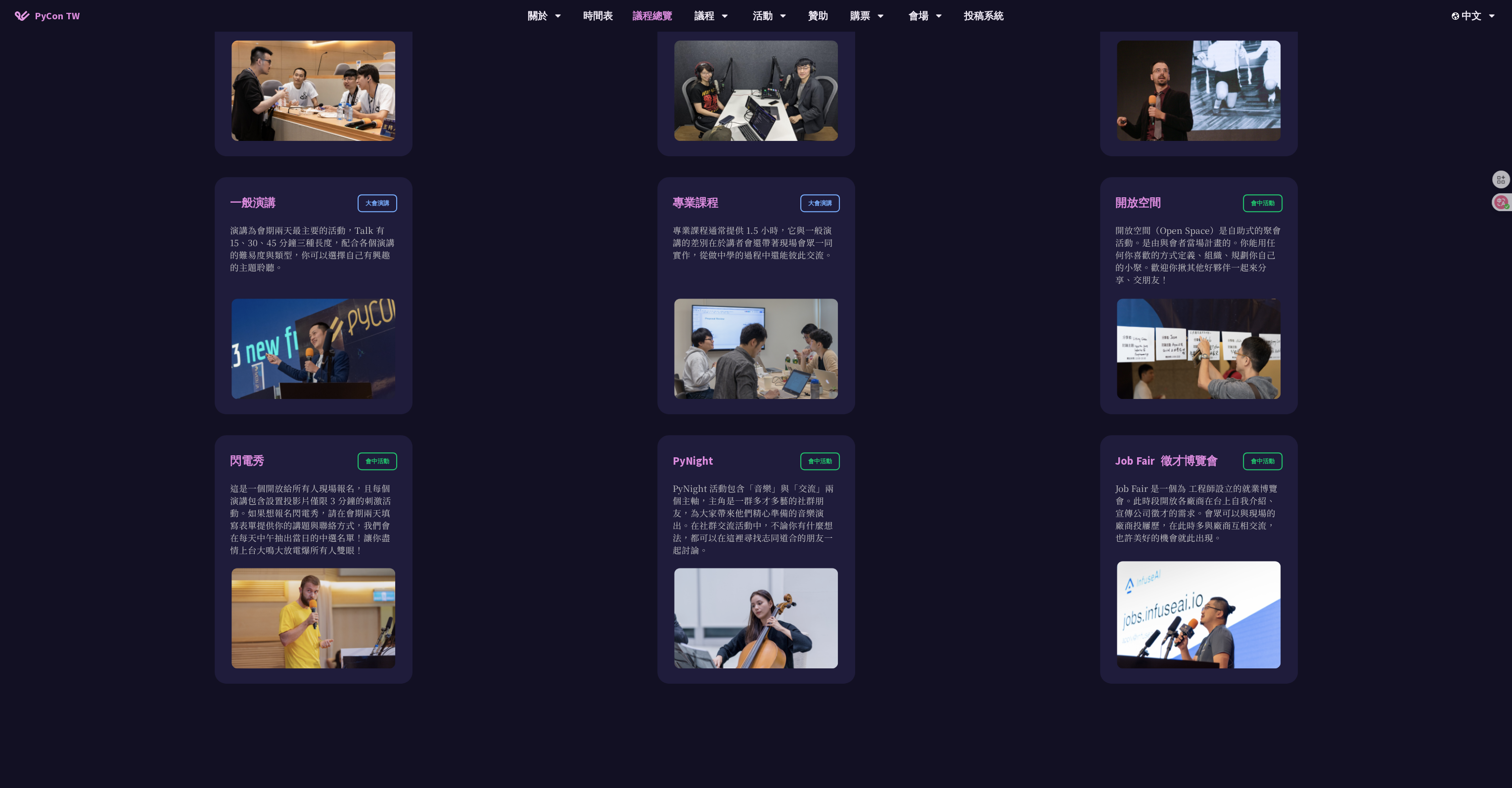
scroll to position [634, 0]
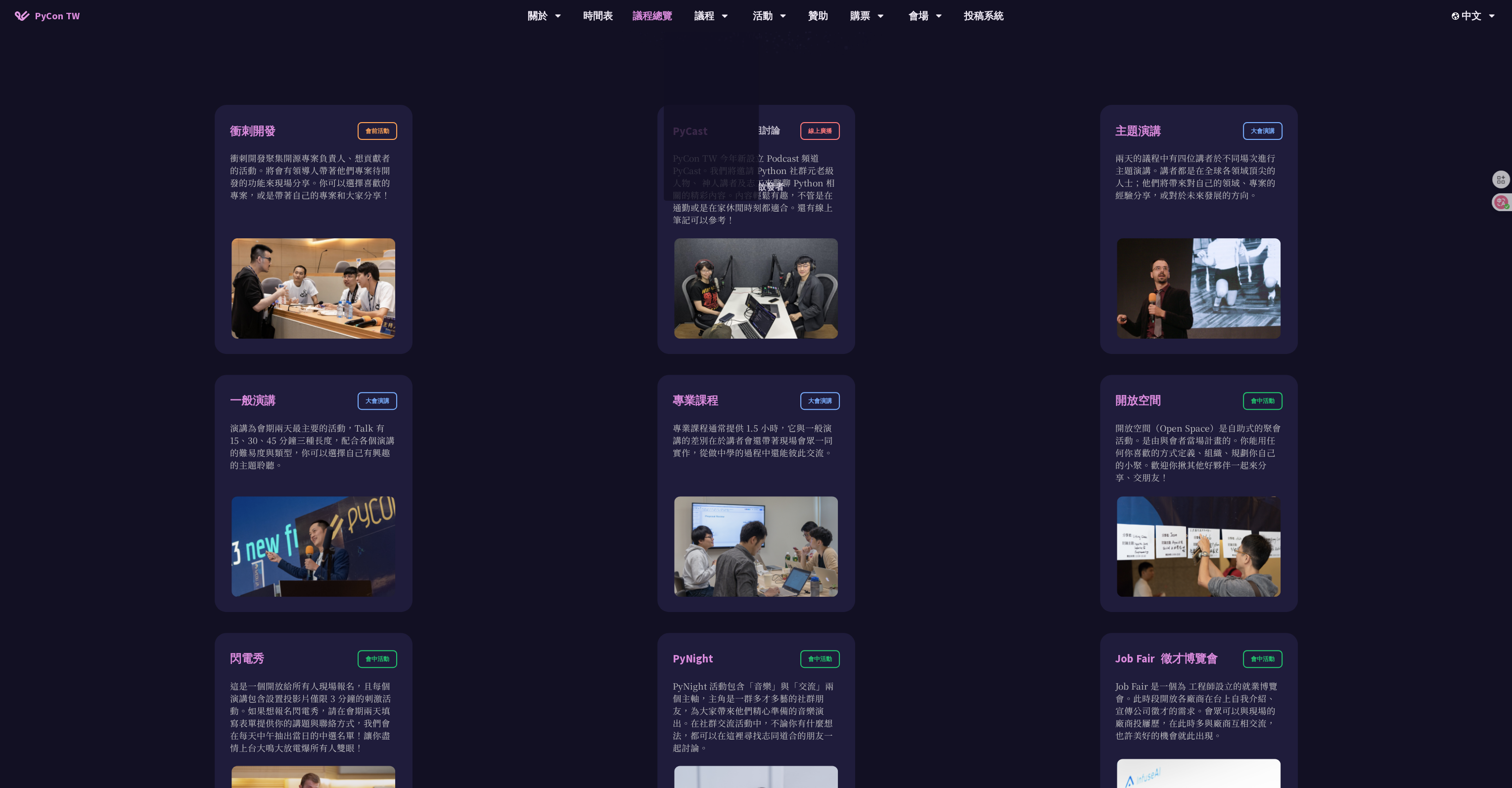
click at [588, 78] on div "衝刺開發 會前活動 衝刺開發聚集開源專案負責人、想貢獻者的活動。將會有領導人帶著他們專案待開發的功能來現場分享。你可以選擇喜歡的專案，或是帶著自己的專案和大家…" at bounding box center [756, 493] width 1330 height 876
click at [616, 45] on link "購票資訊" at bounding box center [867, 45] width 95 height 23
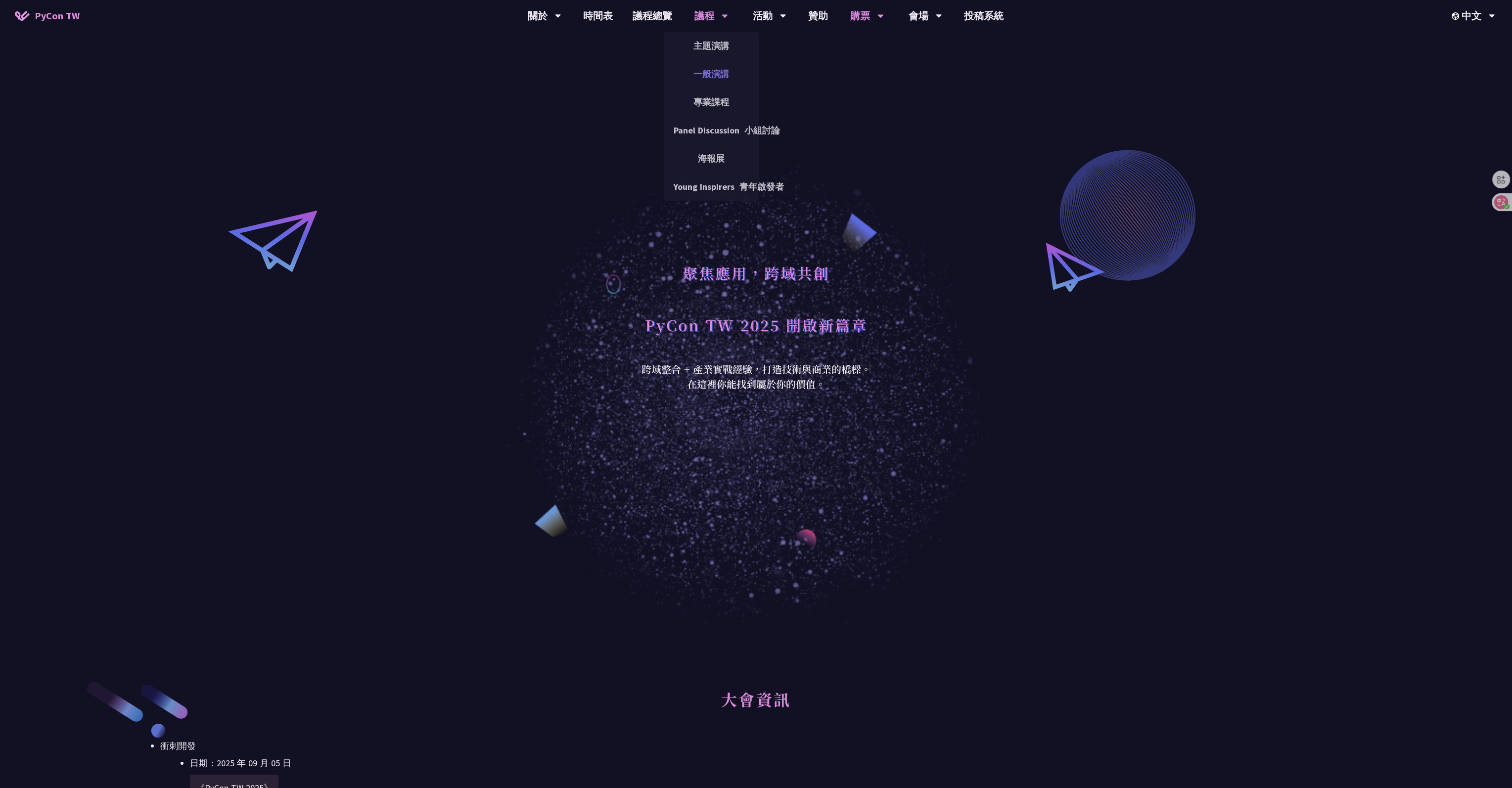
click at [616, 66] on link "一般演講" at bounding box center [711, 74] width 95 height 23
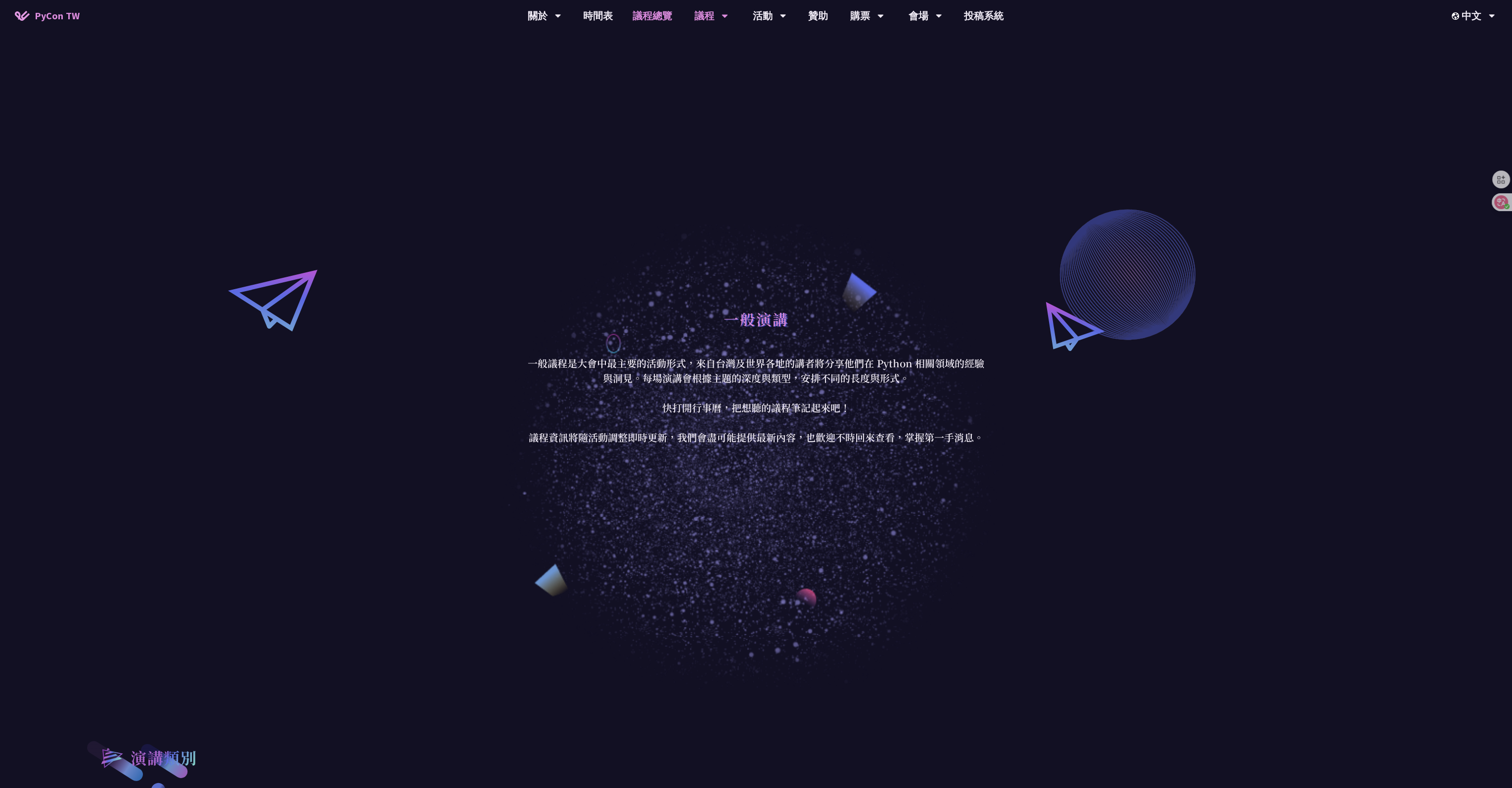
click at [616, 21] on link "議程總覽" at bounding box center [652, 16] width 59 height 32
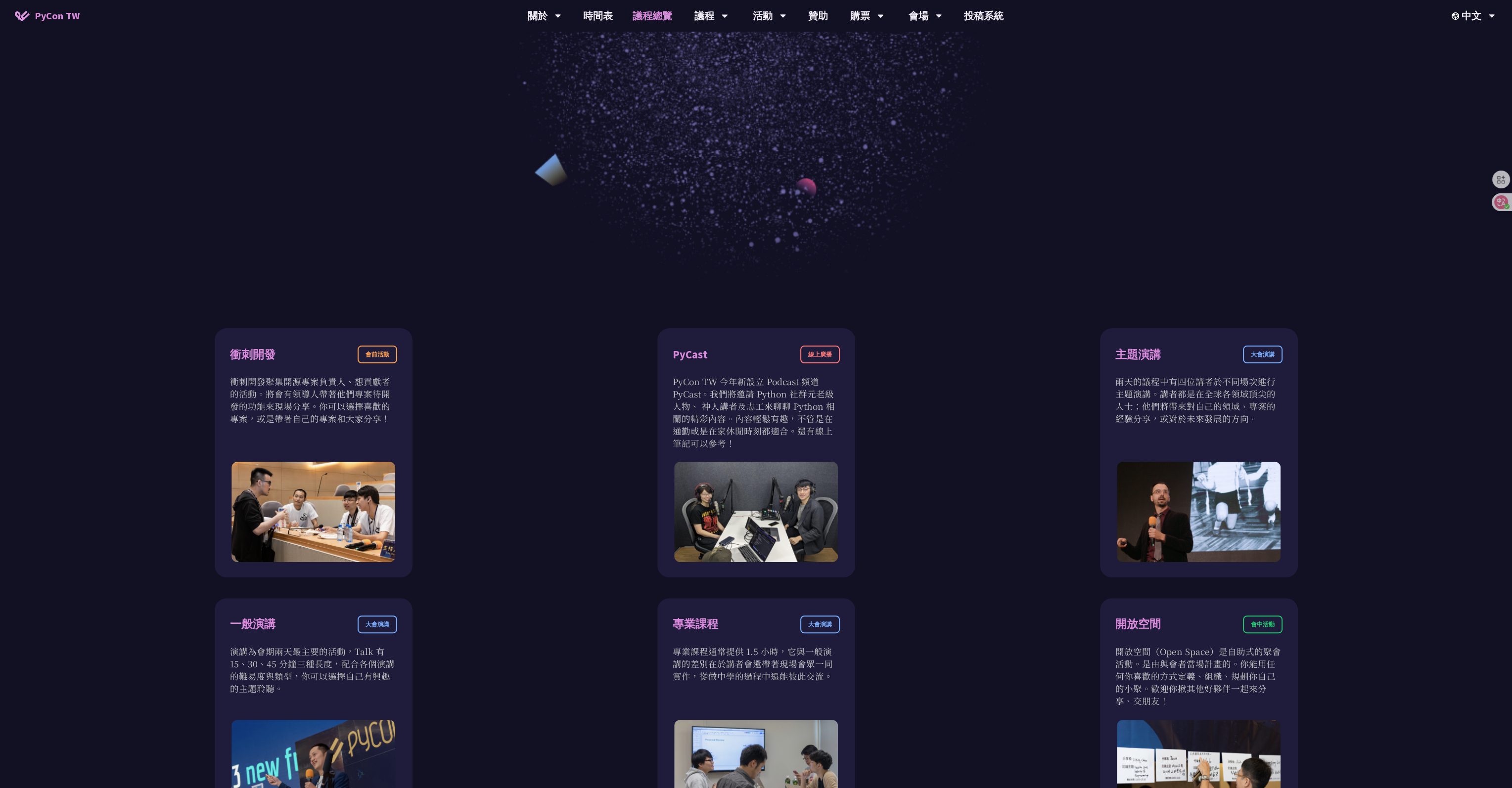
scroll to position [247, 0]
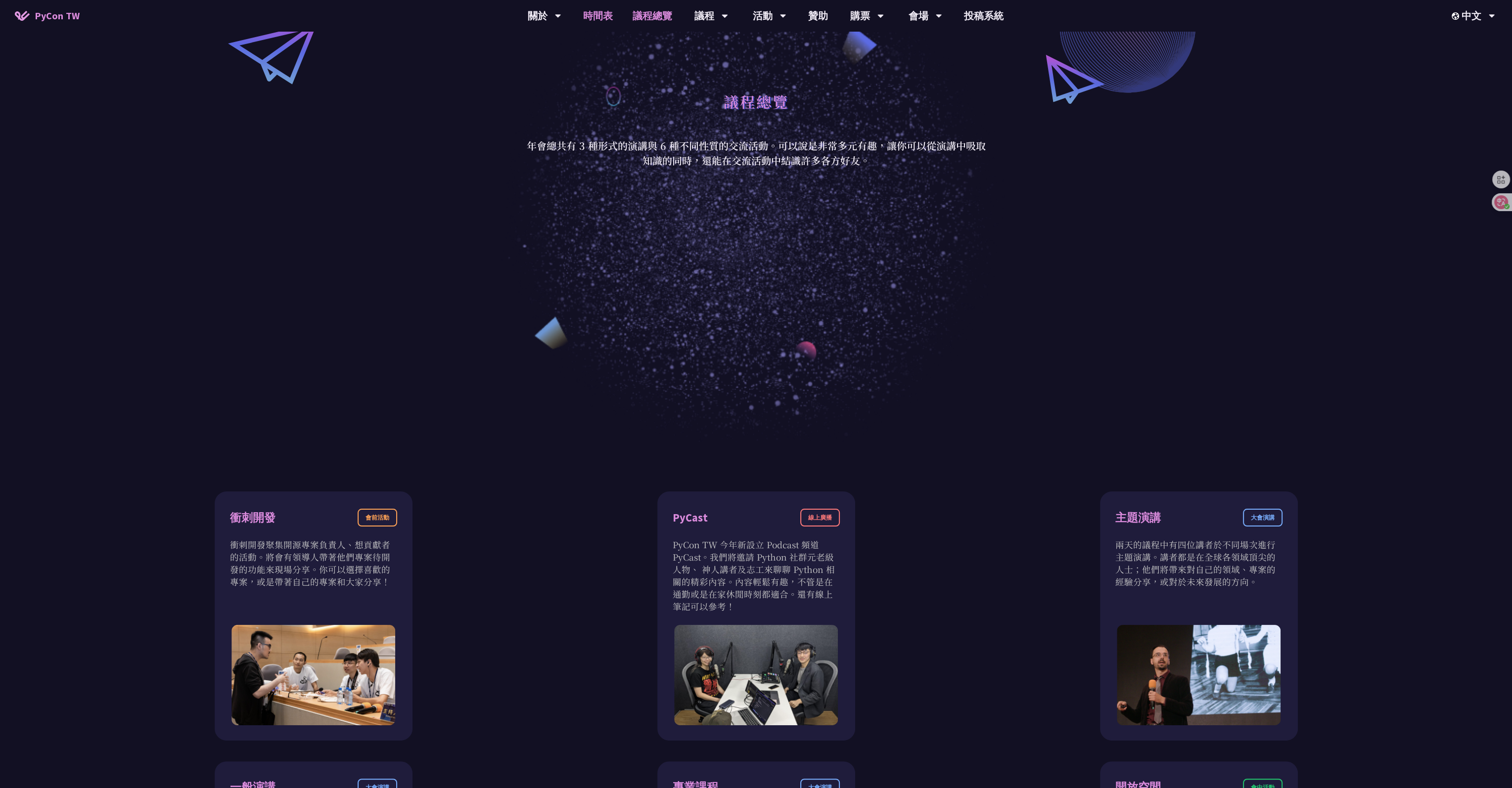
click at [599, 16] on link "時間表" at bounding box center [598, 16] width 49 height 32
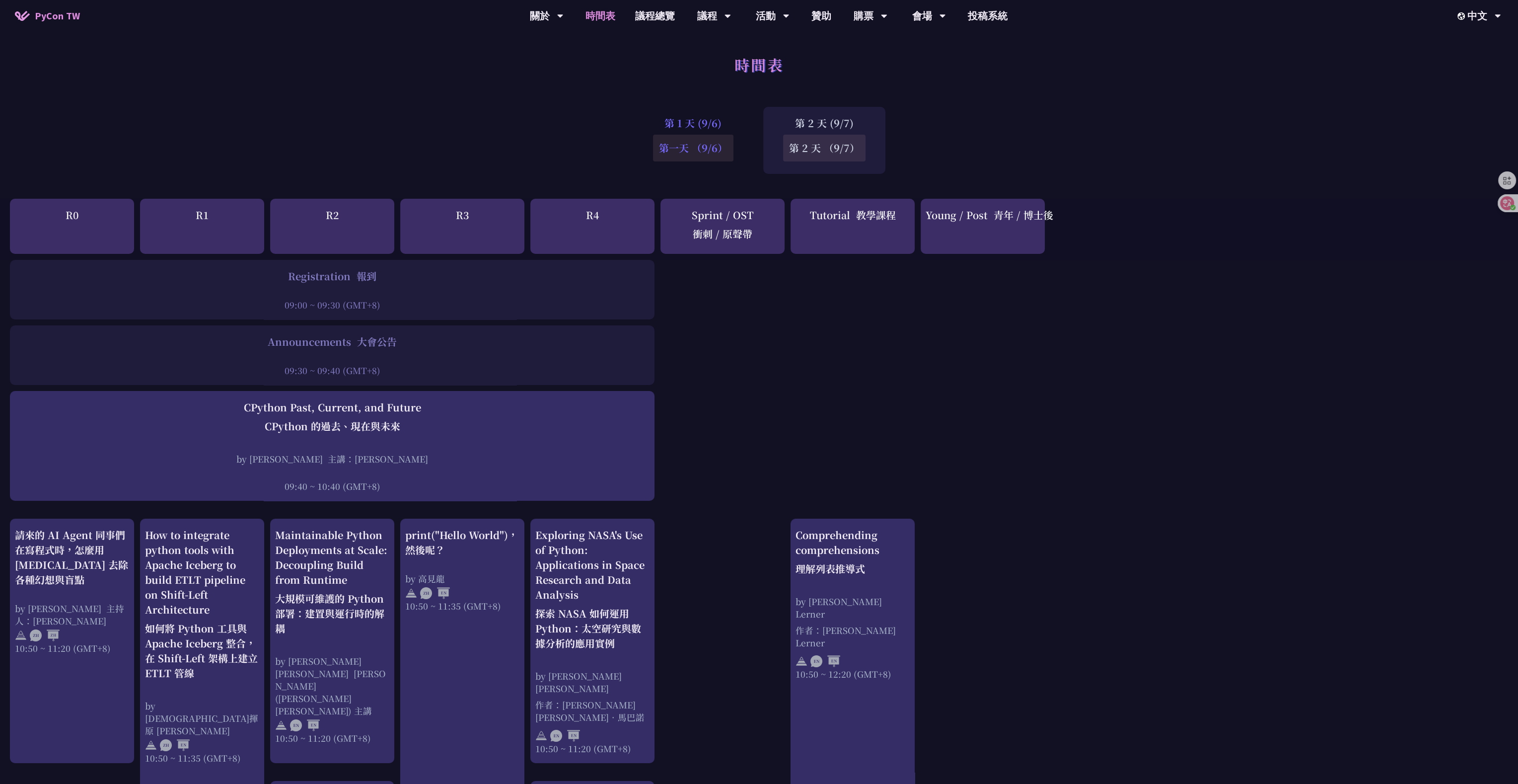
click at [618, 120] on div "第 1 天 (9/6) 第一天 （9/6）" at bounding box center [693, 141] width 120 height 67
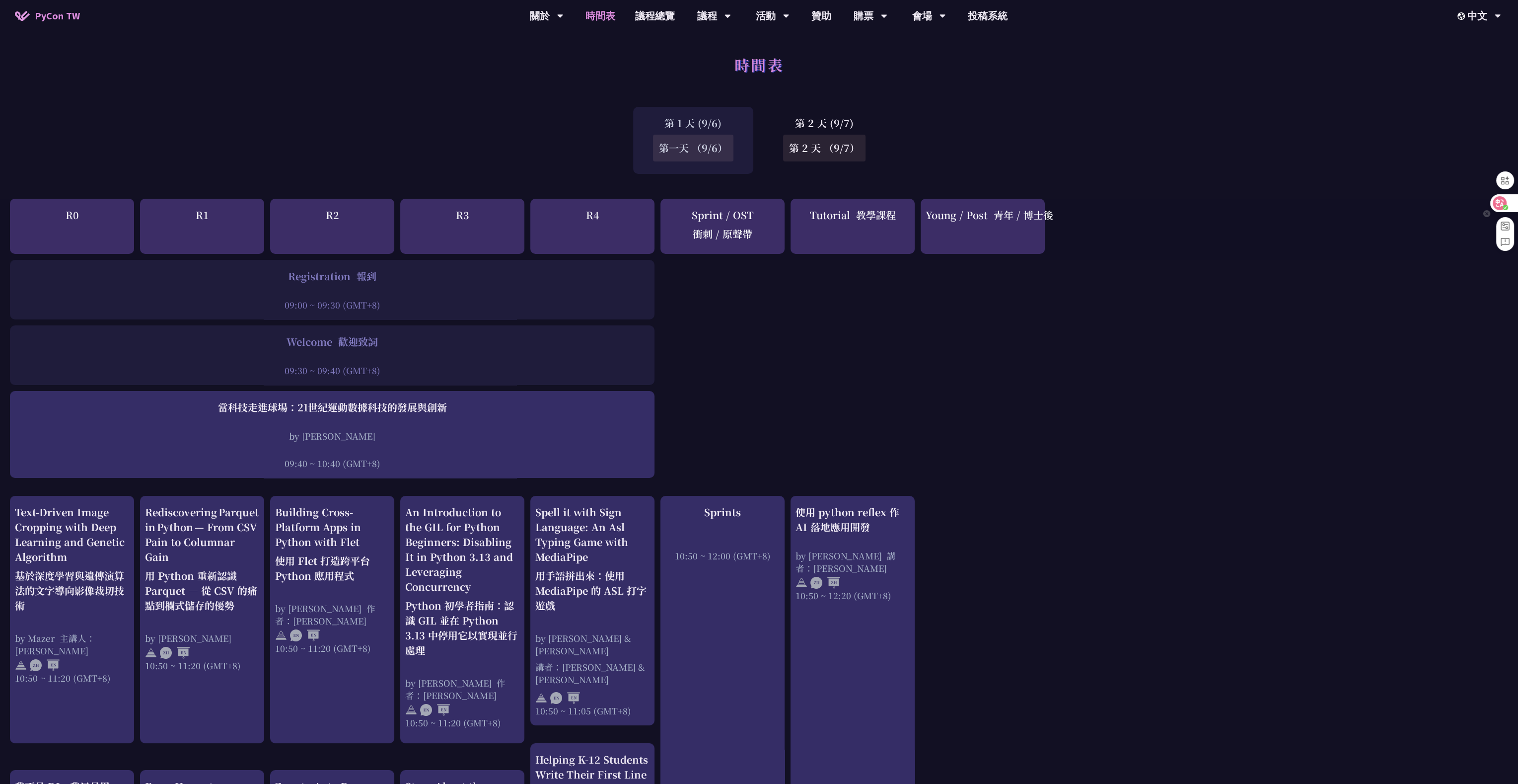
click at [618, 194] on div at bounding box center [1504, 203] width 27 height 18
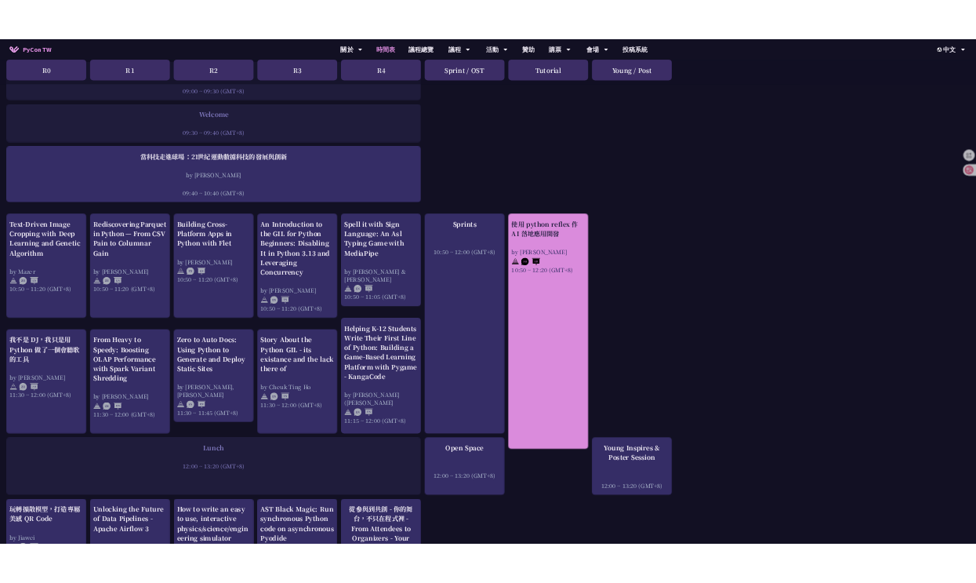
scroll to position [314, 0]
